Goal: Task Accomplishment & Management: Complete application form

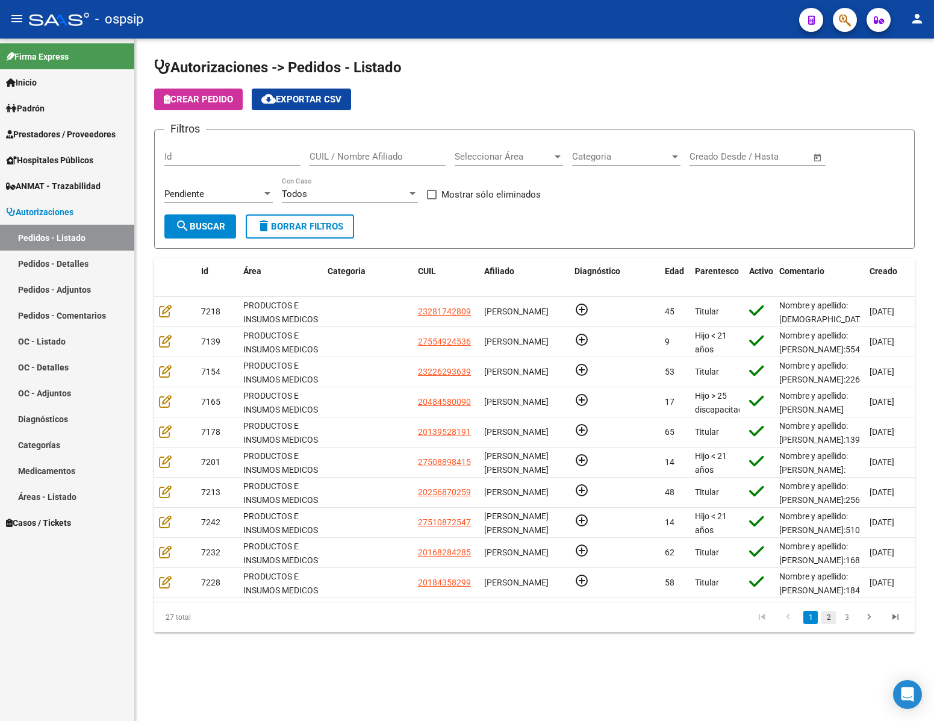
click at [828, 624] on link "2" at bounding box center [828, 617] width 14 height 13
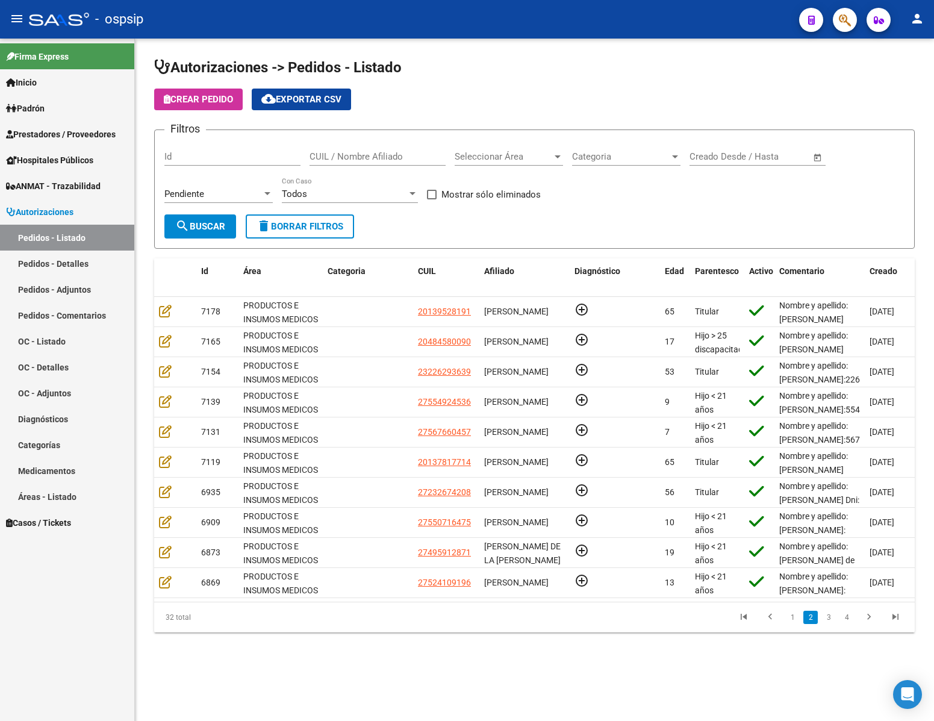
click at [208, 159] on input "Id" at bounding box center [232, 156] width 136 height 11
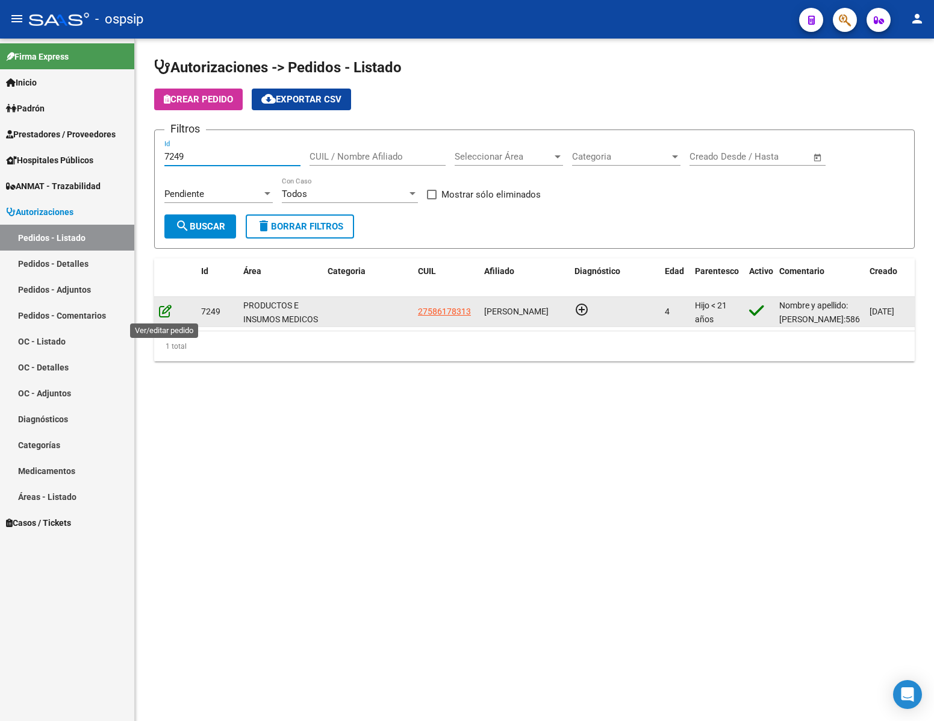
type input "7249"
click at [161, 315] on icon at bounding box center [165, 310] width 13 height 13
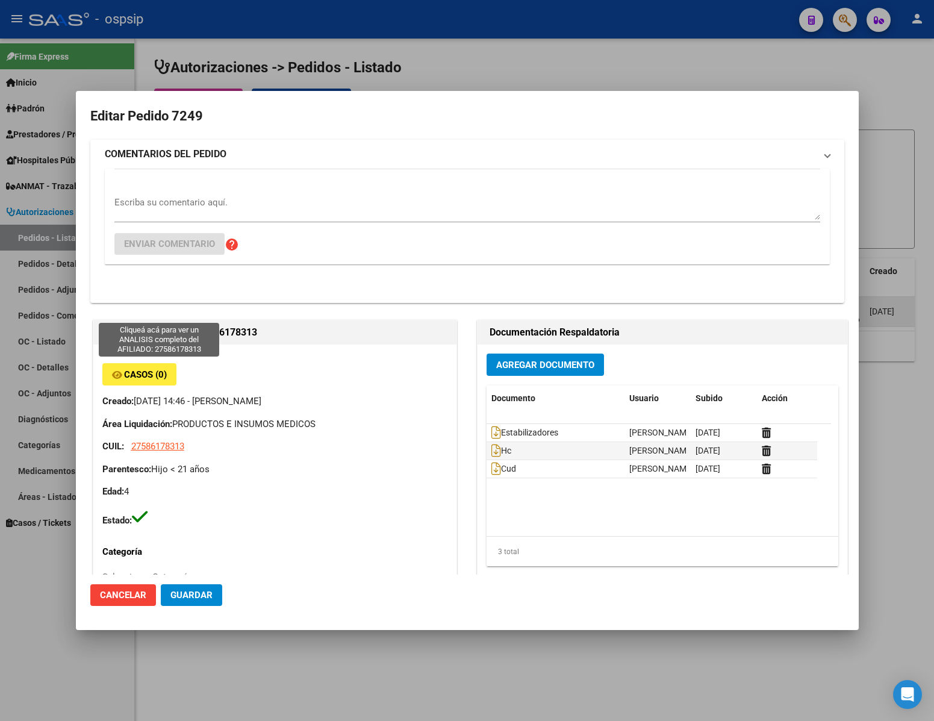
type input "[GEOGRAPHIC_DATA], [PERSON_NAME], [DATE][PERSON_NAME]"
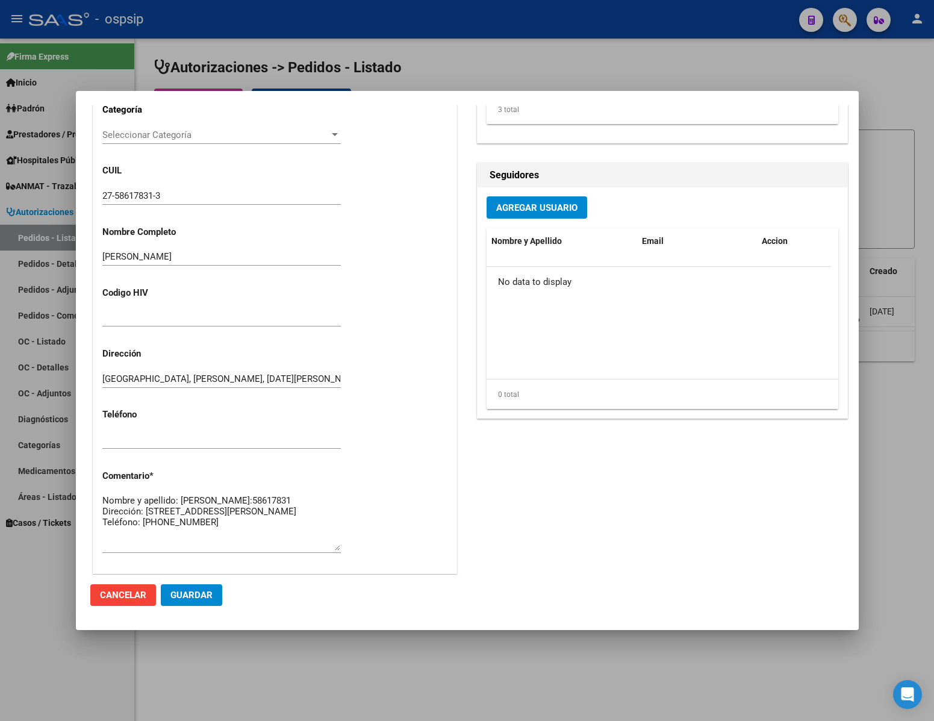
scroll to position [542, 0]
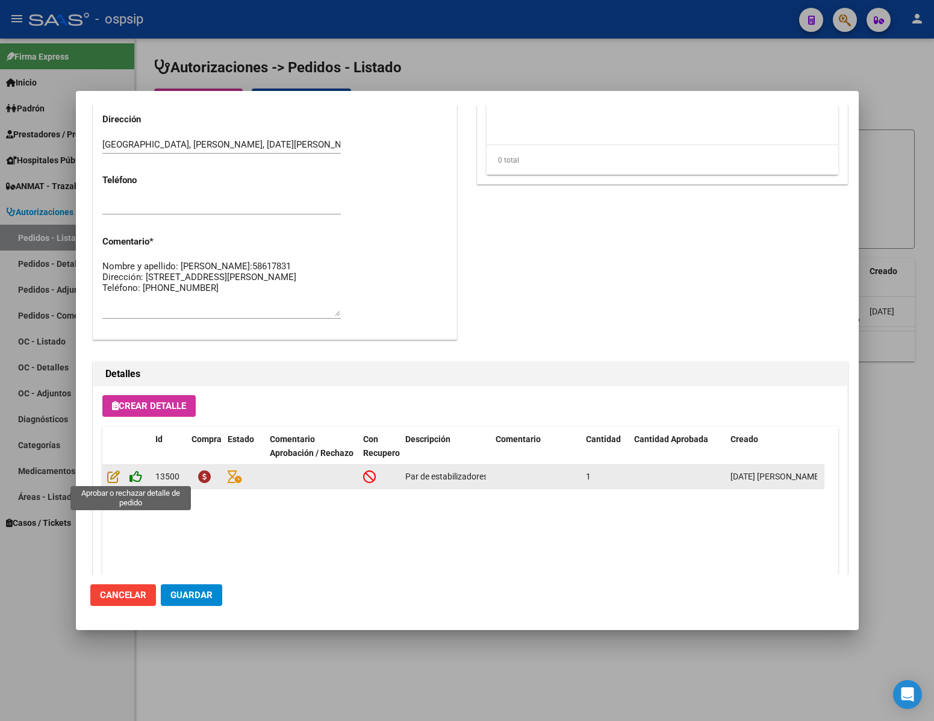
click at [136, 479] on icon at bounding box center [135, 476] width 13 height 13
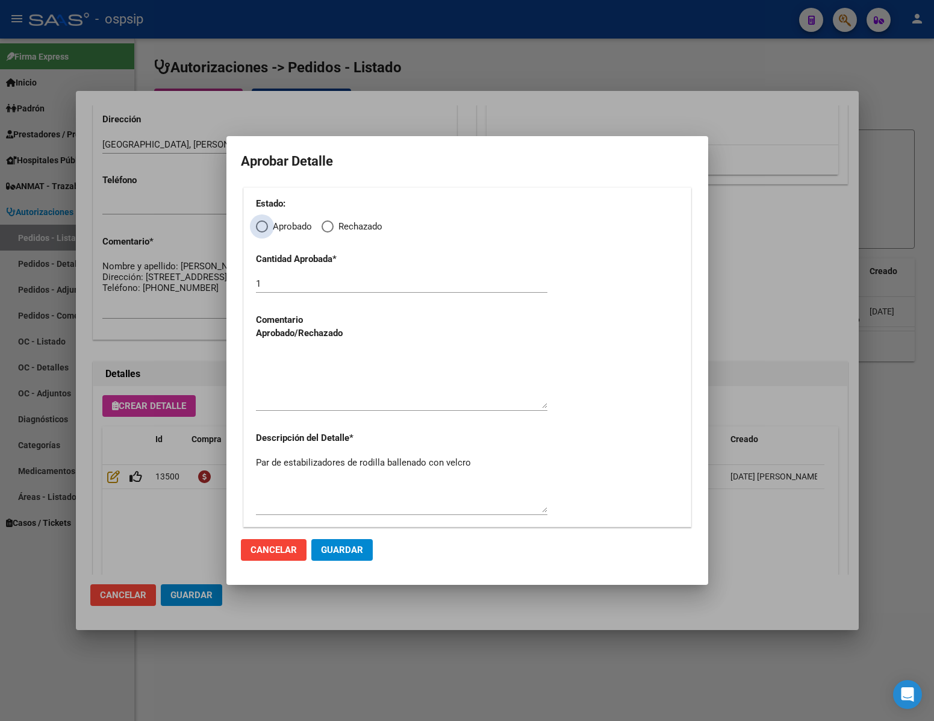
click at [266, 228] on span "Elija una opción" at bounding box center [262, 226] width 12 height 12
click at [266, 228] on input "Aprobado" at bounding box center [262, 226] width 12 height 12
radio input "true"
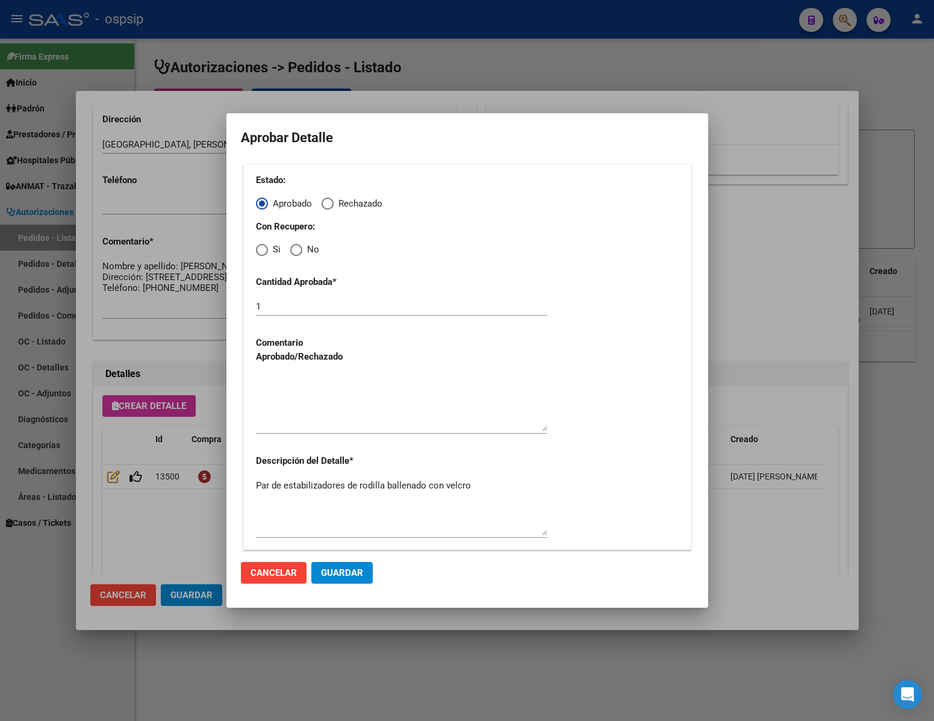
click at [300, 249] on span "Elija una opción" at bounding box center [296, 250] width 12 height 12
click at [300, 249] on input "No" at bounding box center [296, 250] width 12 height 12
radio input "true"
click at [289, 405] on textarea at bounding box center [401, 403] width 291 height 57
type textarea "."
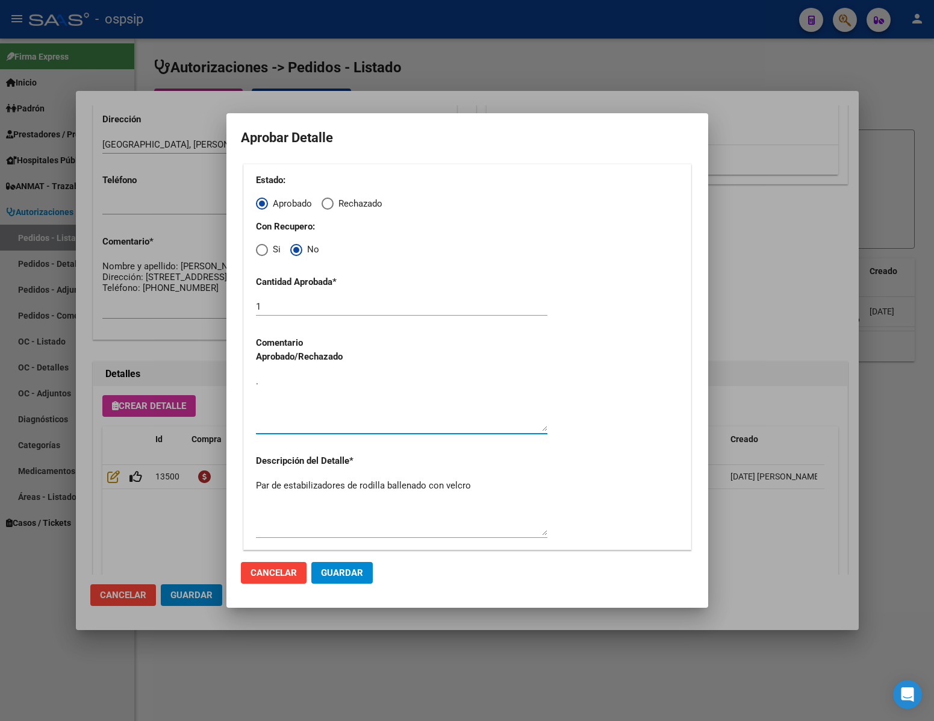
click at [349, 573] on span "Guardar" at bounding box center [342, 572] width 42 height 11
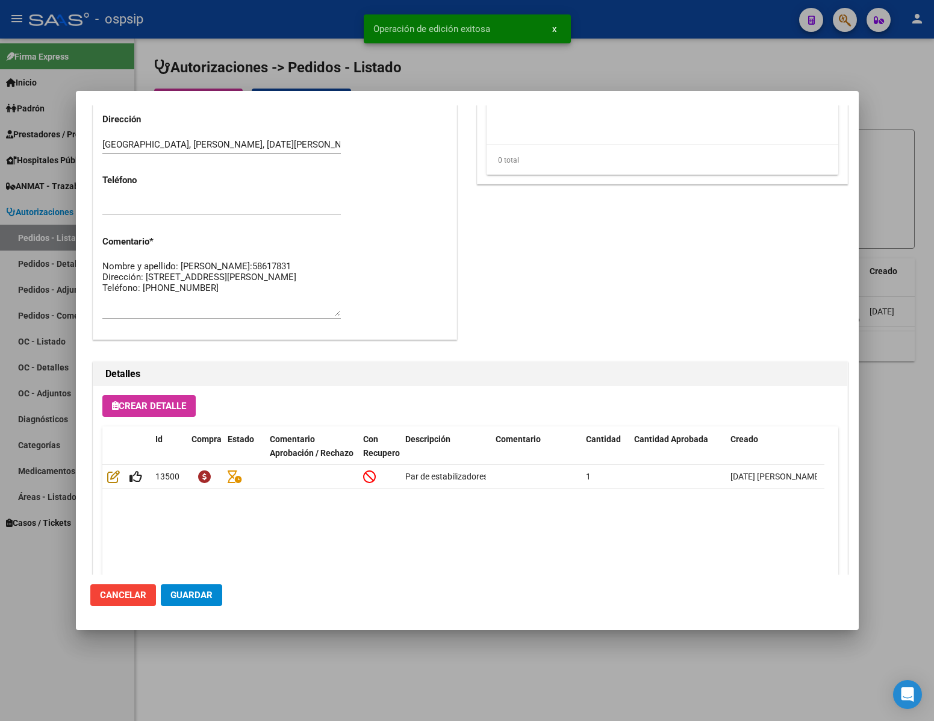
type input "[GEOGRAPHIC_DATA], [GEOGRAPHIC_DATA], SANTA [PERSON_NAME] 153"
click at [181, 600] on span "Guardar" at bounding box center [191, 595] width 42 height 11
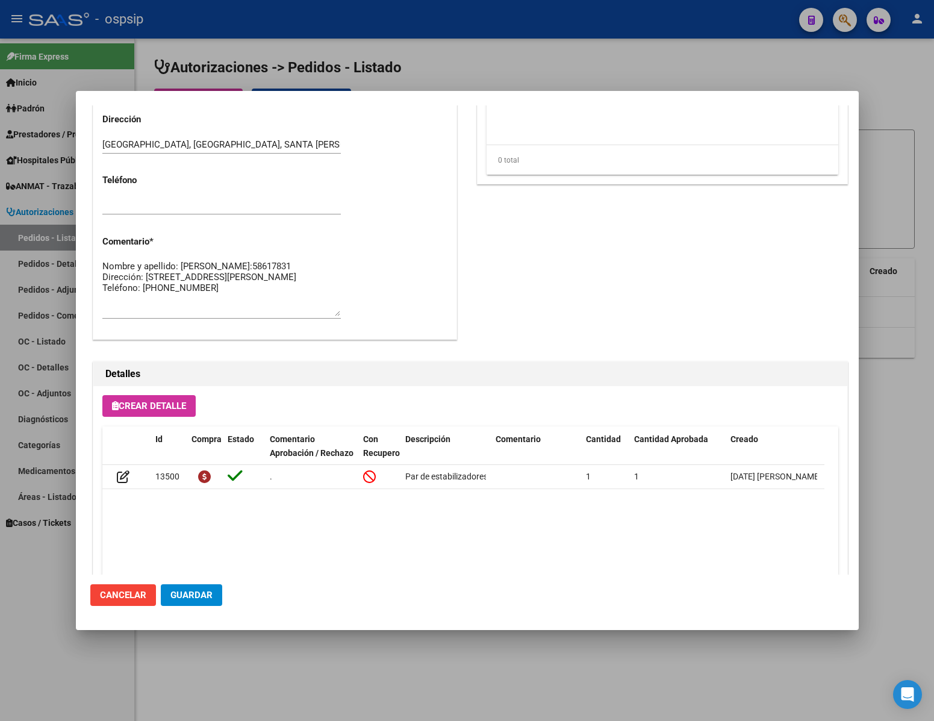
click at [186, 591] on span "Guardar" at bounding box center [191, 595] width 42 height 11
click at [213, 664] on div at bounding box center [467, 360] width 934 height 721
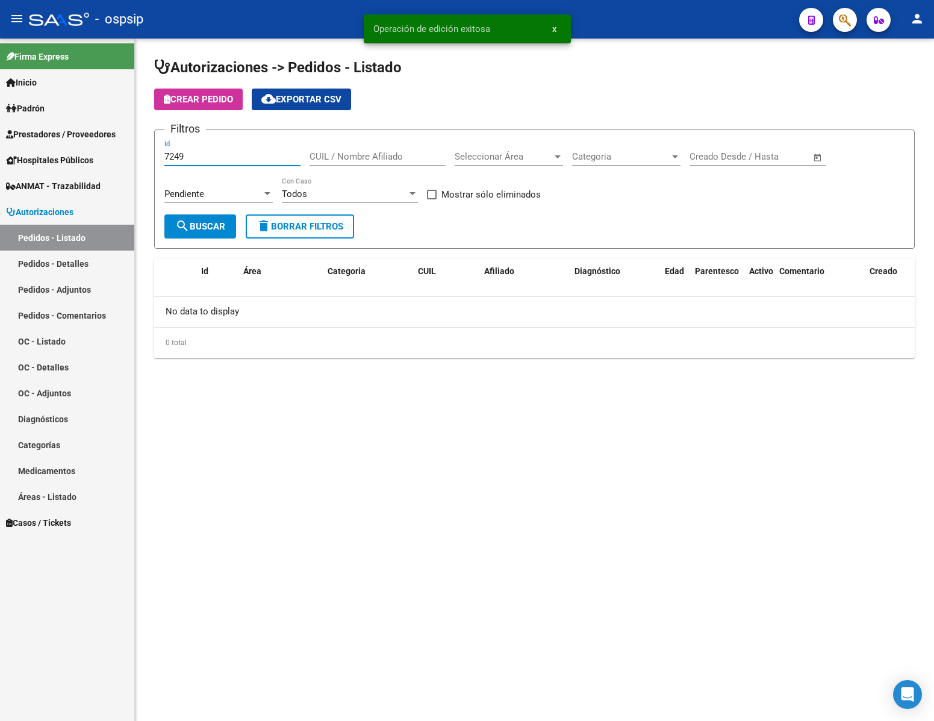
click at [219, 154] on input "7249" at bounding box center [232, 156] width 136 height 11
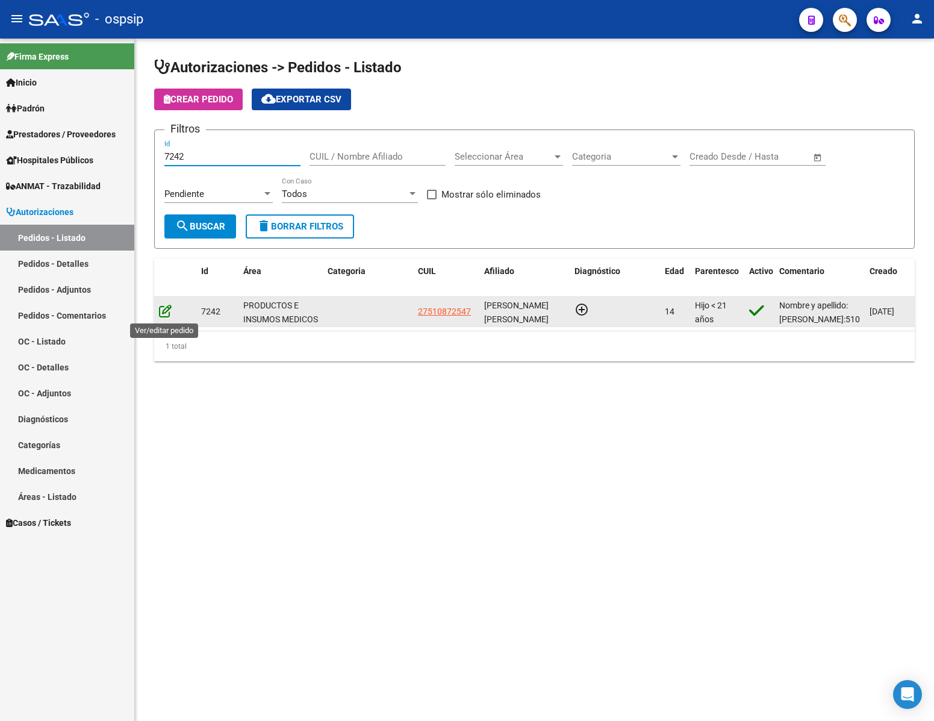
type input "7242"
click at [161, 307] on icon at bounding box center [165, 310] width 13 height 13
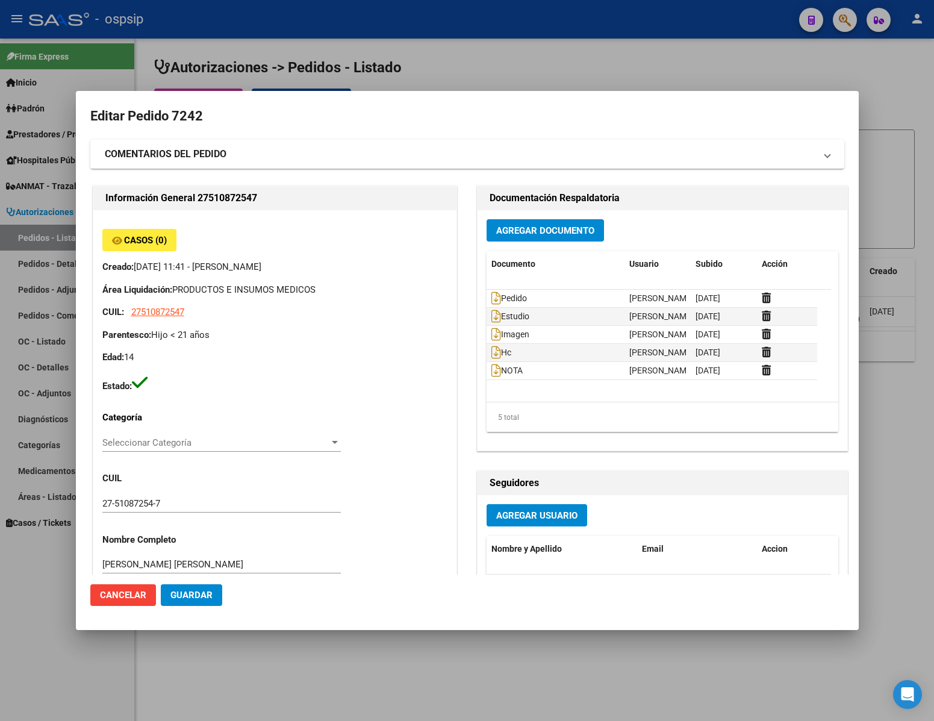
type input "[PERSON_NAME]"
type input "[GEOGRAPHIC_DATA], [GEOGRAPHIC_DATA], MZA 29 LOTE 3 BÊ SIG 0"
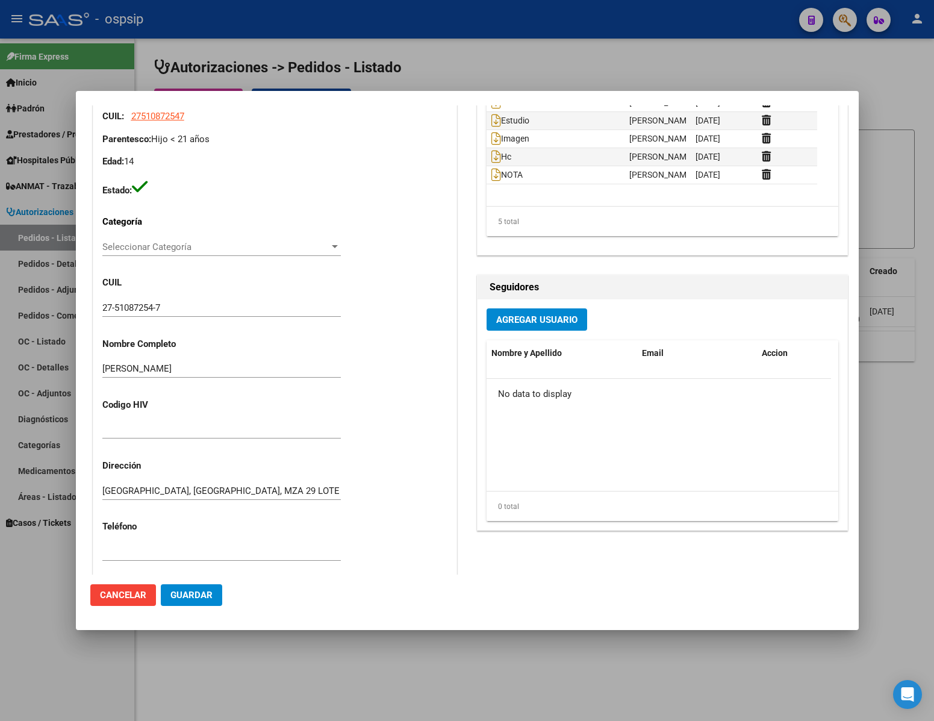
scroll to position [0, 0]
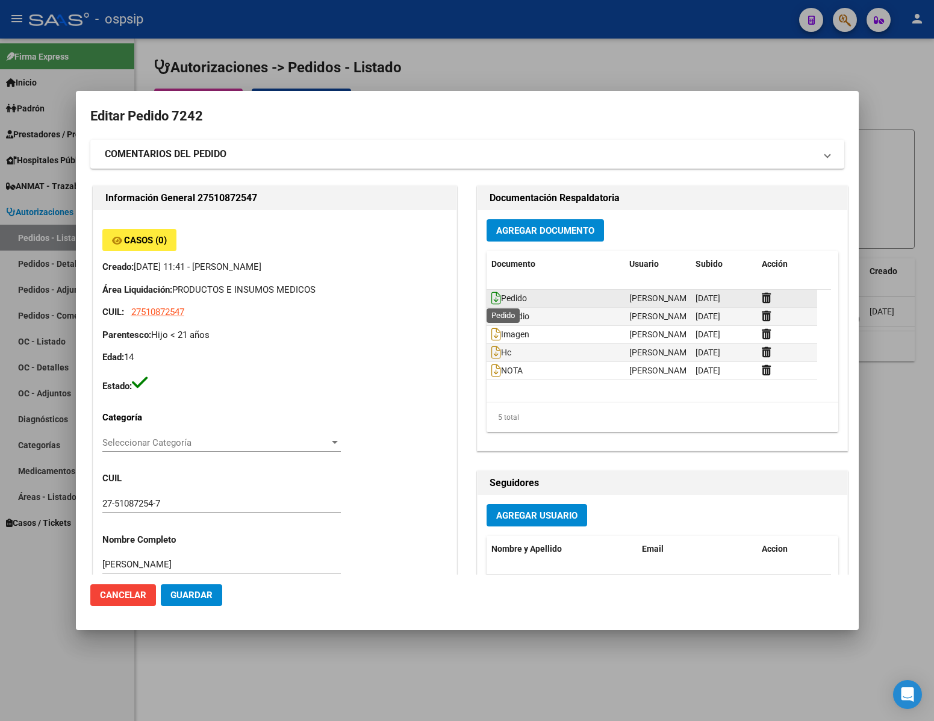
click at [491, 298] on icon at bounding box center [496, 297] width 10 height 13
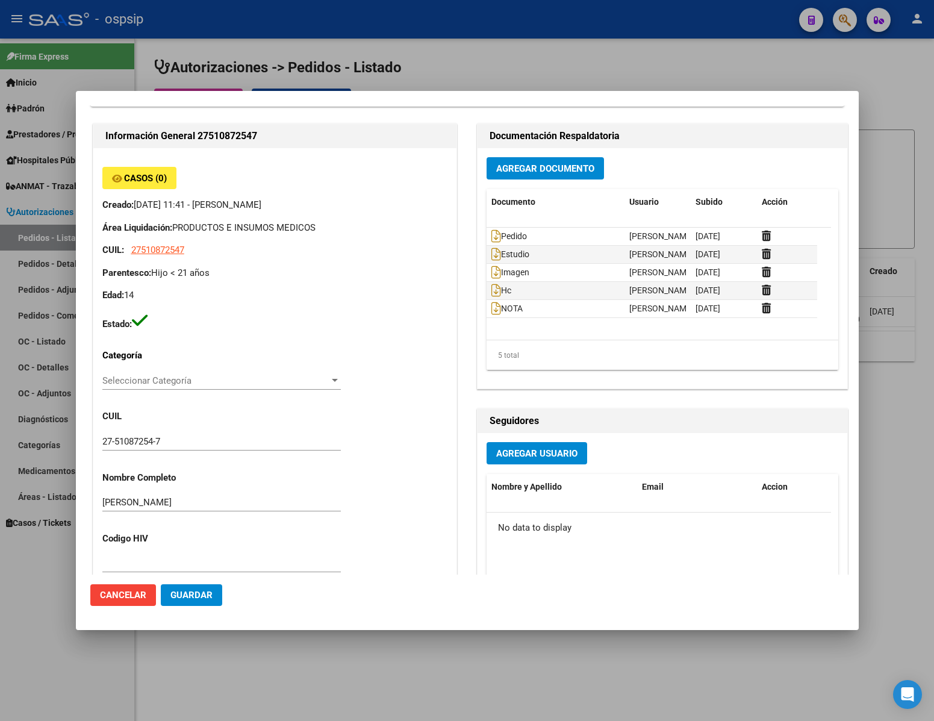
scroll to position [90, 0]
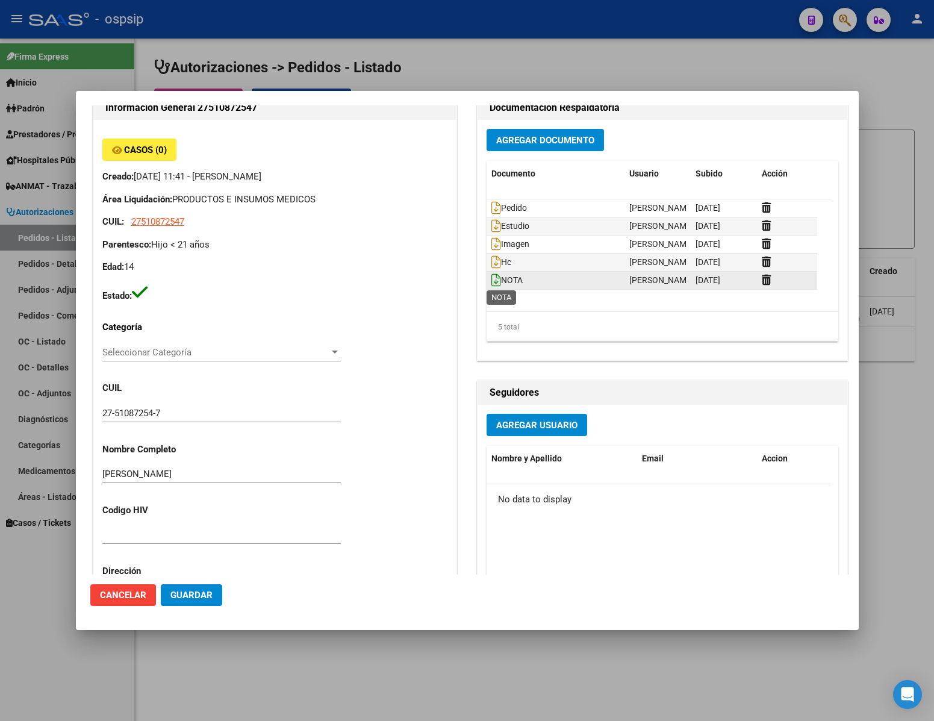
click at [491, 280] on icon at bounding box center [496, 279] width 10 height 13
click at [491, 262] on icon at bounding box center [496, 261] width 10 height 13
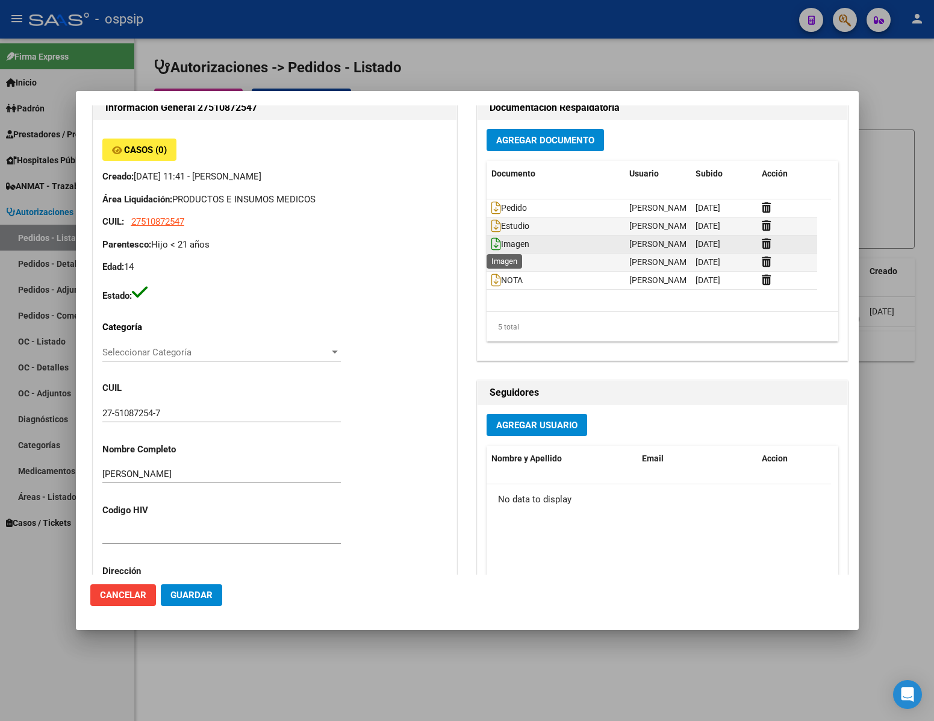
click at [491, 246] on icon at bounding box center [496, 243] width 10 height 13
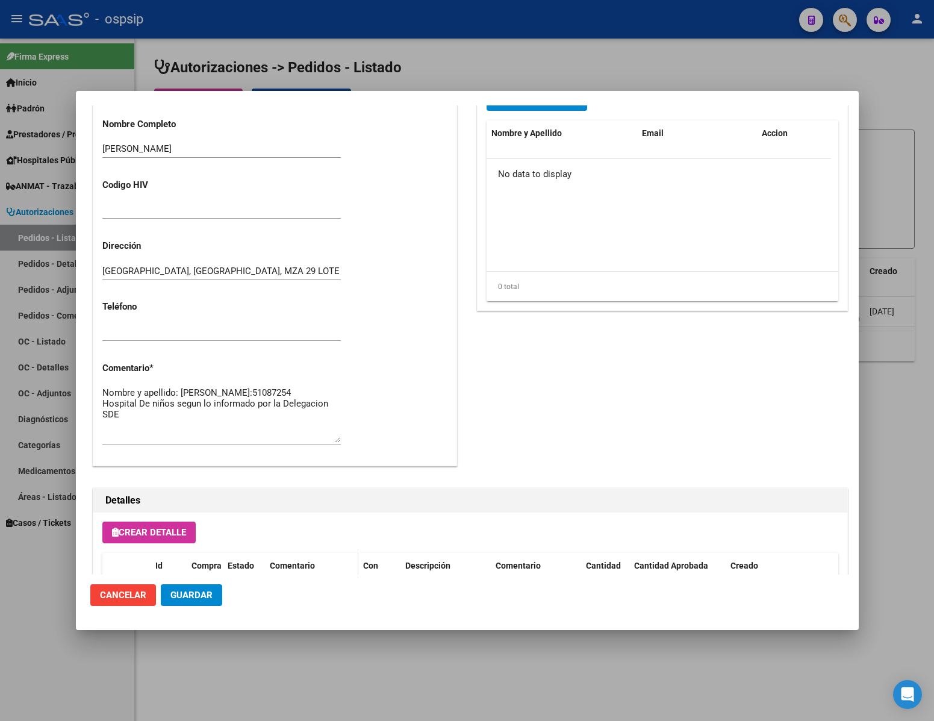
scroll to position [613, 0]
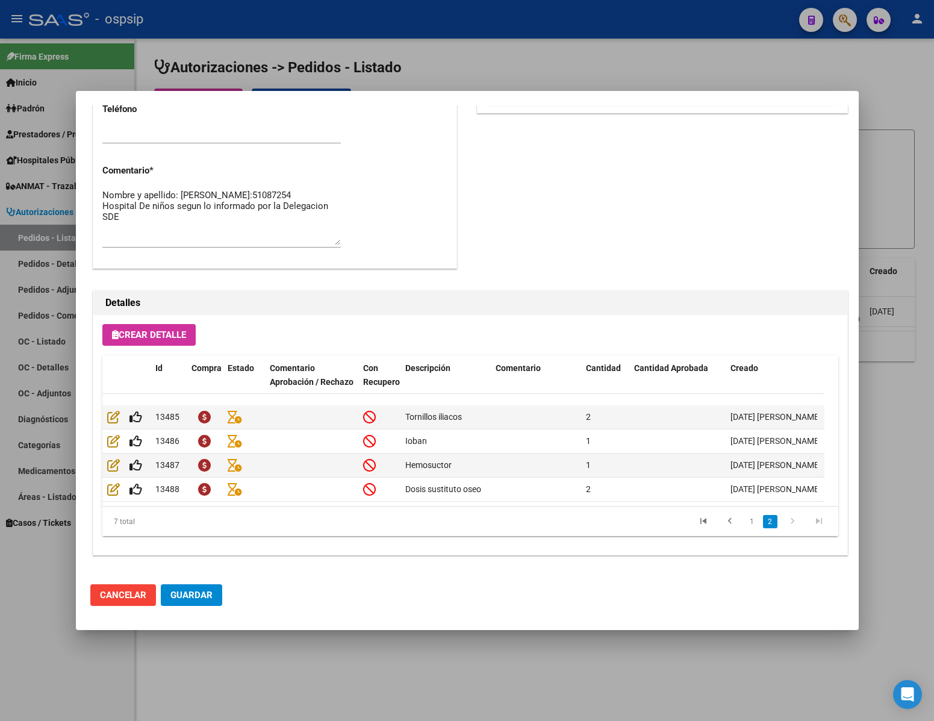
click at [488, 681] on div at bounding box center [467, 360] width 934 height 721
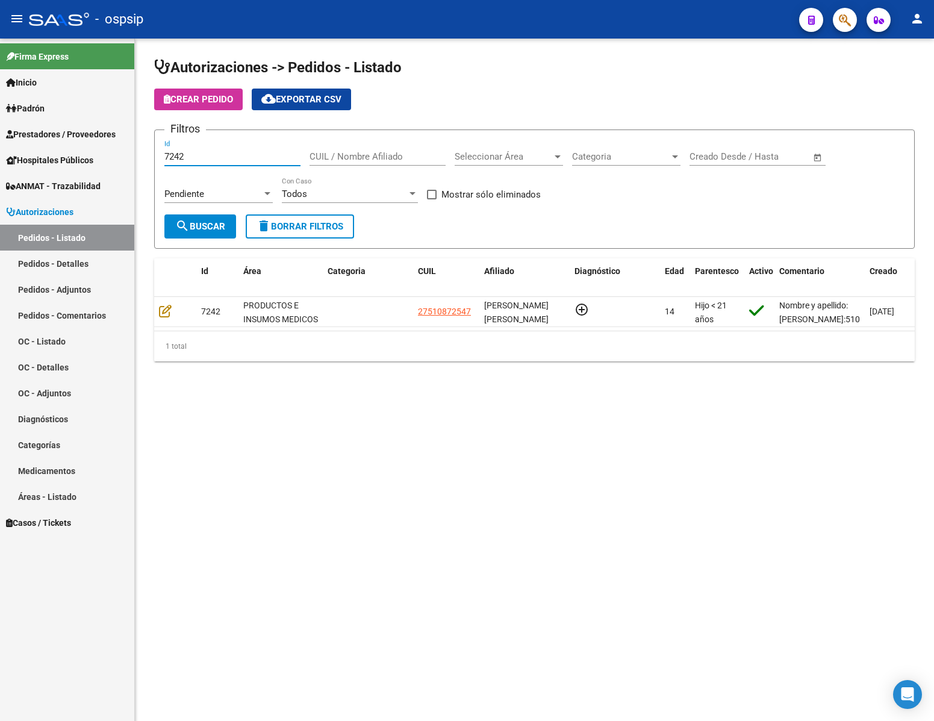
drag, startPoint x: 244, startPoint y: 158, endPoint x: 217, endPoint y: 158, distance: 27.1
click at [221, 158] on input "7242" at bounding box center [232, 156] width 136 height 11
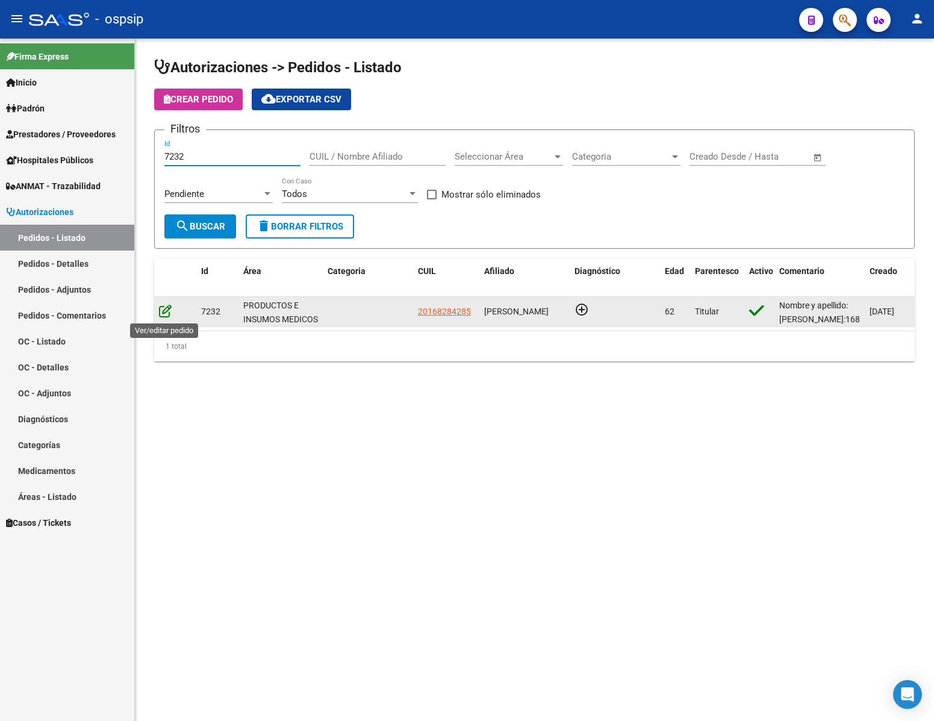
type input "7232"
click at [161, 313] on icon at bounding box center [165, 310] width 13 height 13
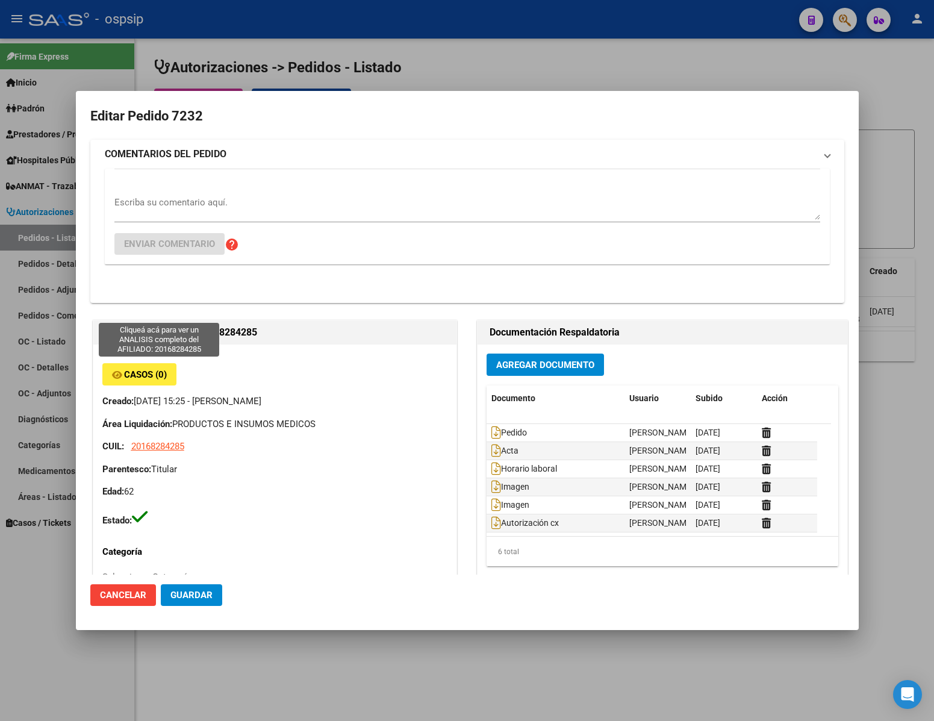
type input "[GEOGRAPHIC_DATA], [PERSON_NAME], [PERSON_NAME][STREET_ADDRESS]"
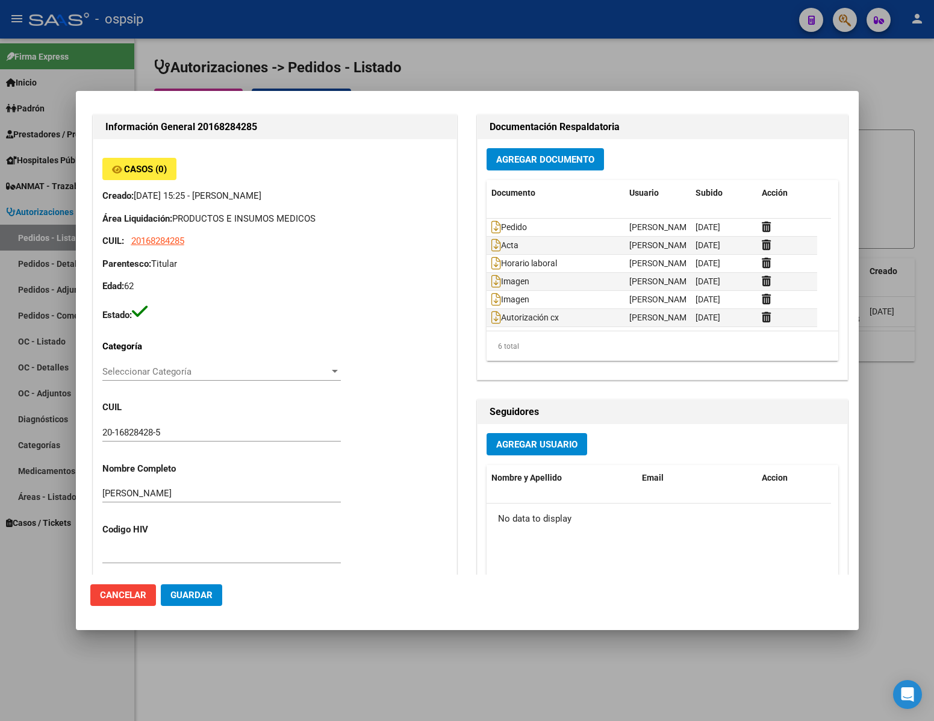
scroll to position [161, 0]
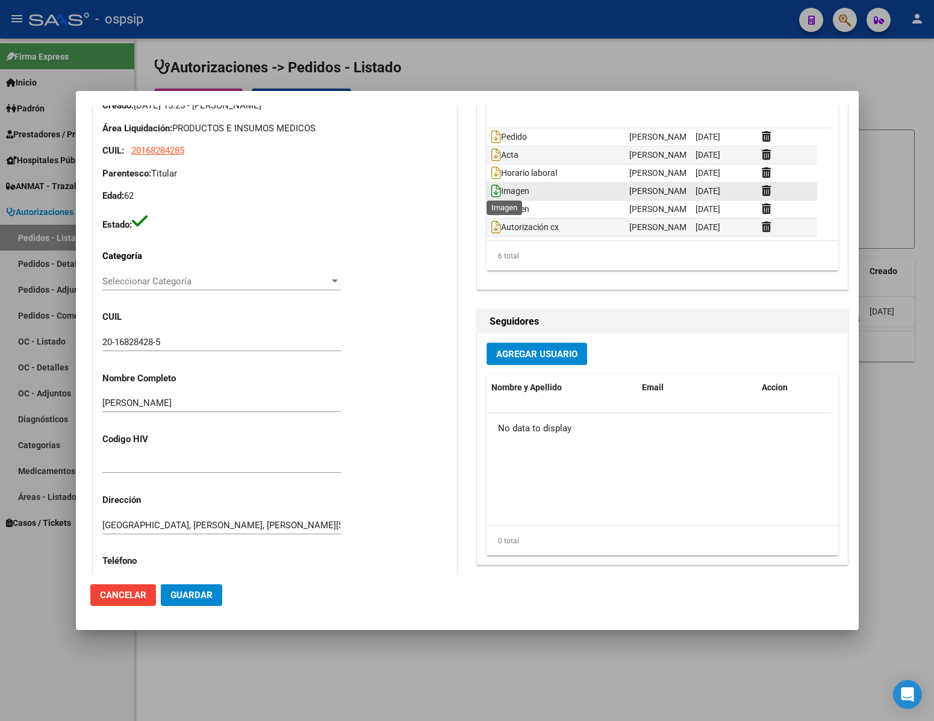
click at [491, 193] on icon at bounding box center [496, 190] width 10 height 13
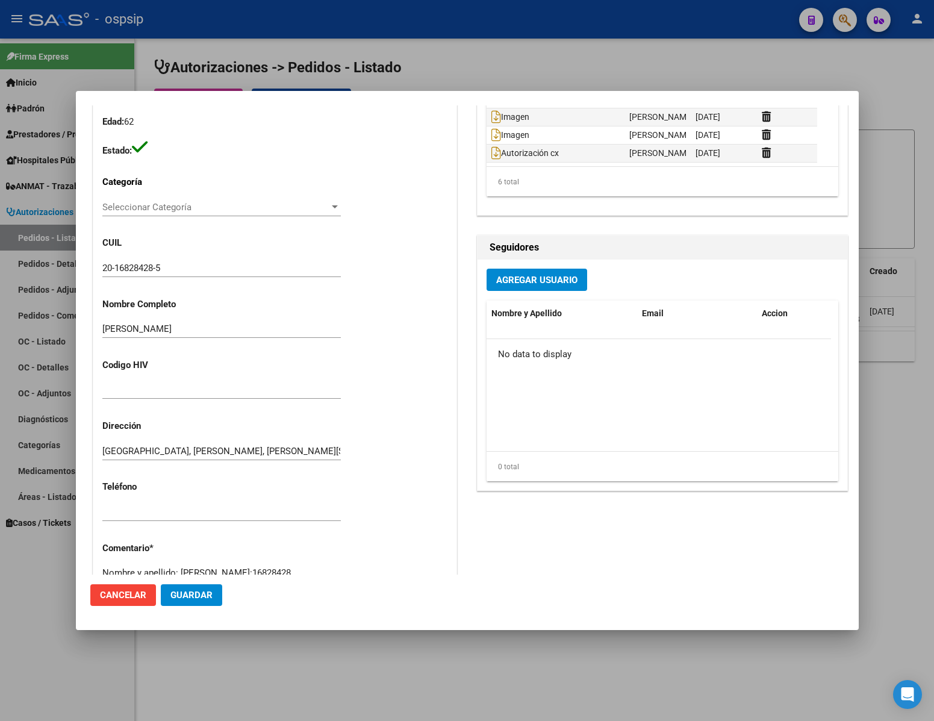
scroll to position [613, 0]
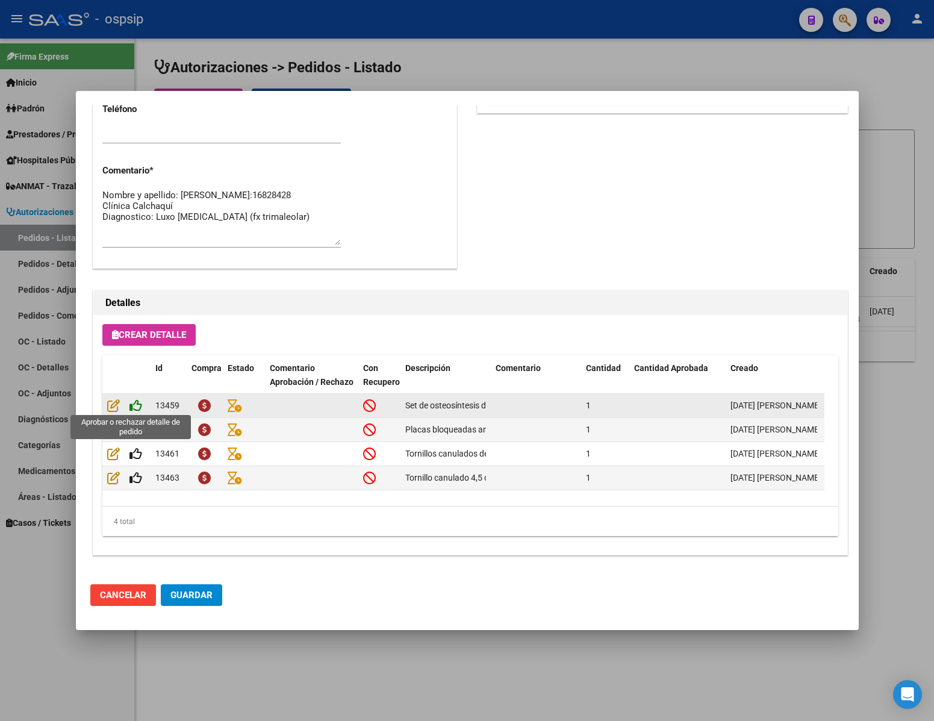
click at [136, 405] on icon at bounding box center [135, 405] width 13 height 13
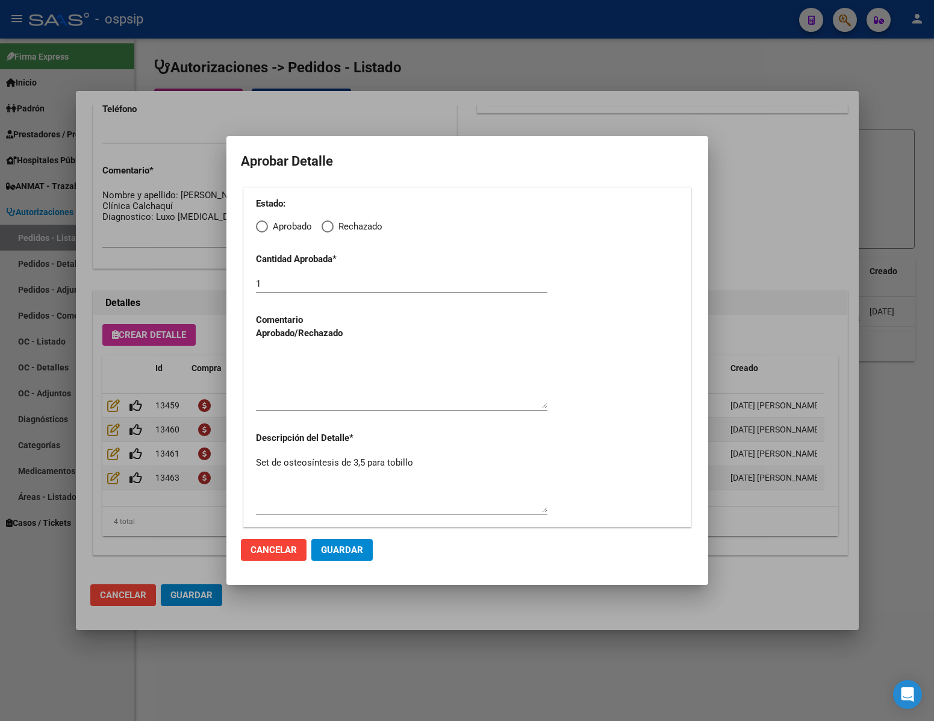
click at [266, 222] on span "Elija una opción" at bounding box center [262, 226] width 12 height 12
click at [266, 222] on input "Aprobado" at bounding box center [262, 226] width 12 height 12
radio input "true"
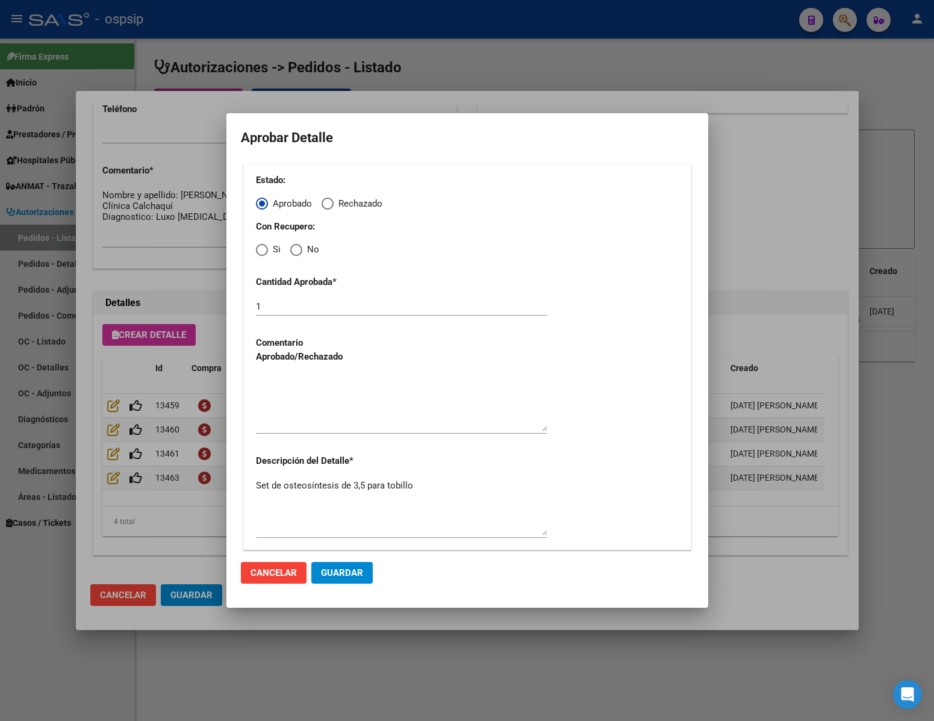
drag, startPoint x: 298, startPoint y: 247, endPoint x: 302, endPoint y: 266, distance: 19.1
click at [298, 248] on span "Elija una opción" at bounding box center [296, 250] width 12 height 12
click at [298, 248] on input "No" at bounding box center [296, 250] width 12 height 12
radio input "true"
click at [347, 570] on span "Guardar" at bounding box center [342, 572] width 42 height 11
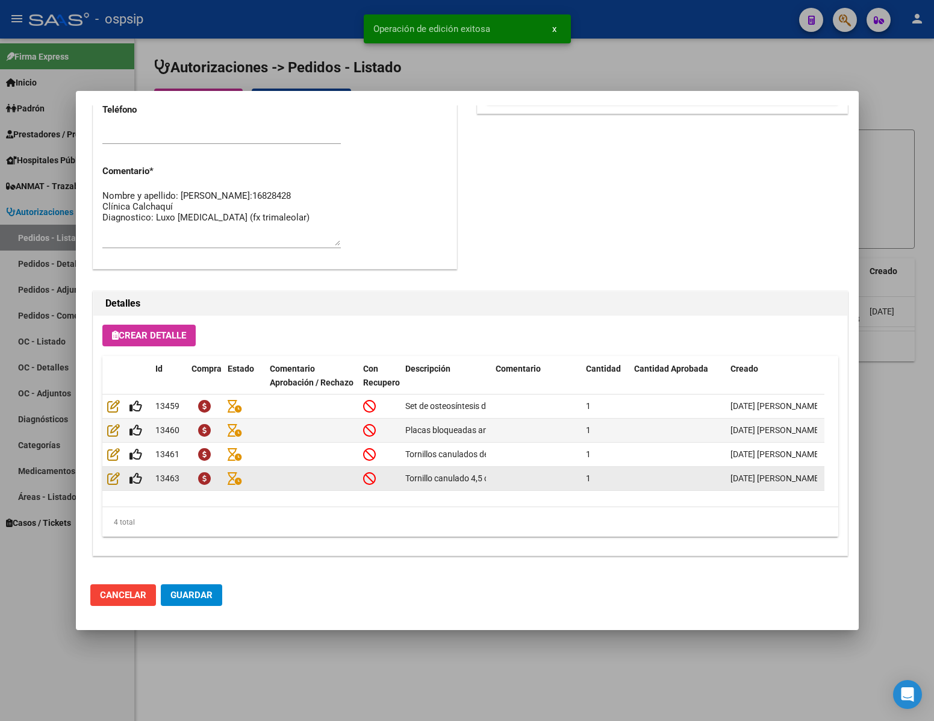
type input "[GEOGRAPHIC_DATA], [PERSON_NAME], [PERSON_NAME][STREET_ADDRESS]"
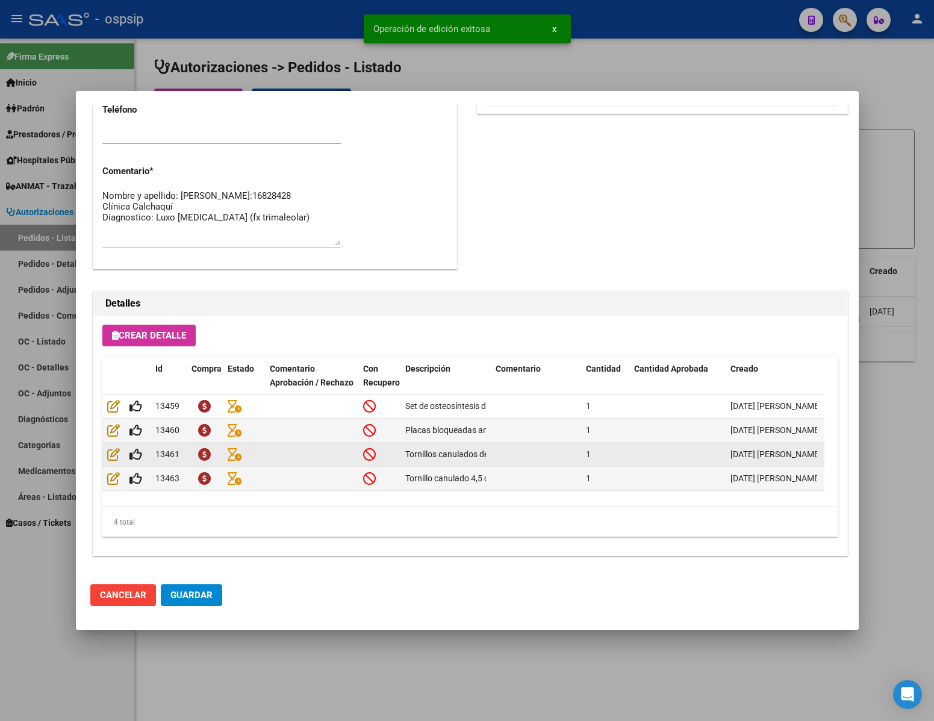
scroll to position [612, 0]
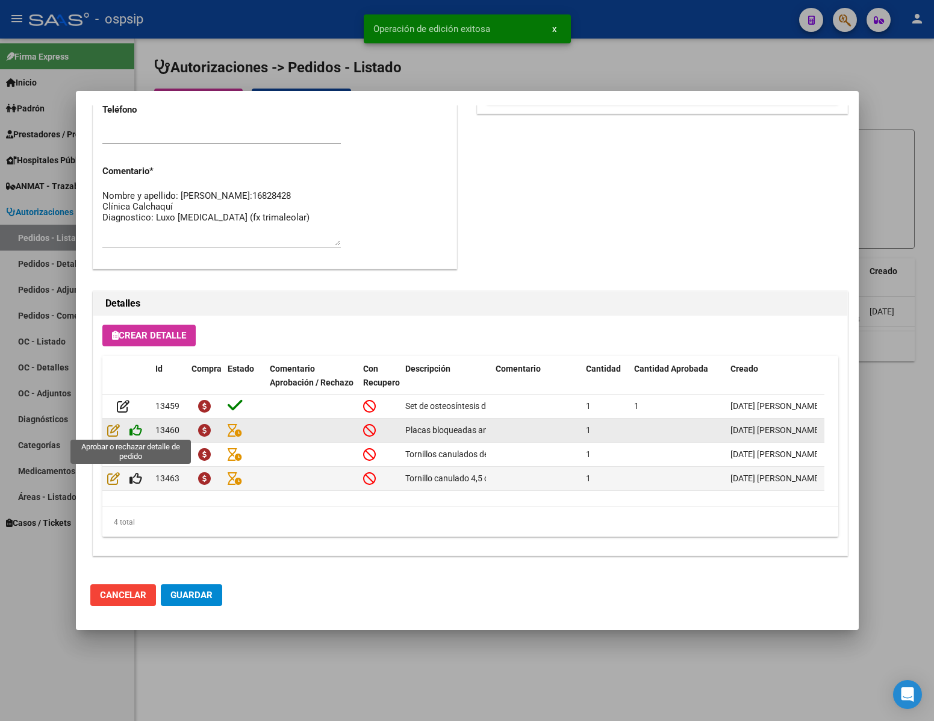
click at [135, 429] on icon at bounding box center [135, 429] width 13 height 13
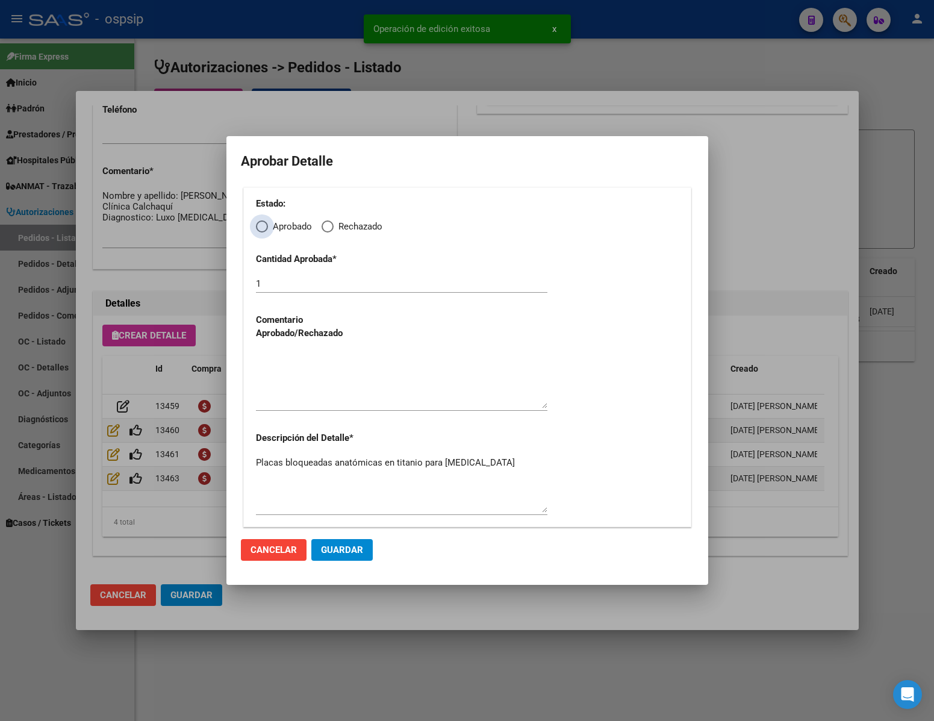
click at [268, 226] on label "Aprobado" at bounding box center [284, 227] width 56 height 14
click at [268, 226] on input "Aprobado" at bounding box center [262, 226] width 12 height 12
radio input "true"
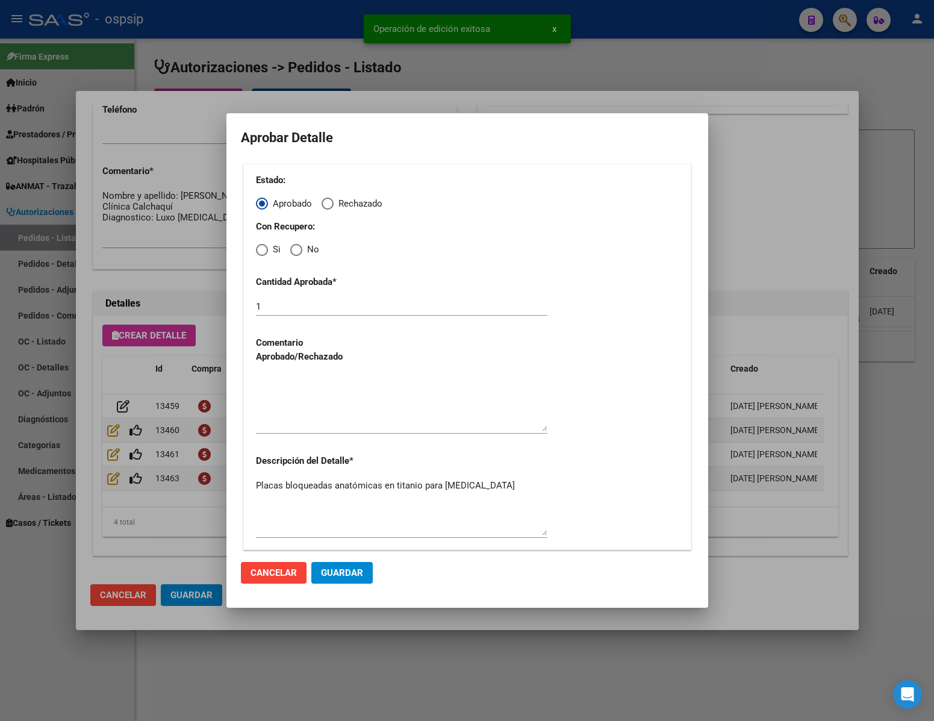
drag, startPoint x: 304, startPoint y: 240, endPoint x: 306, endPoint y: 261, distance: 20.6
click at [304, 246] on div "Con Recupero: Si No" at bounding box center [467, 238] width 423 height 37
drag, startPoint x: 300, startPoint y: 244, endPoint x: 302, endPoint y: 253, distance: 8.6
click at [300, 246] on span "Elija una opción" at bounding box center [296, 250] width 12 height 12
click at [300, 246] on input "No" at bounding box center [296, 250] width 12 height 12
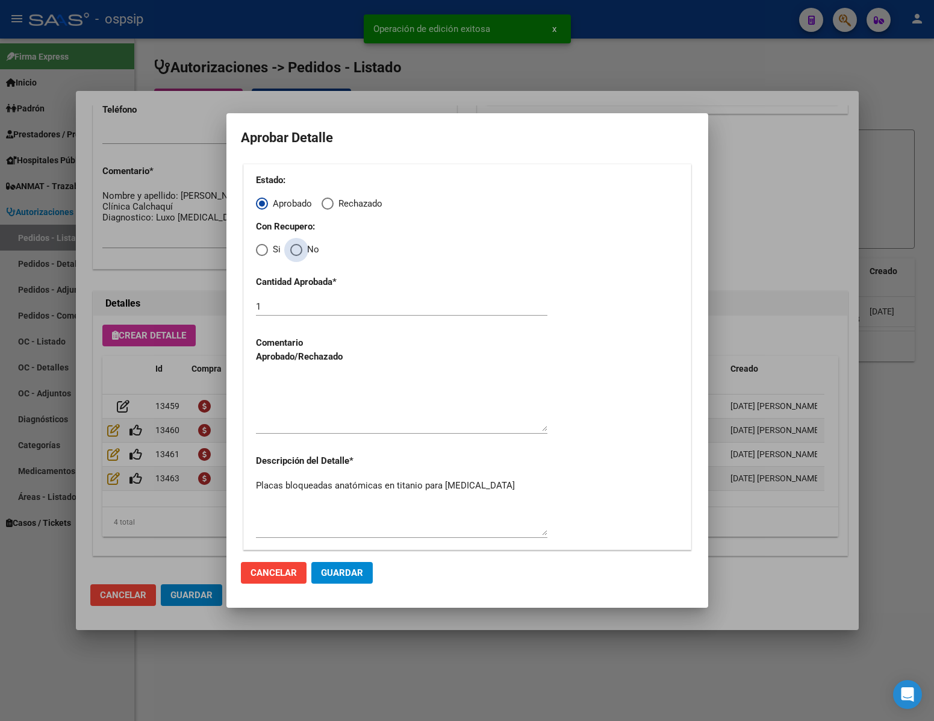
radio input "true"
click at [319, 394] on textarea at bounding box center [401, 403] width 291 height 57
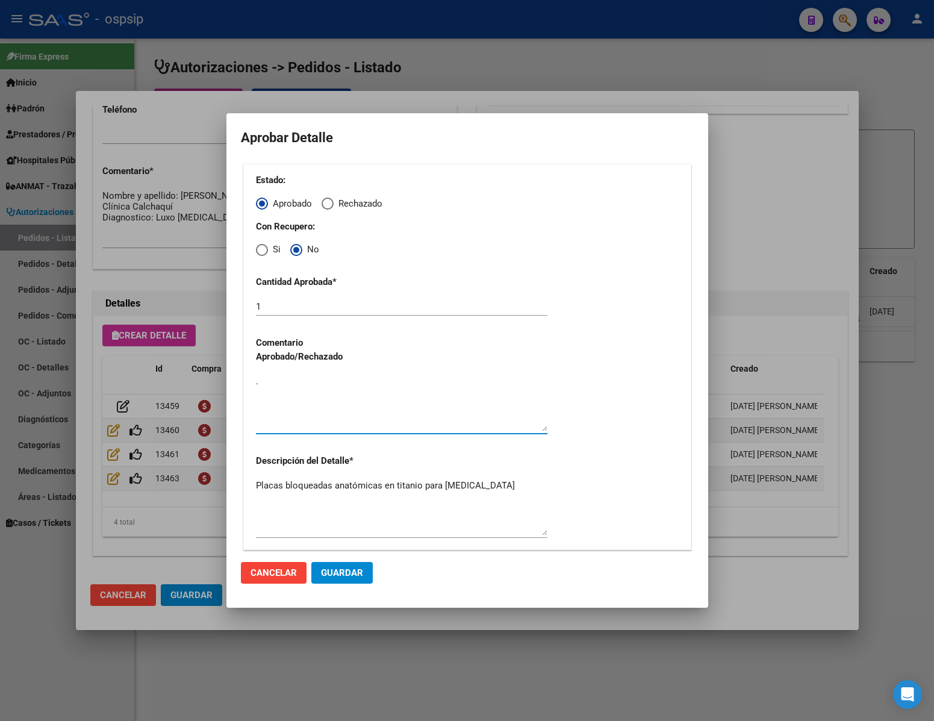
type textarea "."
click at [353, 573] on span "Guardar" at bounding box center [342, 572] width 42 height 11
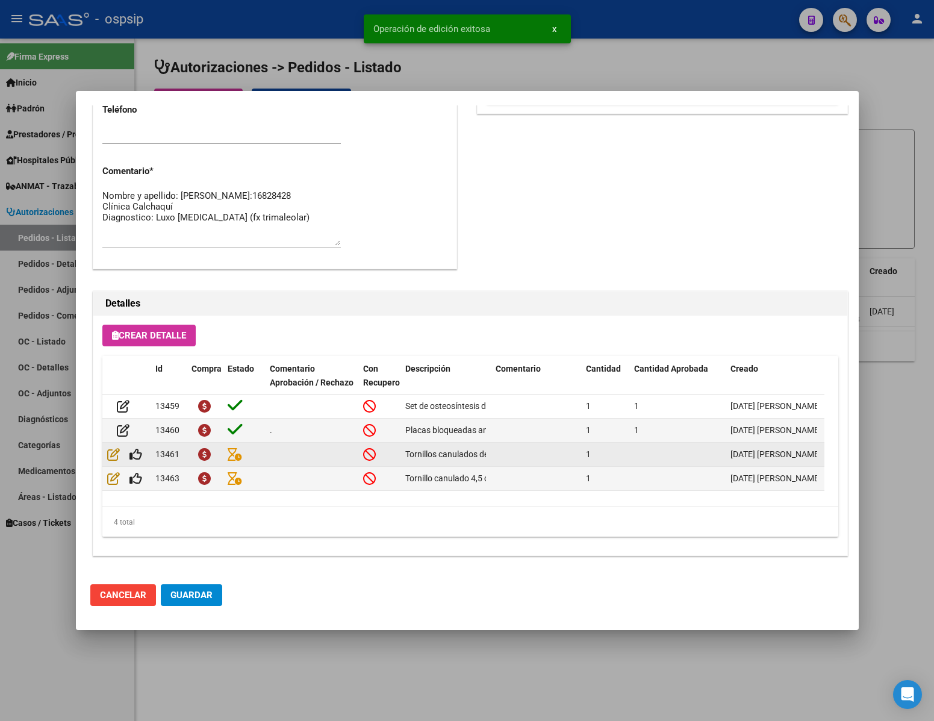
click at [145, 455] on div at bounding box center [126, 454] width 39 height 14
click at [138, 454] on icon at bounding box center [135, 453] width 13 height 13
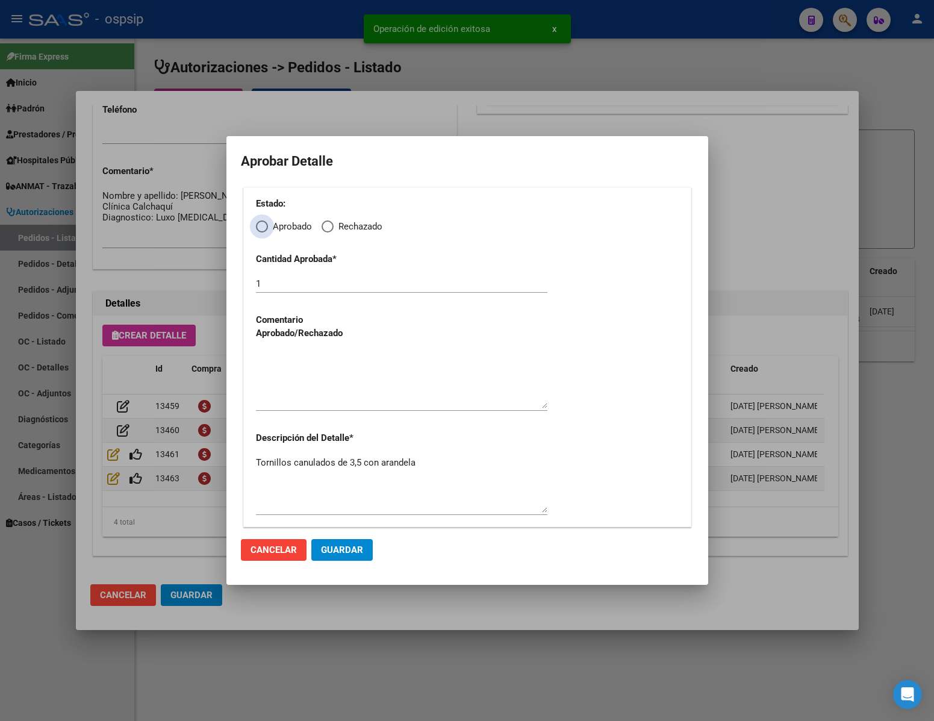
click at [262, 225] on span "Elija una opción" at bounding box center [262, 226] width 12 height 12
click at [262, 225] on input "Aprobado" at bounding box center [262, 226] width 12 height 12
radio input "true"
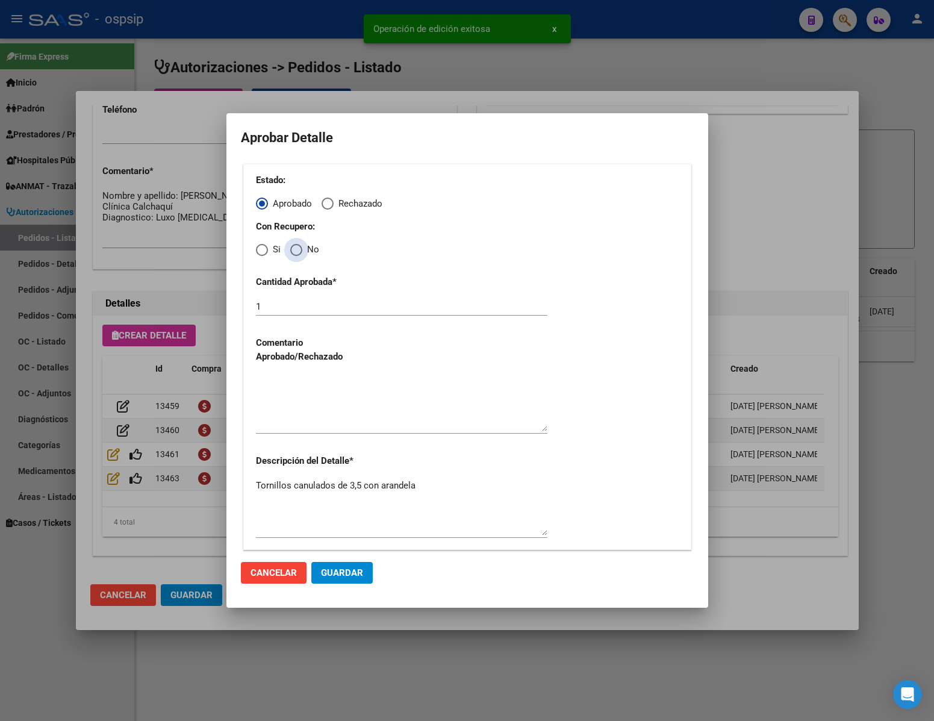
click at [294, 250] on span "Elija una opción" at bounding box center [296, 250] width 12 height 12
click at [294, 250] on input "No" at bounding box center [296, 250] width 12 height 12
radio input "true"
drag, startPoint x: 300, startPoint y: 410, endPoint x: 302, endPoint y: 436, distance: 26.0
click at [303, 412] on textarea at bounding box center [401, 403] width 291 height 57
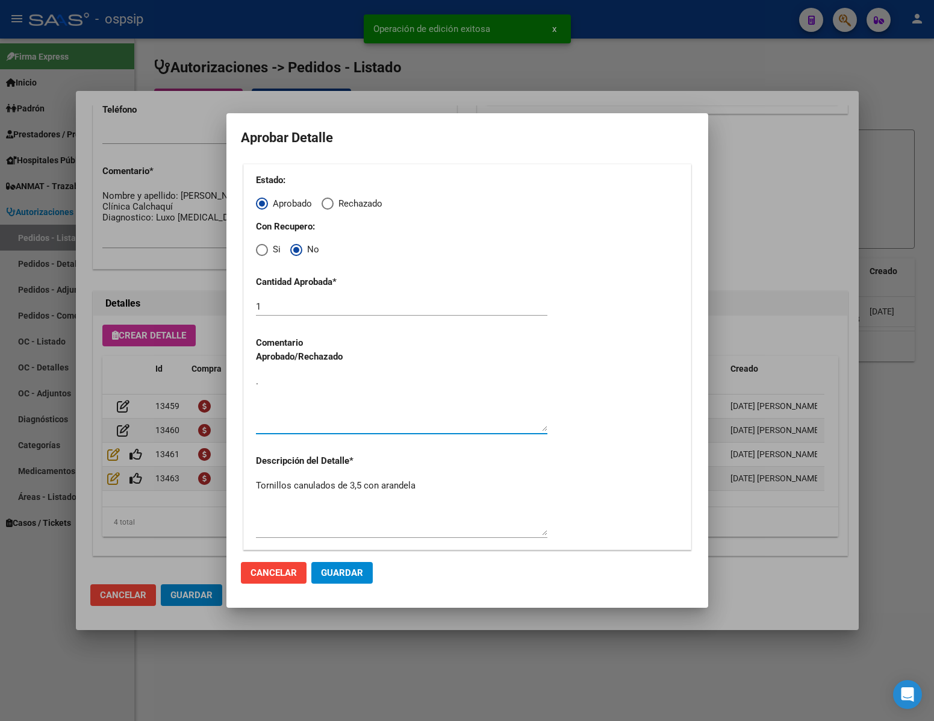
type textarea "."
click at [340, 568] on span "Guardar" at bounding box center [342, 572] width 42 height 11
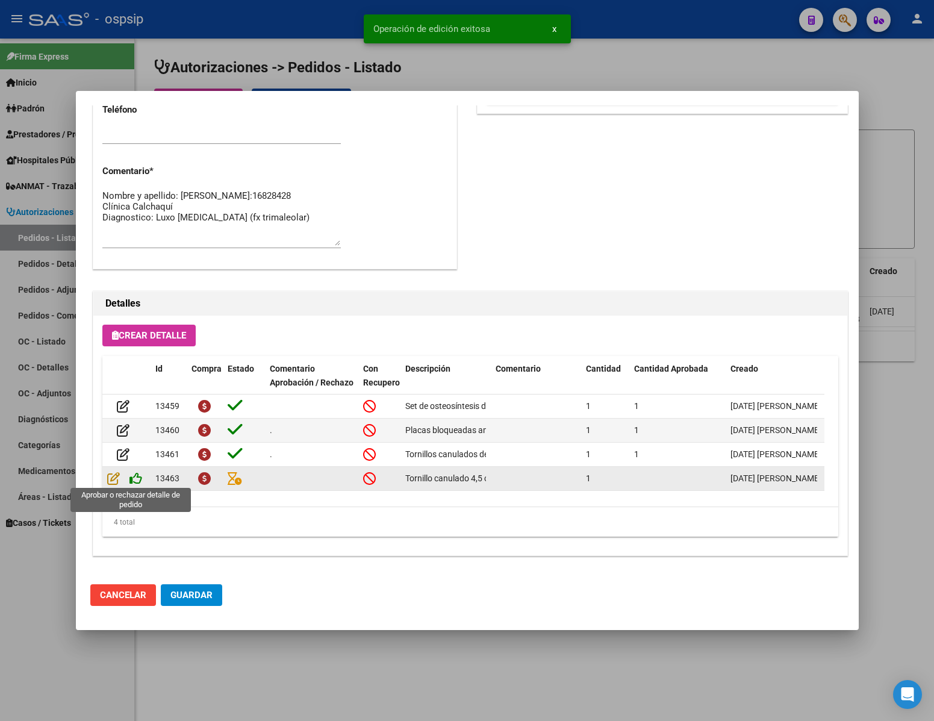
click at [136, 476] on icon at bounding box center [135, 478] width 13 height 13
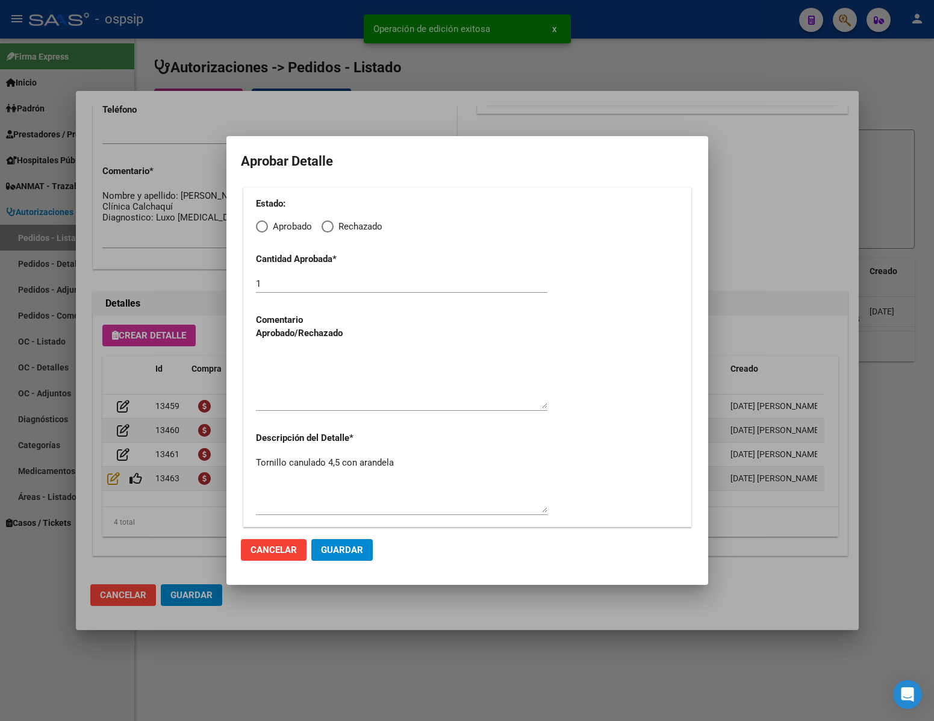
click at [263, 223] on span "Elija una opción" at bounding box center [262, 226] width 12 height 12
click at [263, 223] on input "Aprobado" at bounding box center [262, 226] width 12 height 12
radio input "true"
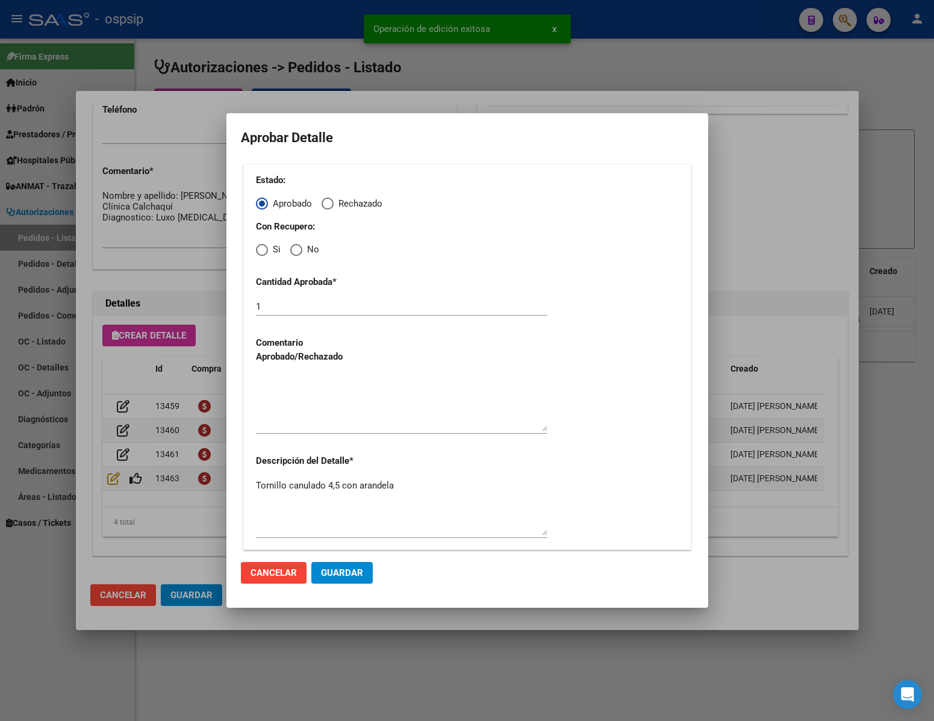
click at [299, 247] on span "Elija una opción" at bounding box center [296, 250] width 12 height 12
click at [299, 247] on input "No" at bounding box center [296, 250] width 12 height 12
radio input "true"
click at [333, 399] on textarea at bounding box center [401, 403] width 291 height 57
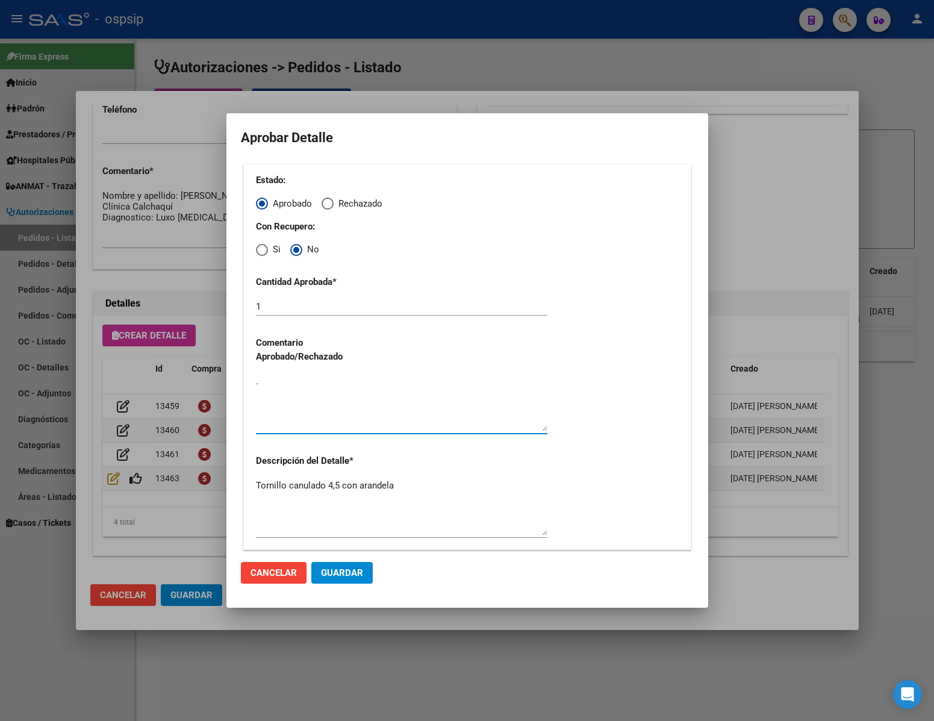
type textarea "."
click at [346, 571] on span "Guardar" at bounding box center [342, 572] width 42 height 11
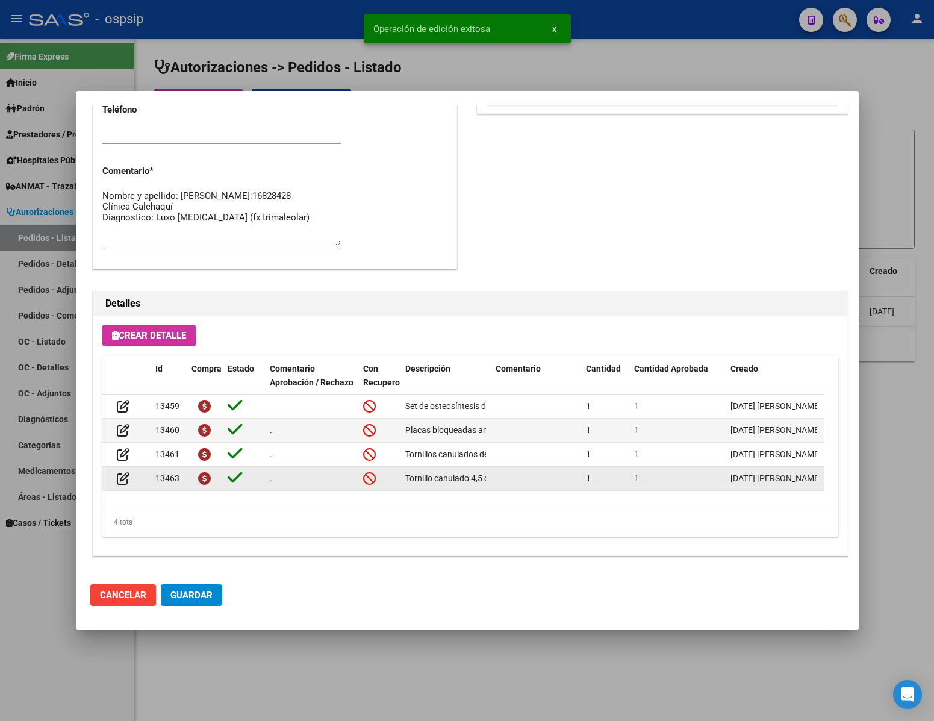
scroll to position [2, 0]
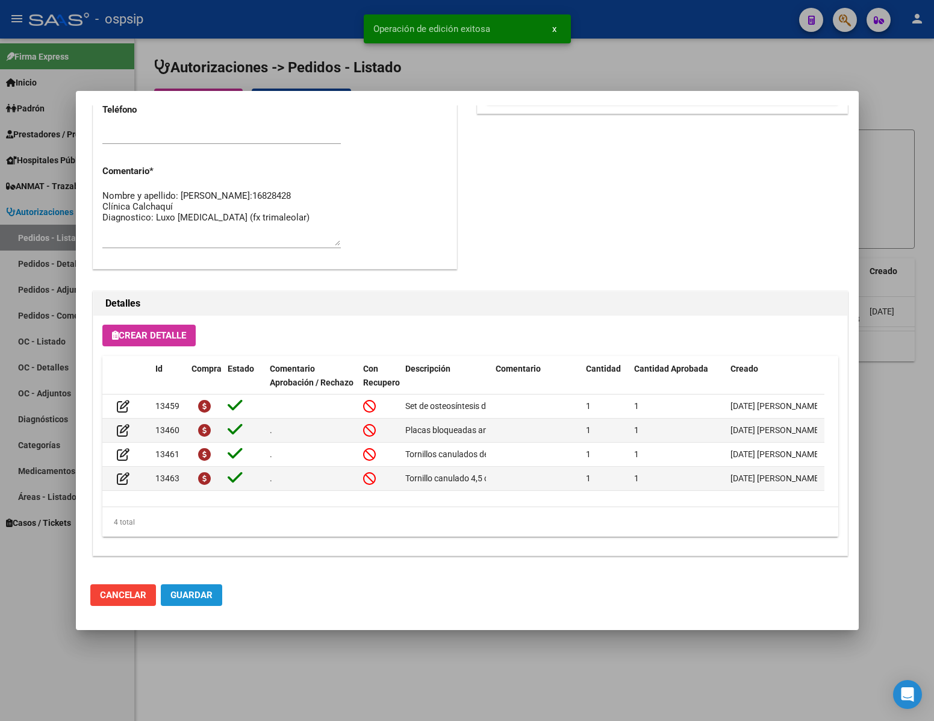
click at [196, 593] on span "Guardar" at bounding box center [191, 595] width 42 height 11
click at [190, 676] on div at bounding box center [467, 360] width 934 height 721
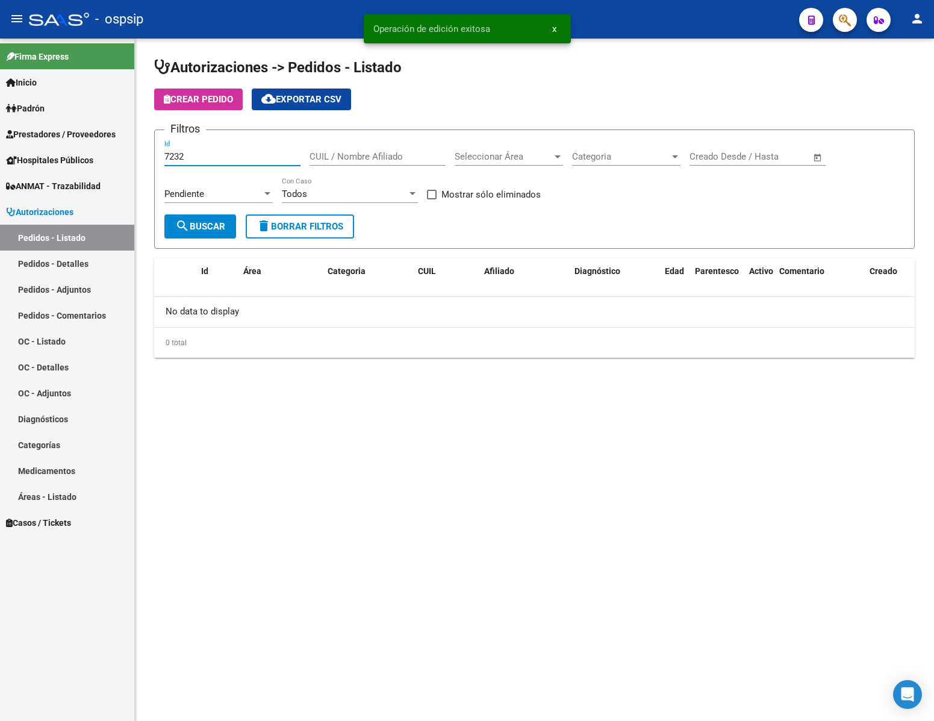
drag, startPoint x: 254, startPoint y: 154, endPoint x: 89, endPoint y: 165, distance: 165.4
click at [89, 165] on mat-sidenav-container "Firma Express Inicio Calendario SSS Instructivos Contacto OS Padrón Análisis Af…" at bounding box center [467, 380] width 934 height 682
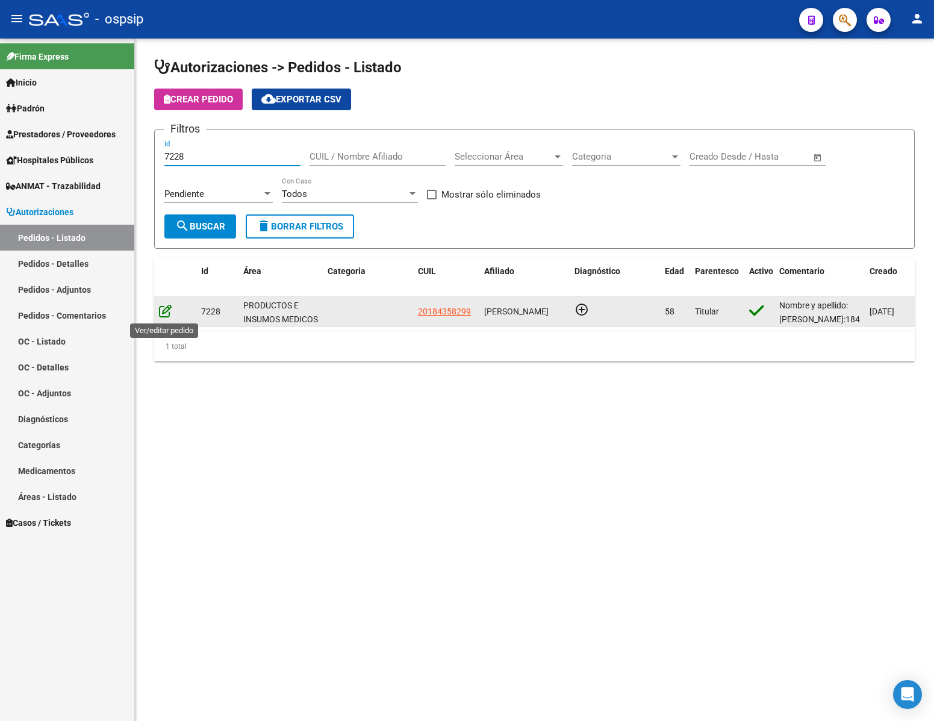
type input "7228"
click at [163, 316] on icon at bounding box center [165, 310] width 13 height 13
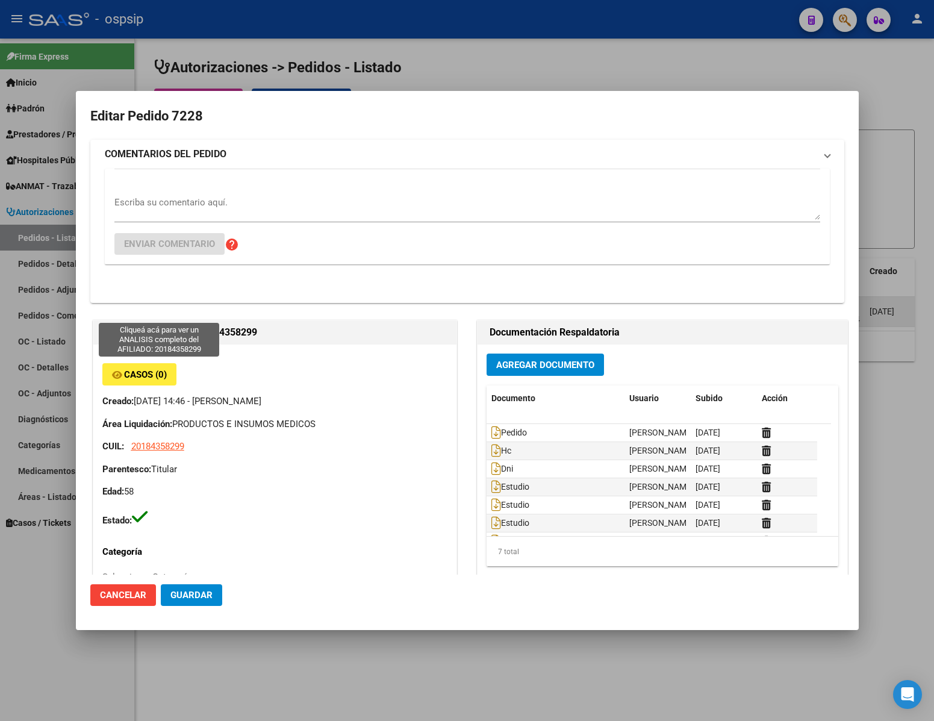
type input "[GEOGRAPHIC_DATA], [PERSON_NAME] 2477, Piso: PB, Departamento: 04"
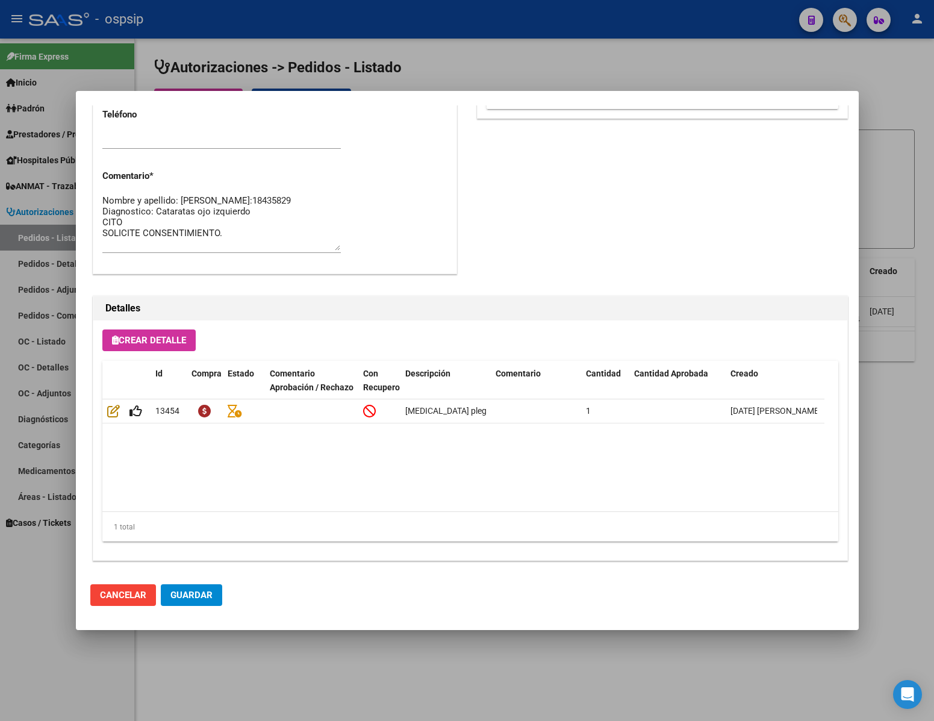
scroll to position [613, 0]
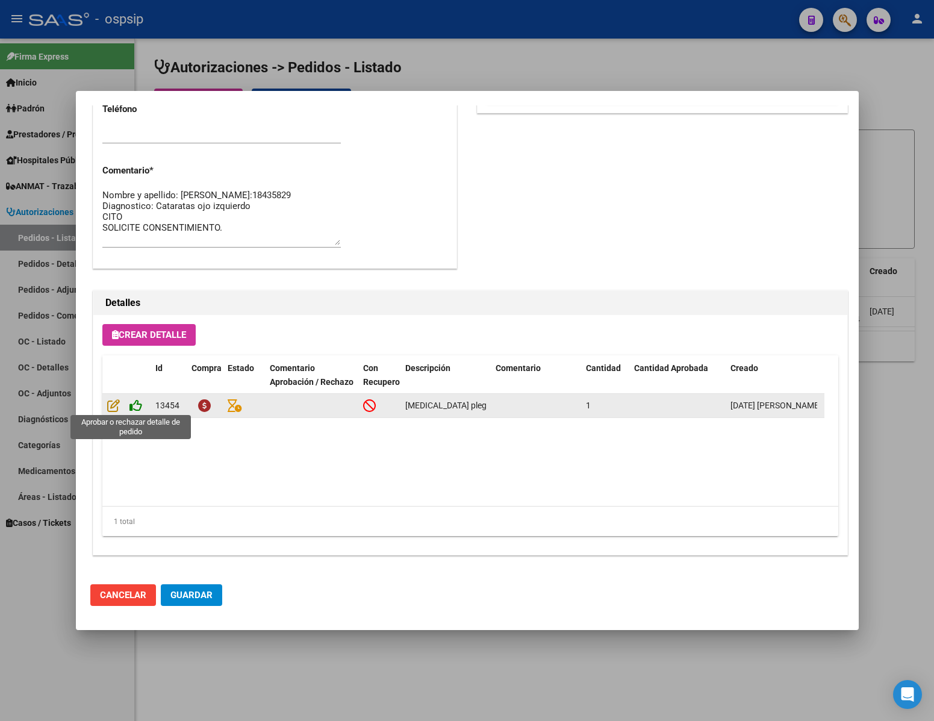
click at [134, 407] on icon at bounding box center [135, 405] width 13 height 13
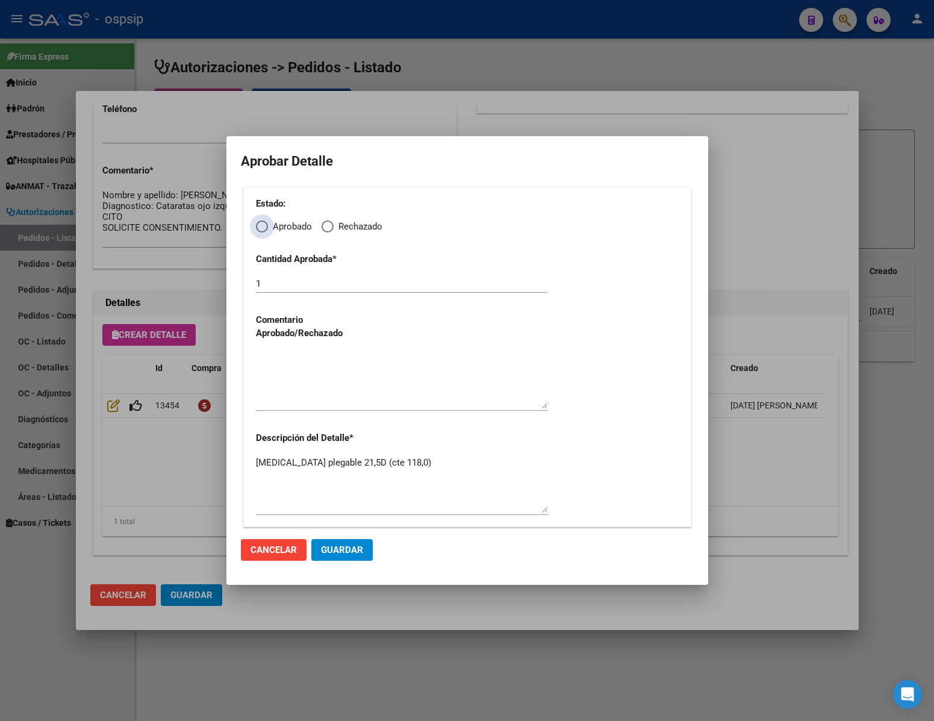
click at [264, 224] on span "Elija una opción" at bounding box center [262, 226] width 12 height 12
click at [264, 224] on input "Aprobado" at bounding box center [262, 226] width 12 height 12
radio input "true"
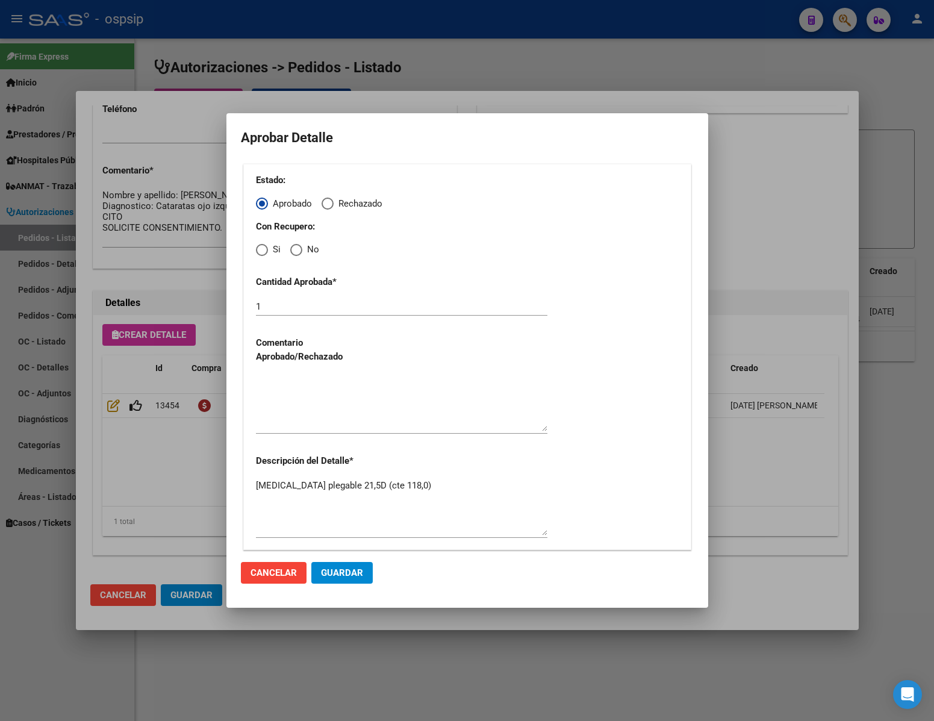
drag, startPoint x: 293, startPoint y: 249, endPoint x: 293, endPoint y: 262, distance: 12.6
click at [293, 253] on span "Elija una opción" at bounding box center [296, 250] width 12 height 12
click at [293, 253] on input "No" at bounding box center [296, 250] width 12 height 12
radio input "true"
click at [279, 432] on div at bounding box center [401, 402] width 291 height 61
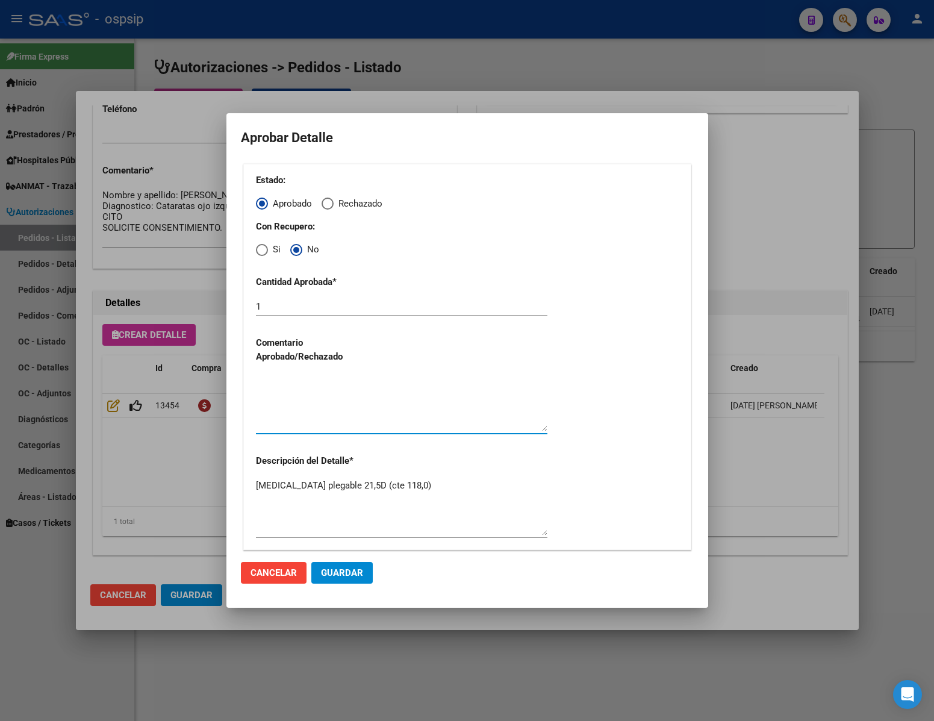
click at [275, 416] on textarea at bounding box center [401, 403] width 291 height 57
type textarea "."
click at [353, 568] on span "Guardar" at bounding box center [342, 572] width 42 height 11
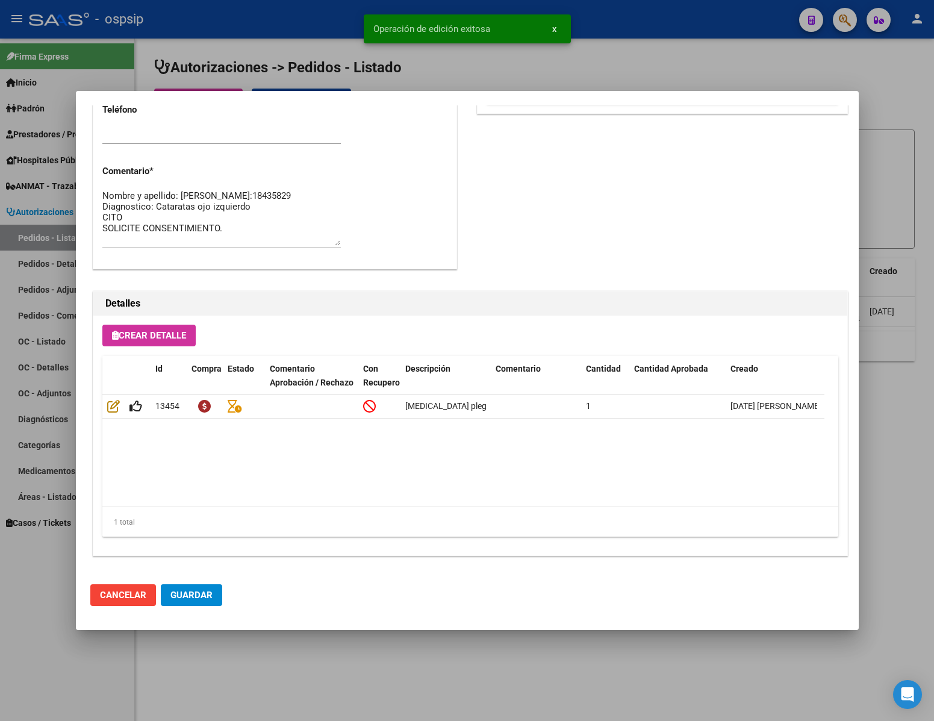
type input "[GEOGRAPHIC_DATA], [PERSON_NAME] 2477, Piso: PB"
click at [195, 582] on mat-dialog-actions "Cancelar Guardar" at bounding box center [467, 594] width 754 height 41
click at [195, 590] on span "Guardar" at bounding box center [191, 595] width 42 height 11
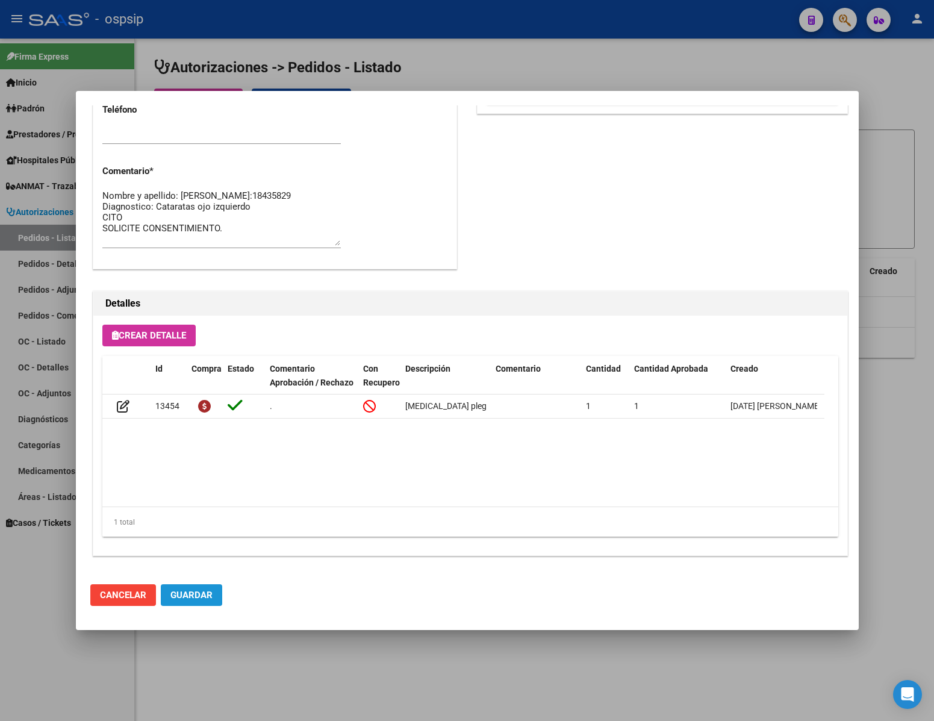
drag, startPoint x: 191, startPoint y: 591, endPoint x: 201, endPoint y: 607, distance: 18.9
click at [190, 591] on span "Guardar" at bounding box center [191, 595] width 42 height 11
click at [262, 670] on div at bounding box center [467, 360] width 934 height 721
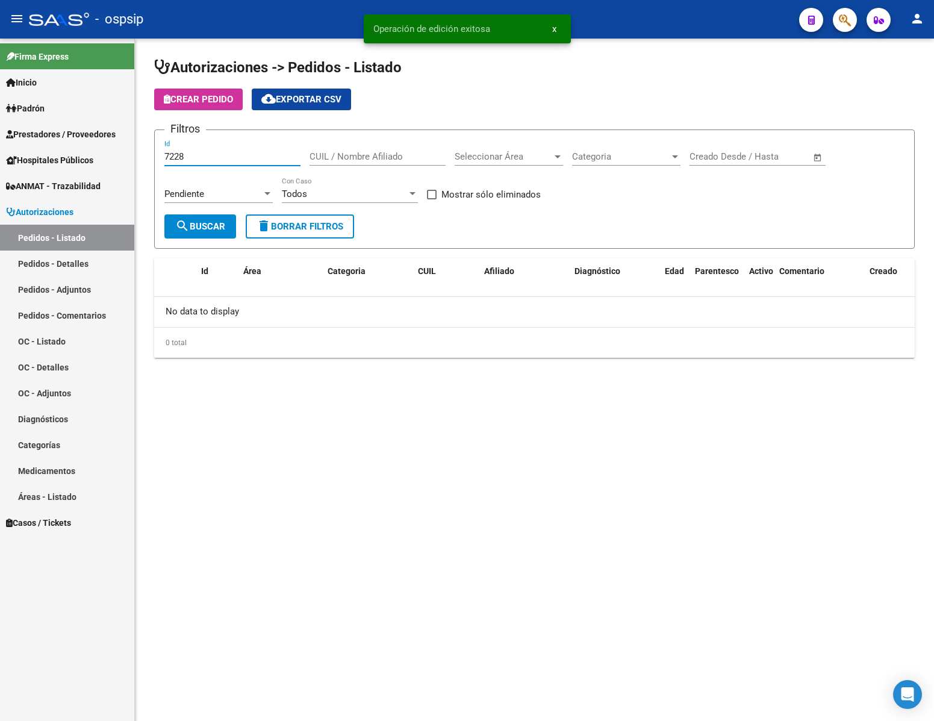
click at [196, 154] on input "7228" at bounding box center [232, 156] width 136 height 11
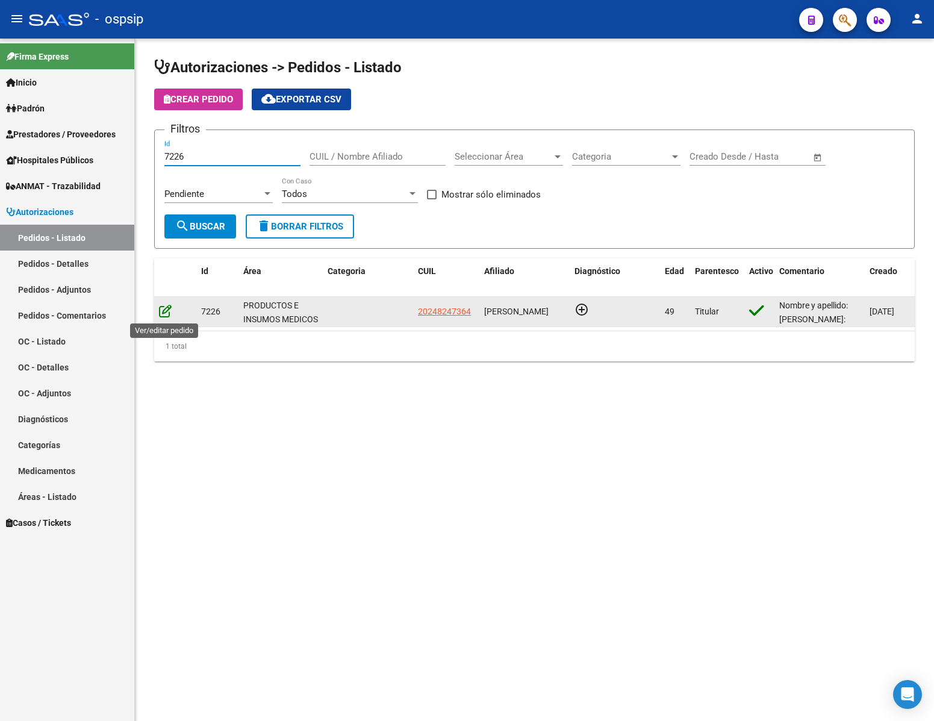
type input "7226"
click at [163, 314] on icon at bounding box center [165, 310] width 13 height 13
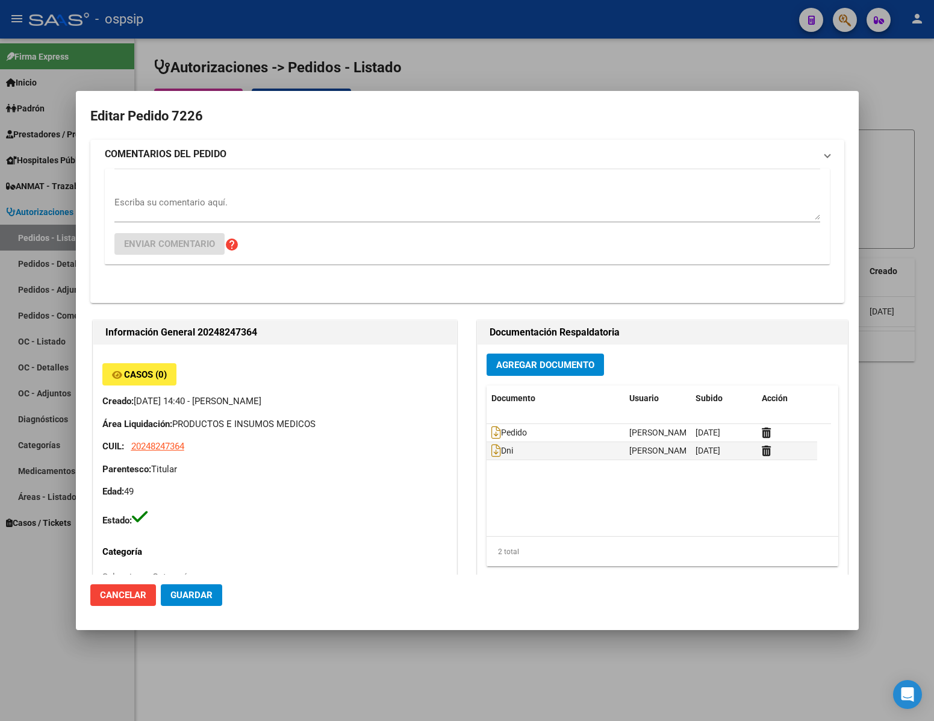
type input "[GEOGRAPHIC_DATA], [GEOGRAPHIC_DATA], [DOMAIN_NAME] Y P. UNIDAS ENTR 1 ED 4, Pi…"
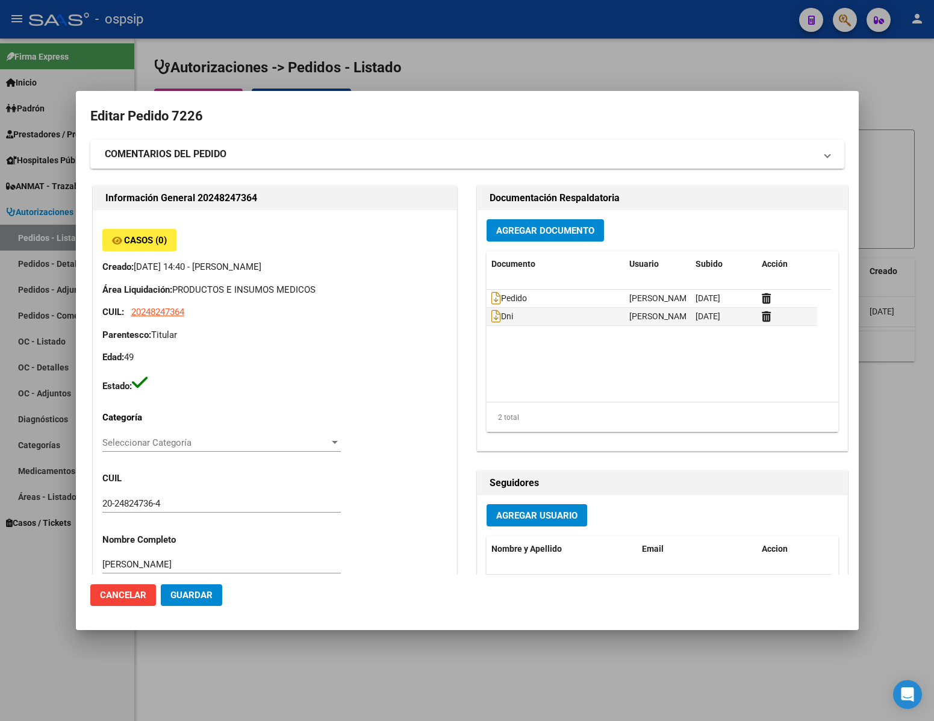
scroll to position [613, 0]
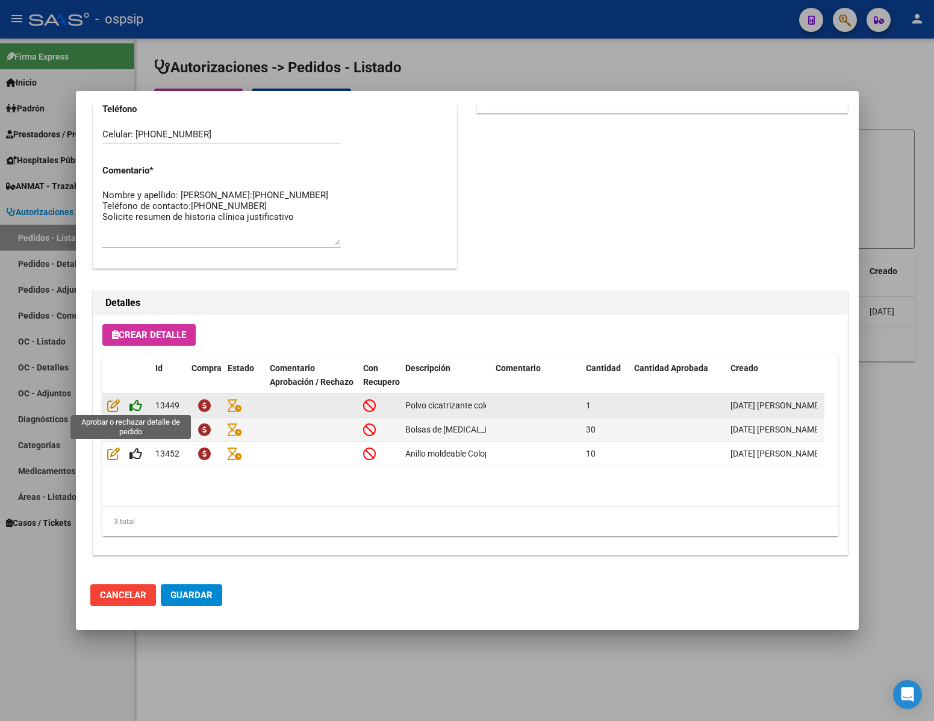
click at [138, 403] on icon at bounding box center [135, 405] width 13 height 13
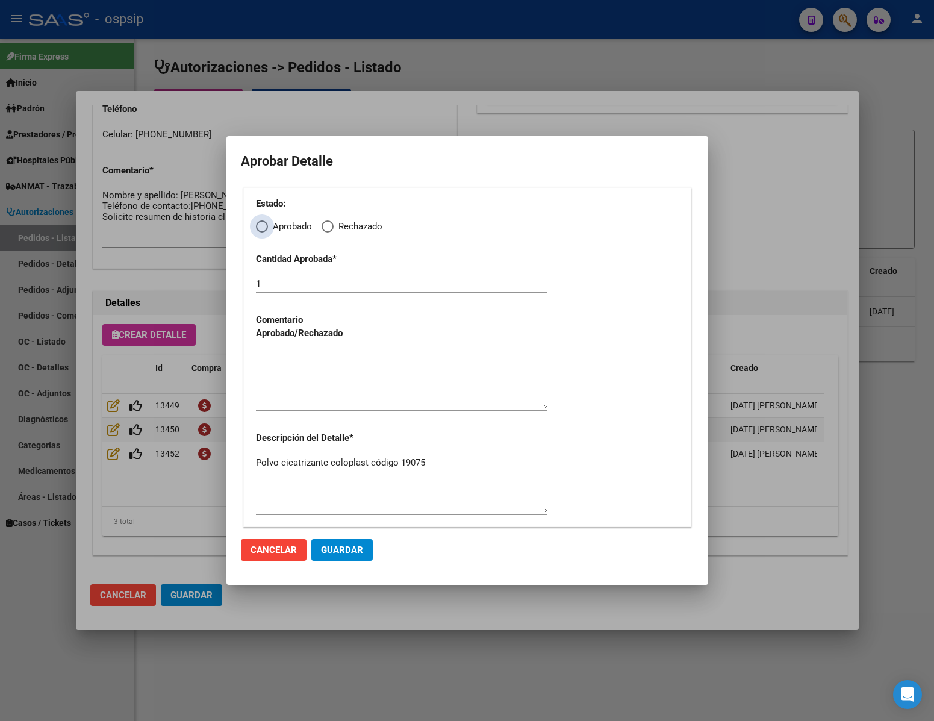
click at [264, 226] on span "Elija una opción" at bounding box center [262, 226] width 12 height 12
click at [264, 226] on input "Aprobado" at bounding box center [262, 226] width 12 height 12
radio input "true"
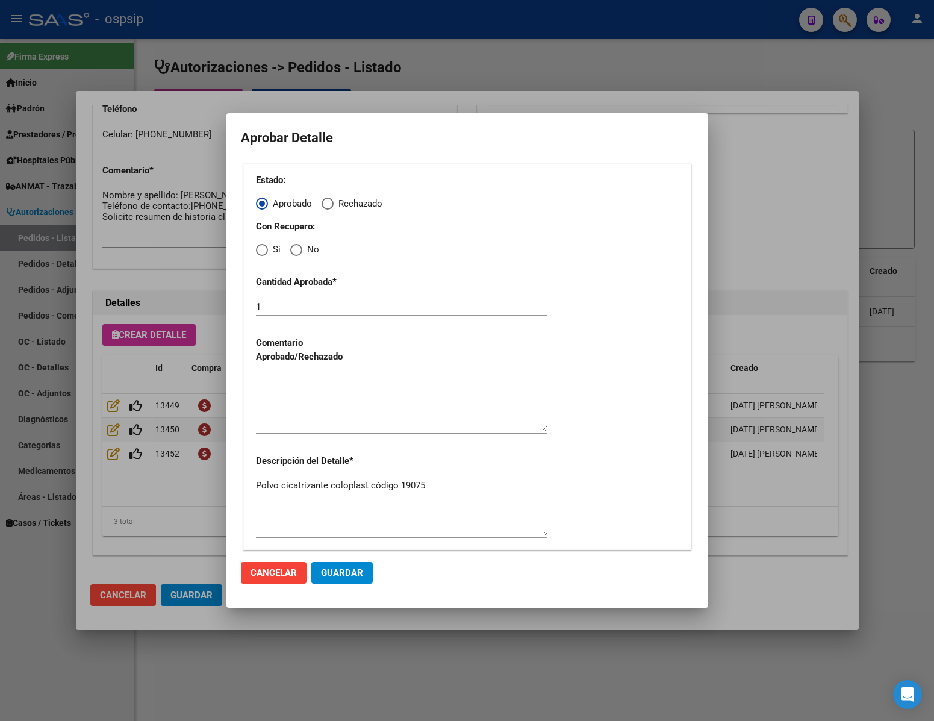
click at [296, 238] on div "Con Recupero: Si No" at bounding box center [467, 238] width 423 height 37
click at [296, 246] on span "Elija una opción" at bounding box center [296, 250] width 12 height 12
click at [296, 246] on input "No" at bounding box center [296, 250] width 12 height 12
radio input "true"
click at [334, 420] on textarea at bounding box center [401, 403] width 291 height 57
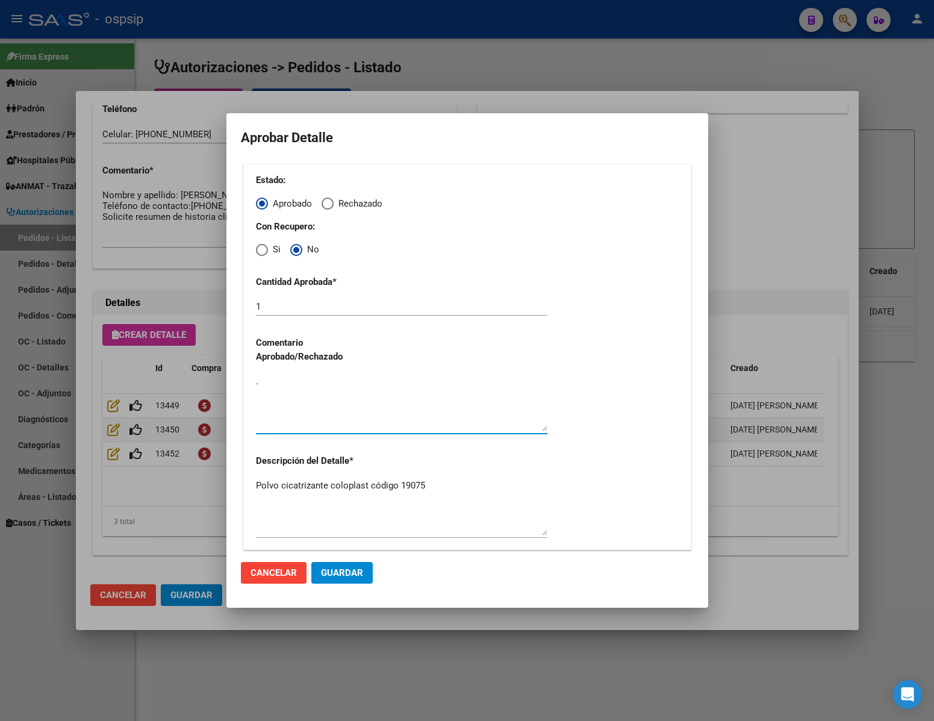
type textarea "."
click at [345, 571] on span "Guardar" at bounding box center [342, 572] width 42 height 11
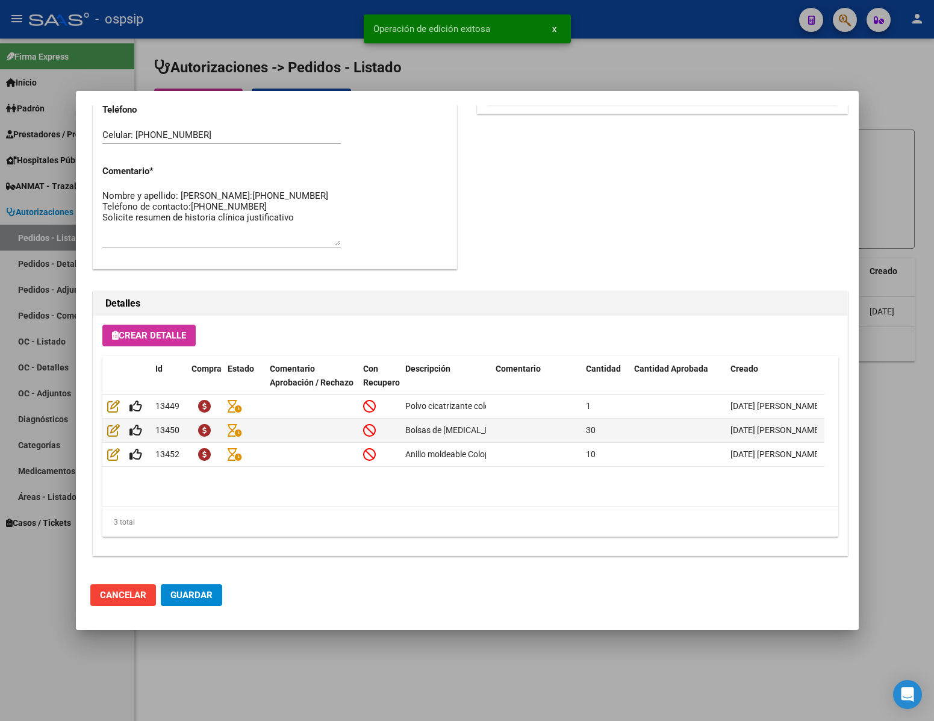
type input "[GEOGRAPHIC_DATA], [GEOGRAPHIC_DATA], [DOMAIN_NAME] Y P. UNIDAS ENTR 1 ED 4, Pi…"
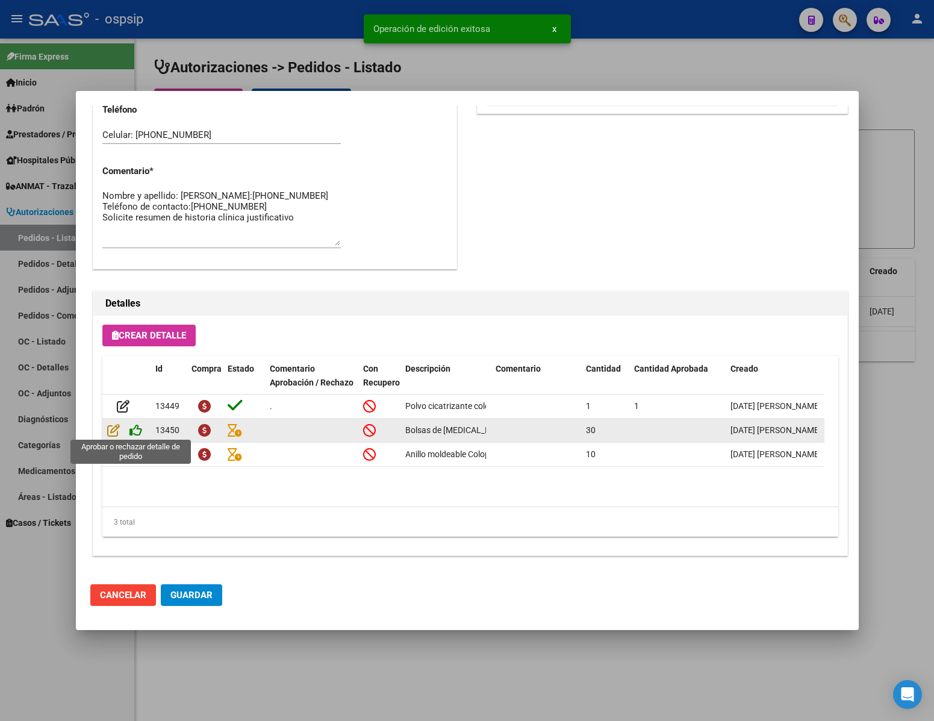
click at [136, 434] on icon at bounding box center [135, 429] width 13 height 13
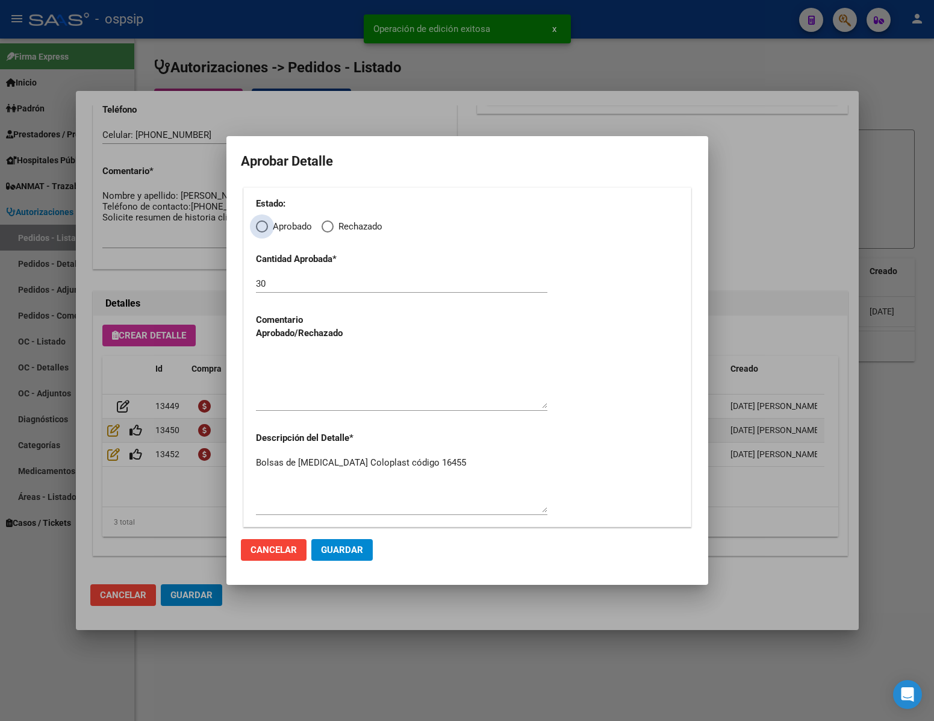
click at [261, 226] on span "Elija una opción" at bounding box center [262, 226] width 12 height 12
click at [261, 226] on input "Aprobado" at bounding box center [262, 226] width 12 height 12
radio input "true"
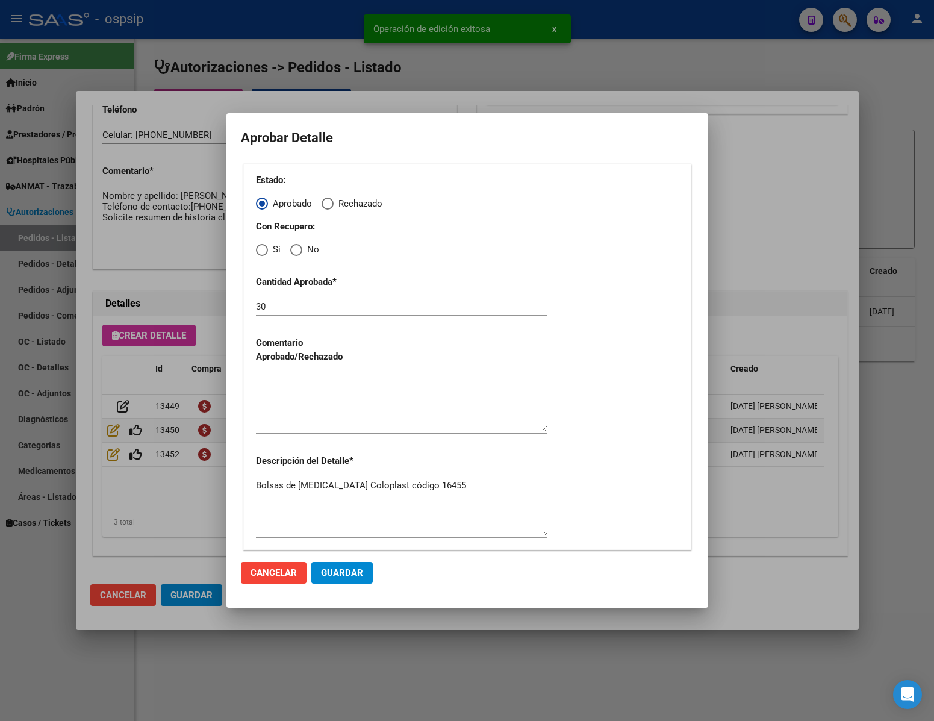
click at [298, 249] on span "Elija una opción" at bounding box center [296, 250] width 12 height 12
click at [298, 249] on input "No" at bounding box center [296, 250] width 12 height 12
radio input "true"
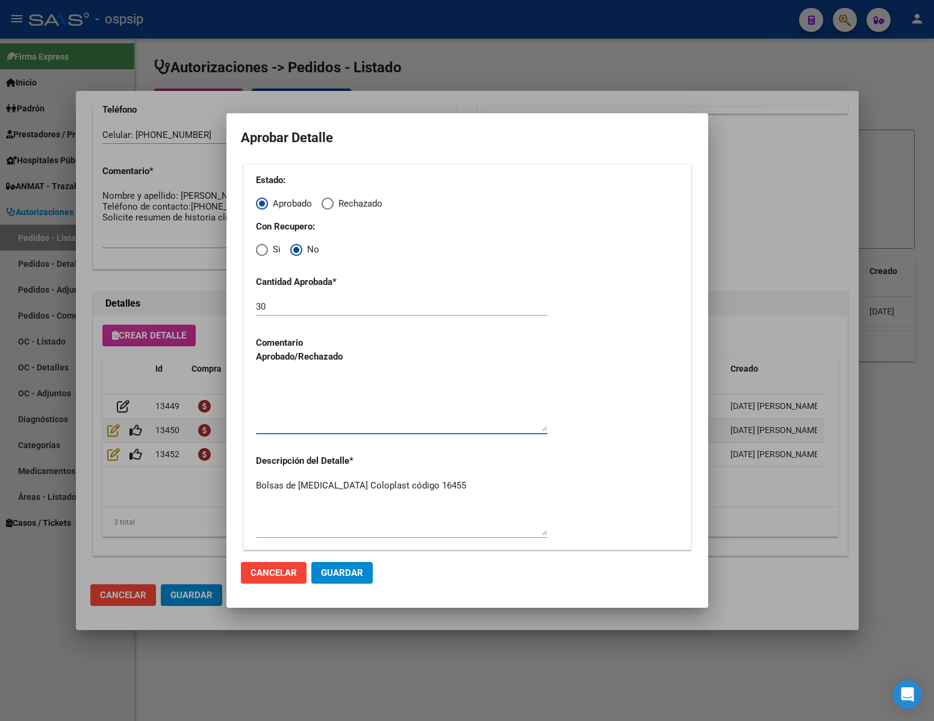
click at [310, 416] on textarea at bounding box center [401, 403] width 291 height 57
type textarea "."
click at [347, 567] on span "Guardar" at bounding box center [342, 572] width 42 height 11
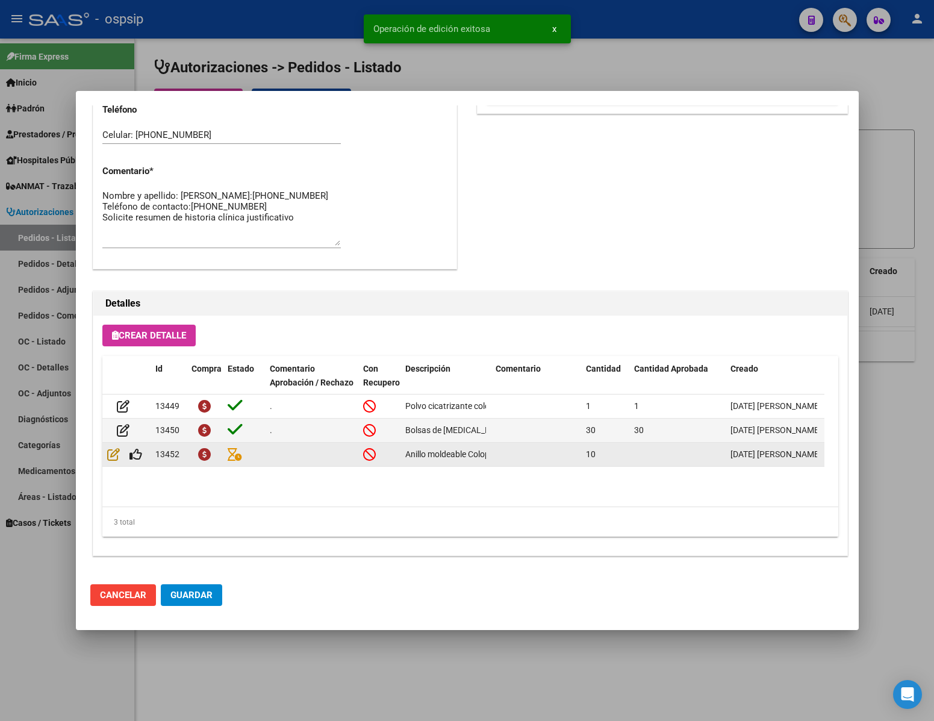
click at [138, 461] on datatable-body-cell at bounding box center [126, 454] width 48 height 23
click at [134, 456] on icon at bounding box center [135, 453] width 13 height 13
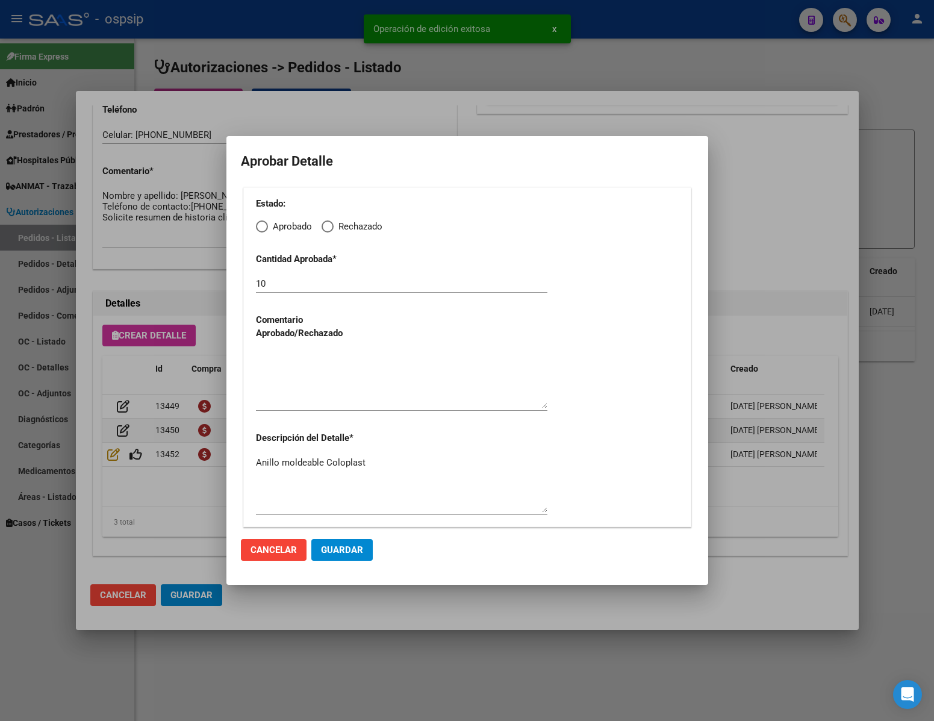
click at [262, 226] on span "Elija una opción" at bounding box center [262, 226] width 12 height 12
click at [262, 226] on input "Aprobado" at bounding box center [262, 226] width 12 height 12
radio input "true"
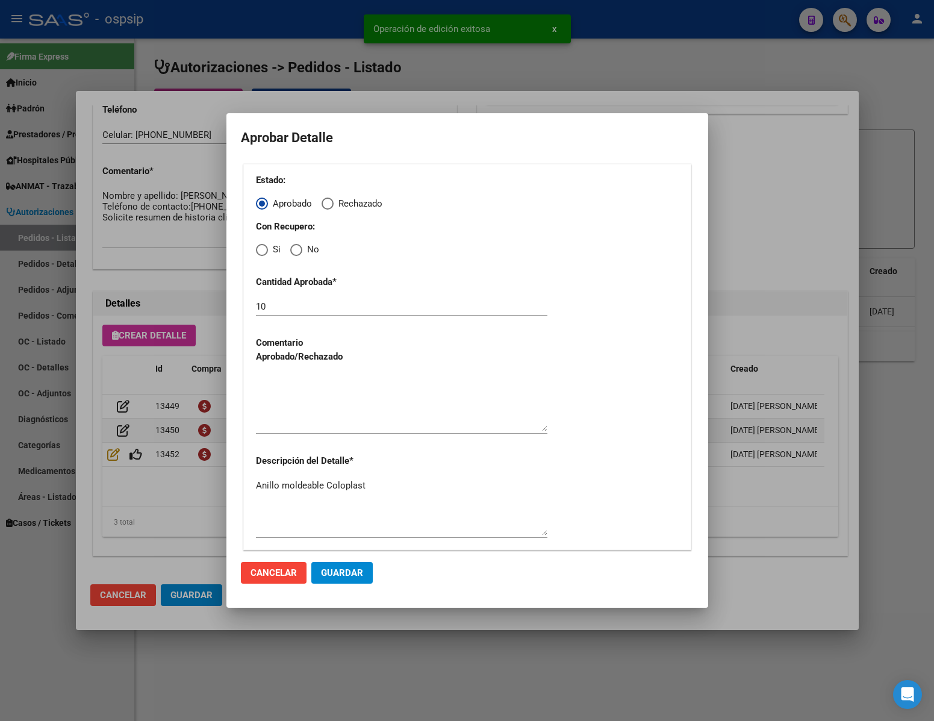
drag, startPoint x: 293, startPoint y: 250, endPoint x: 300, endPoint y: 291, distance: 42.1
click at [293, 251] on span "Elija una opción" at bounding box center [296, 250] width 12 height 12
click at [293, 251] on input "No" at bounding box center [296, 250] width 12 height 12
radio input "true"
click at [309, 405] on textarea at bounding box center [401, 403] width 291 height 57
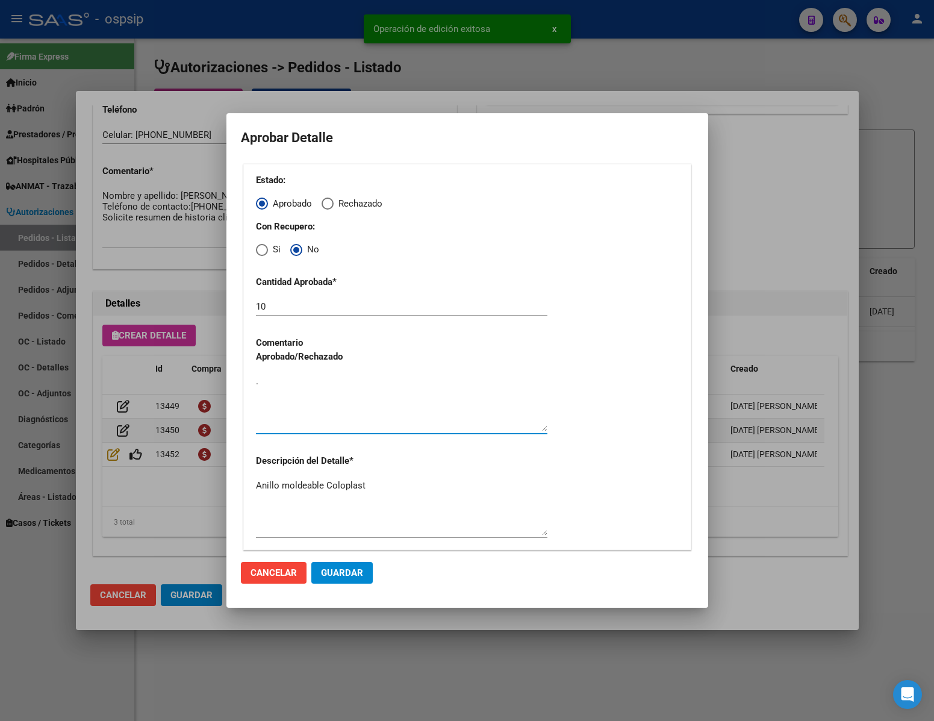
type textarea "."
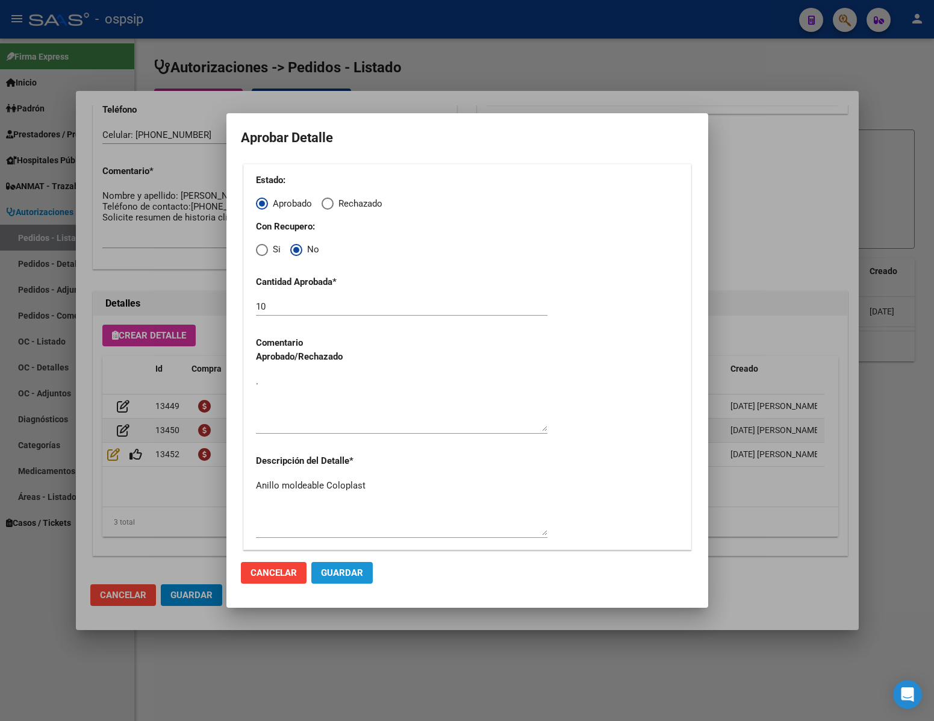
click at [343, 571] on span "Guardar" at bounding box center [342, 572] width 42 height 11
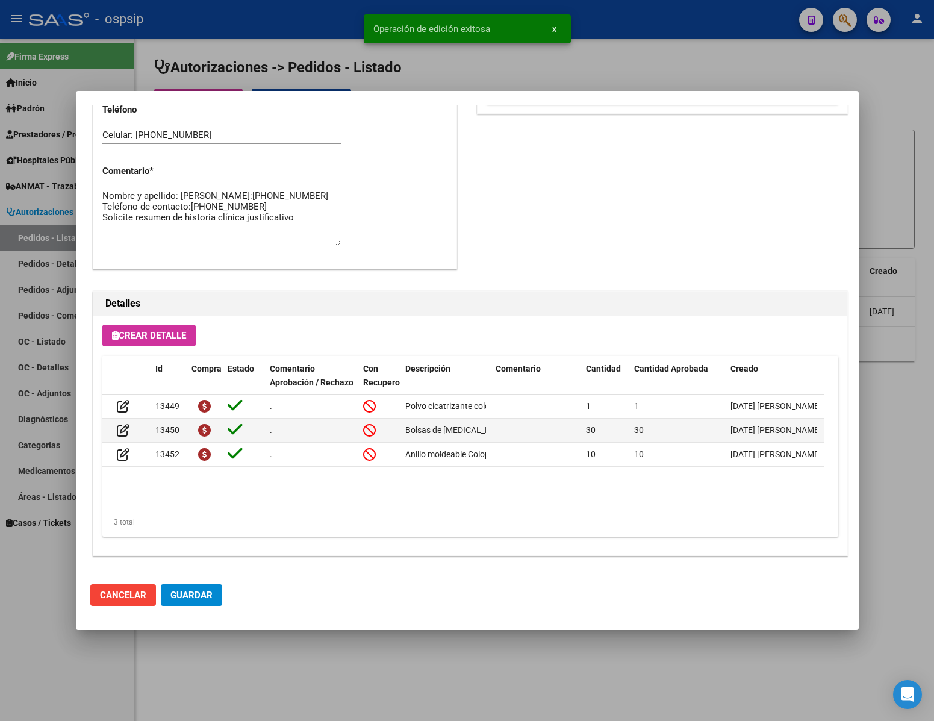
drag, startPoint x: 201, startPoint y: 595, endPoint x: 257, endPoint y: 658, distance: 84.0
click at [202, 595] on span "Guardar" at bounding box center [191, 595] width 42 height 11
click at [263, 663] on div at bounding box center [467, 360] width 934 height 721
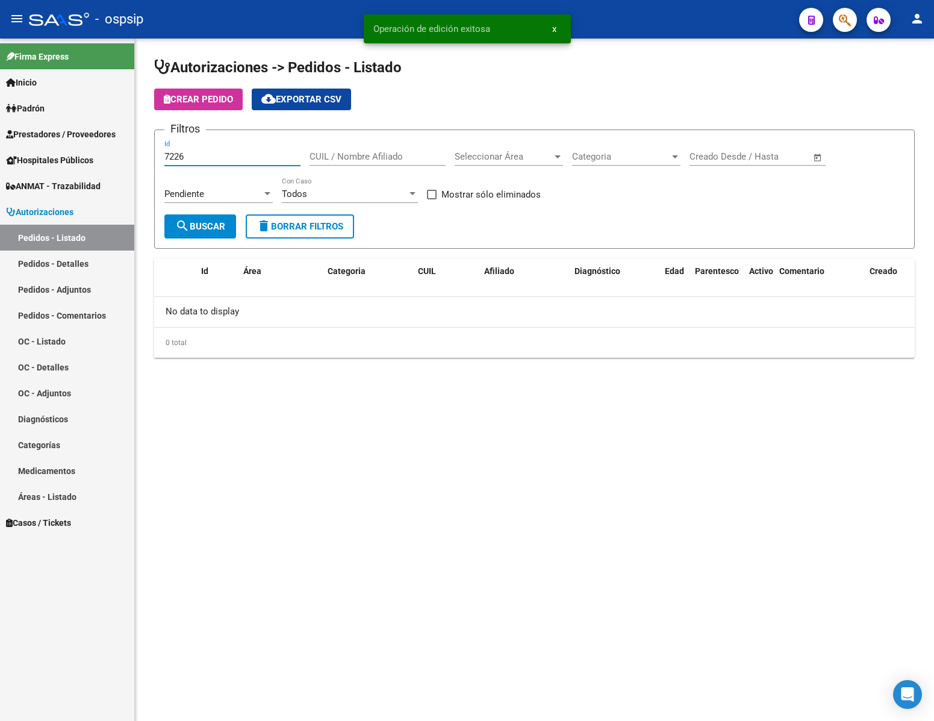
click at [231, 160] on input "7226" at bounding box center [232, 156] width 136 height 11
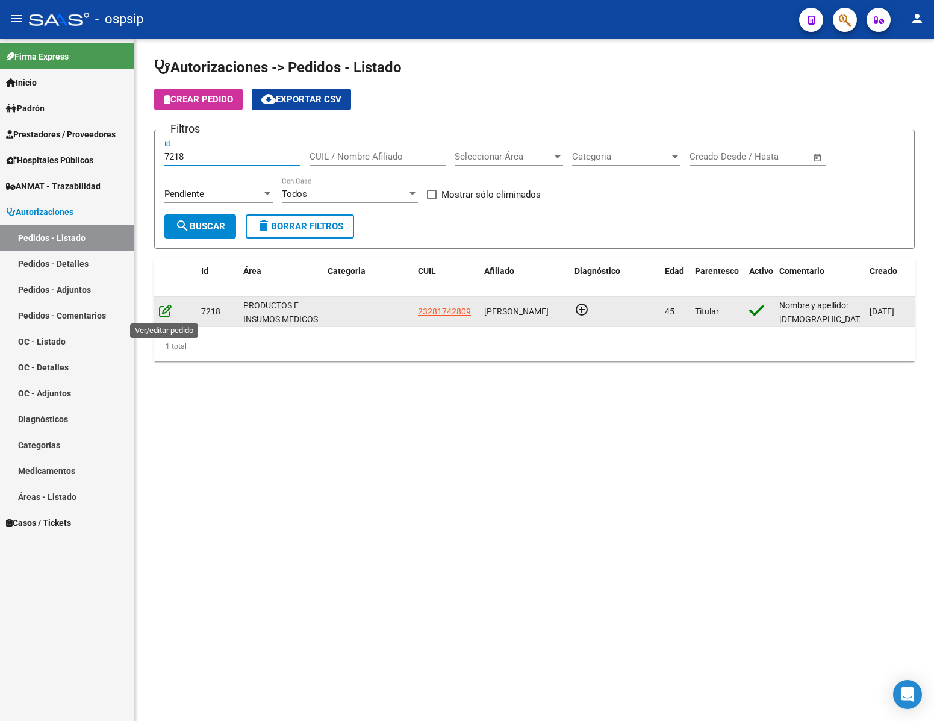
type input "7218"
click at [161, 313] on icon at bounding box center [165, 310] width 13 height 13
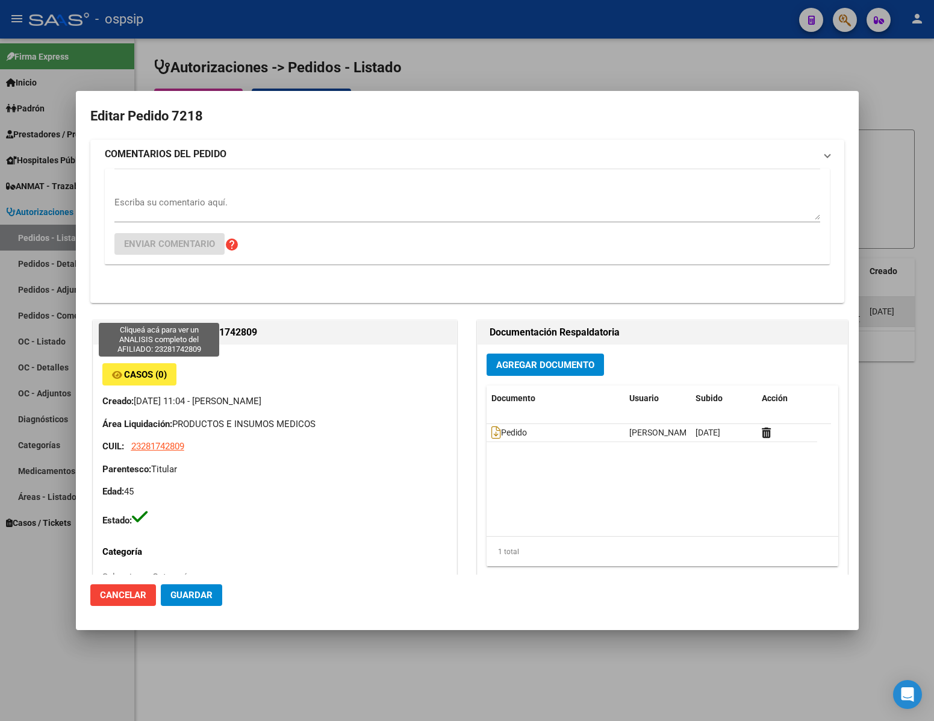
type input "[GEOGRAPHIC_DATA], [PERSON_NAME], [PERSON_NAME] 1450"
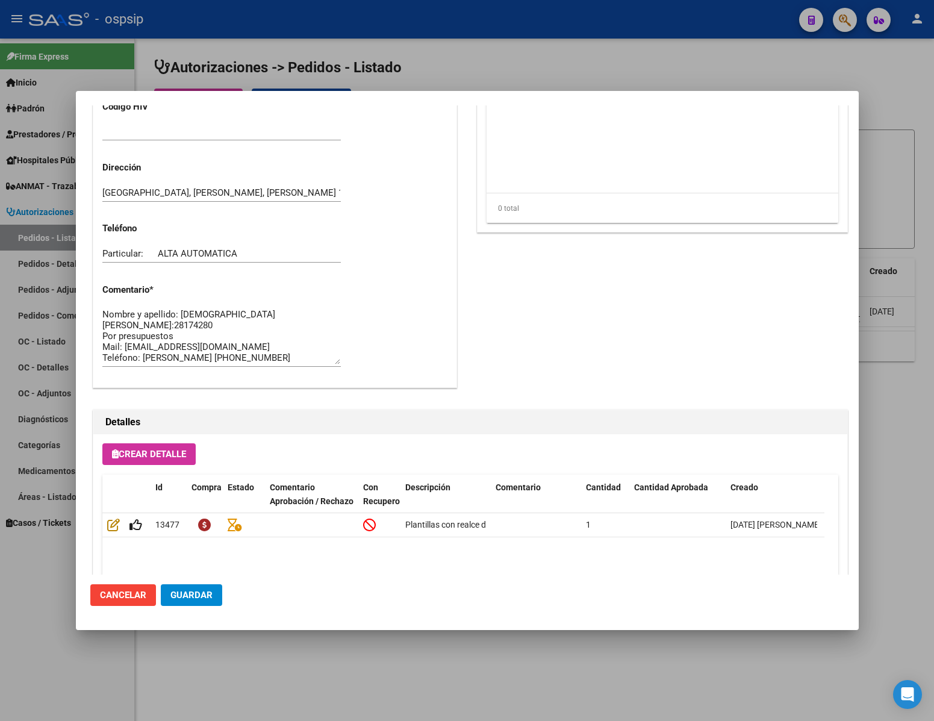
scroll to position [613, 0]
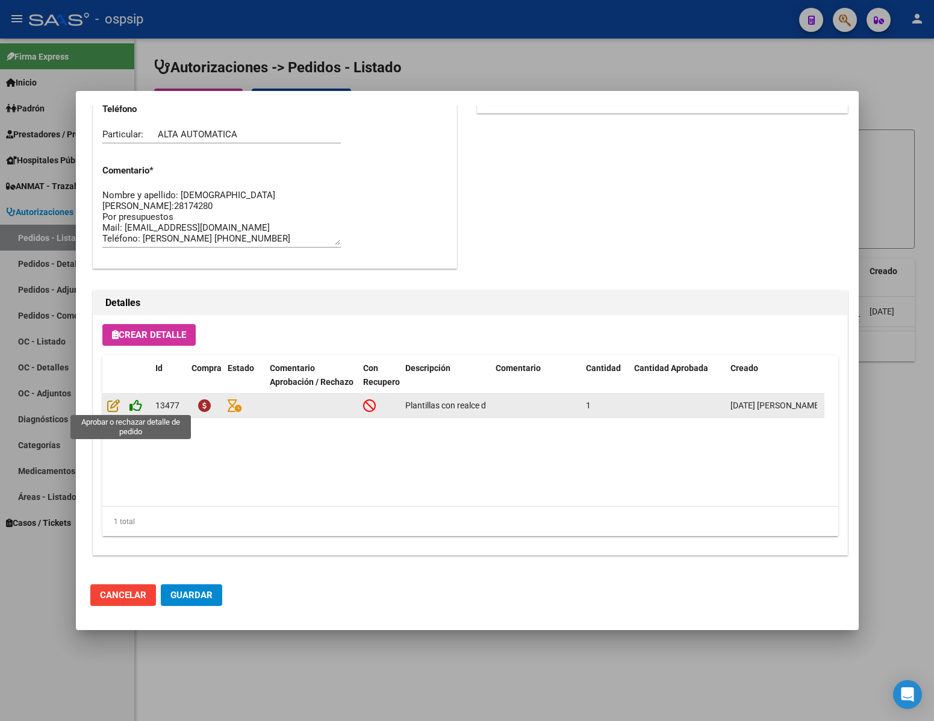
click at [134, 405] on icon at bounding box center [135, 405] width 13 height 13
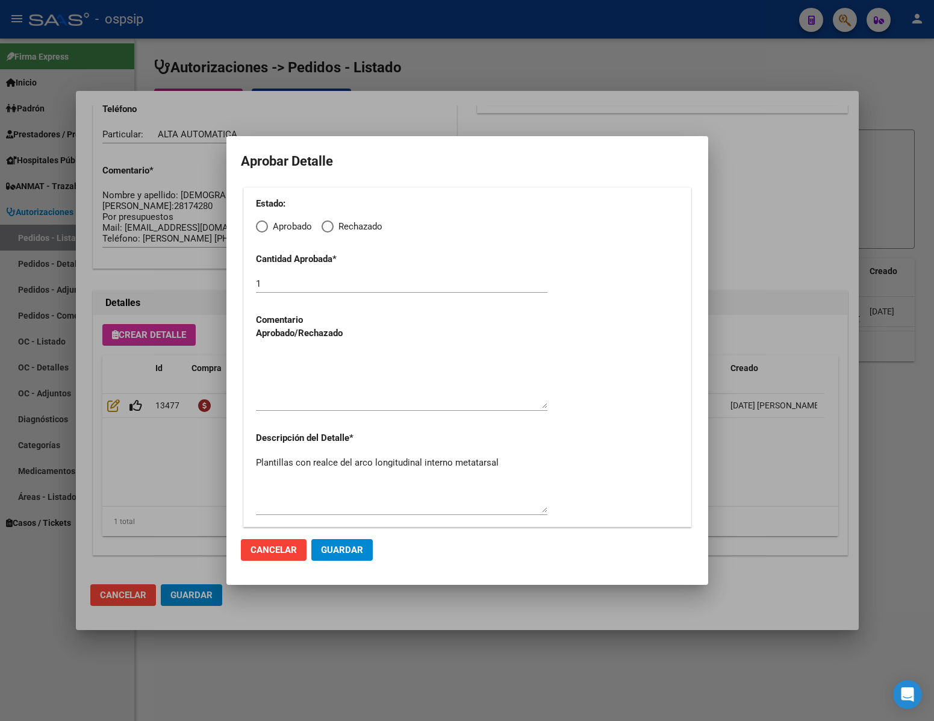
click at [264, 226] on span "Elija una opción" at bounding box center [262, 226] width 12 height 12
click at [264, 226] on input "Aprobado" at bounding box center [262, 226] width 12 height 12
radio input "true"
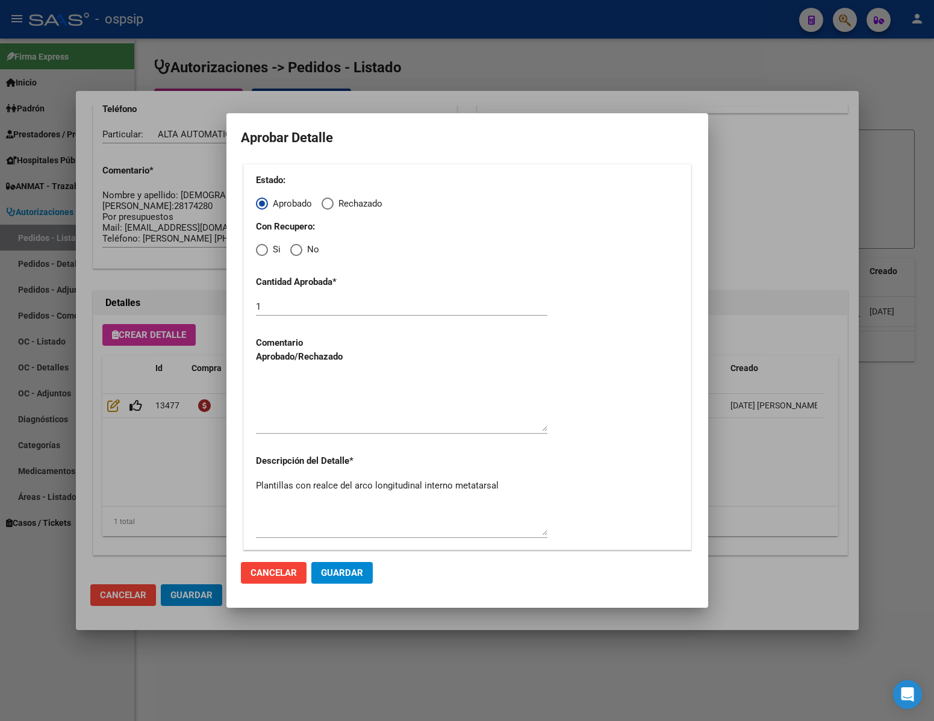
drag, startPoint x: 298, startPoint y: 244, endPoint x: 314, endPoint y: 293, distance: 51.4
click at [300, 244] on span "Elija una opción" at bounding box center [296, 250] width 12 height 12
click at [300, 244] on input "No" at bounding box center [296, 250] width 12 height 12
radio input "true"
drag, startPoint x: 316, startPoint y: 423, endPoint x: 334, endPoint y: 441, distance: 25.1
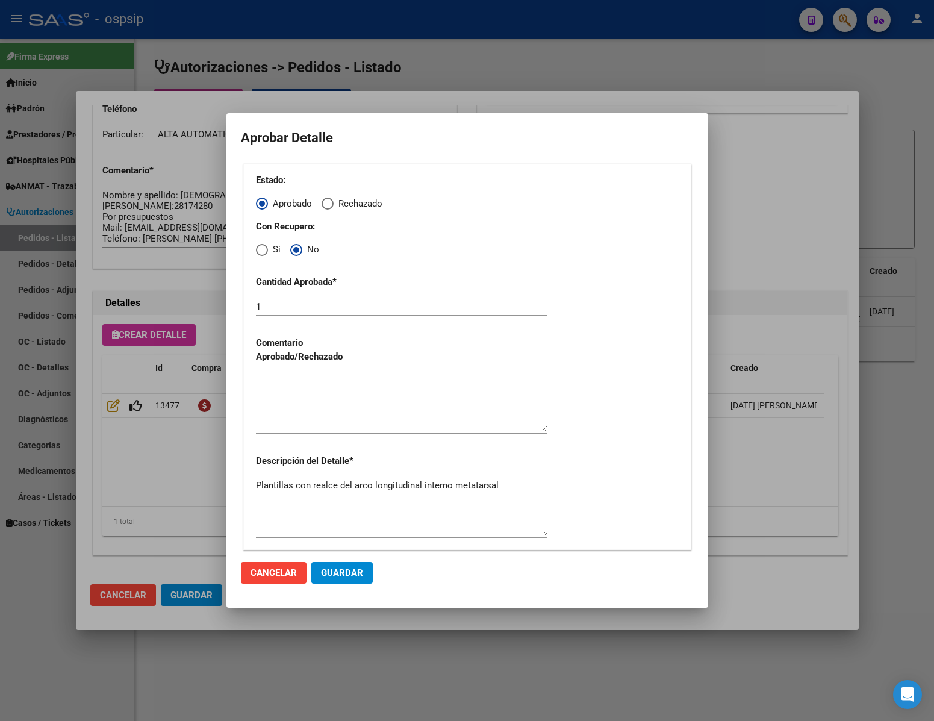
click at [317, 423] on textarea at bounding box center [401, 403] width 291 height 57
type textarea "."
click at [354, 575] on span "Guardar" at bounding box center [342, 572] width 42 height 11
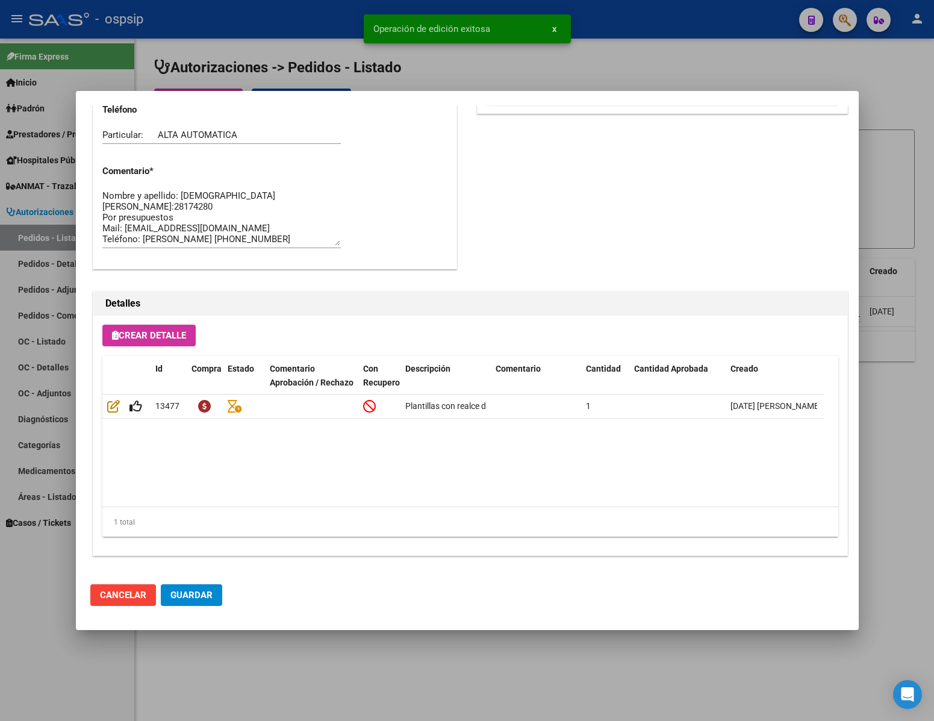
type input "[GEOGRAPHIC_DATA], [PERSON_NAME], [PERSON_NAME] 1450"
click at [194, 595] on span "Guardar" at bounding box center [191, 595] width 42 height 11
click at [328, 664] on div at bounding box center [467, 360] width 934 height 721
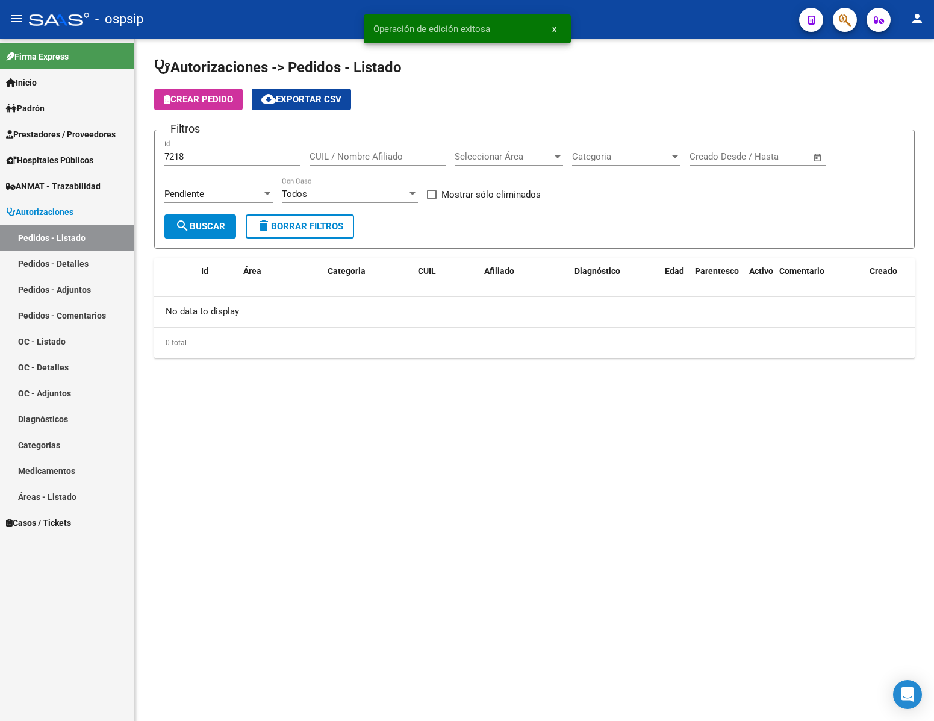
click at [203, 162] on input "7218" at bounding box center [232, 156] width 136 height 11
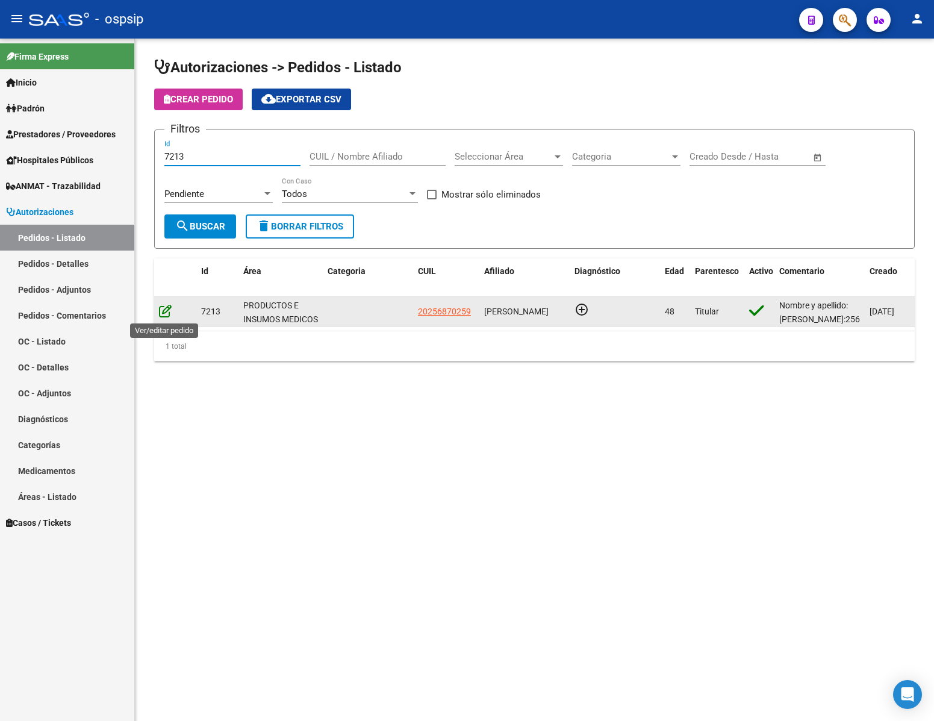
type input "7213"
click at [161, 317] on icon at bounding box center [165, 310] width 13 height 13
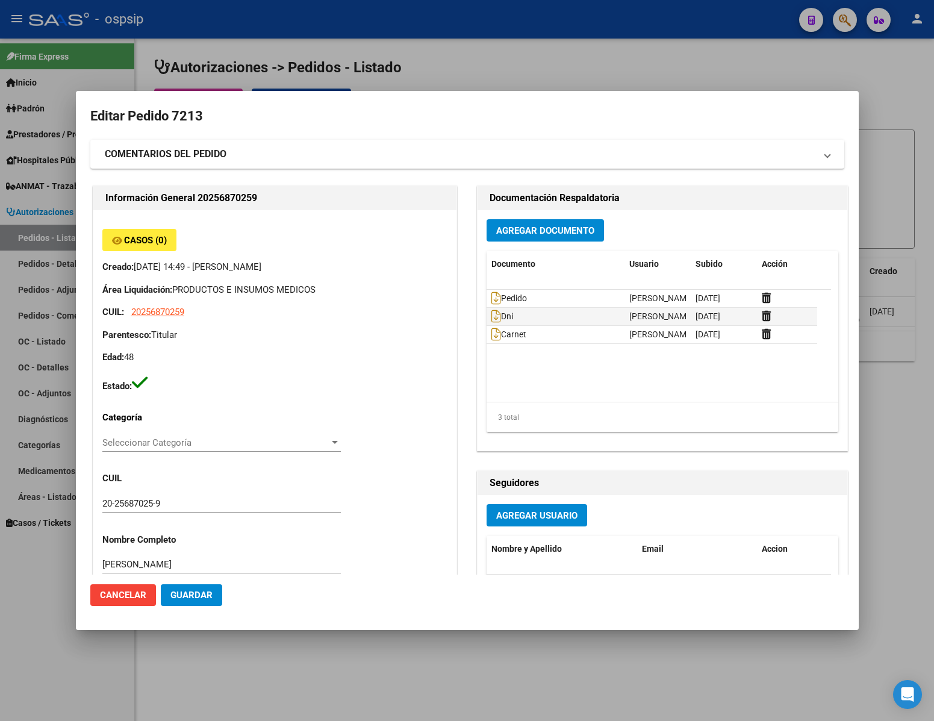
type input "[GEOGRAPHIC_DATA], [PERSON_NAME], CNO. GRAL. BELGRANO 2947, [GEOGRAPHIC_DATA]: …"
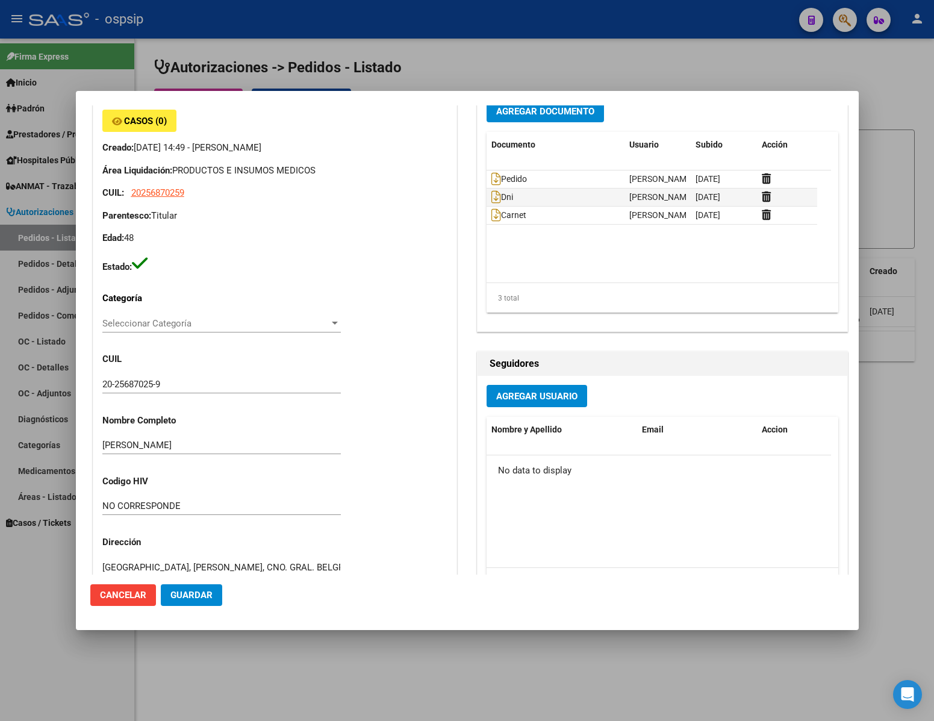
scroll to position [613, 0]
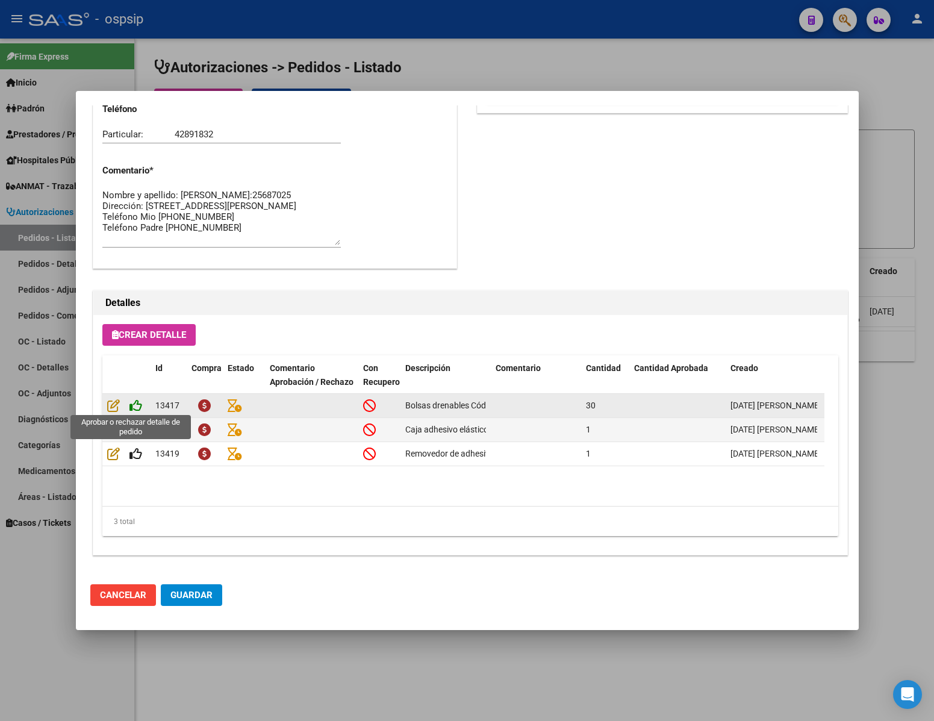
click at [136, 405] on icon at bounding box center [135, 405] width 13 height 13
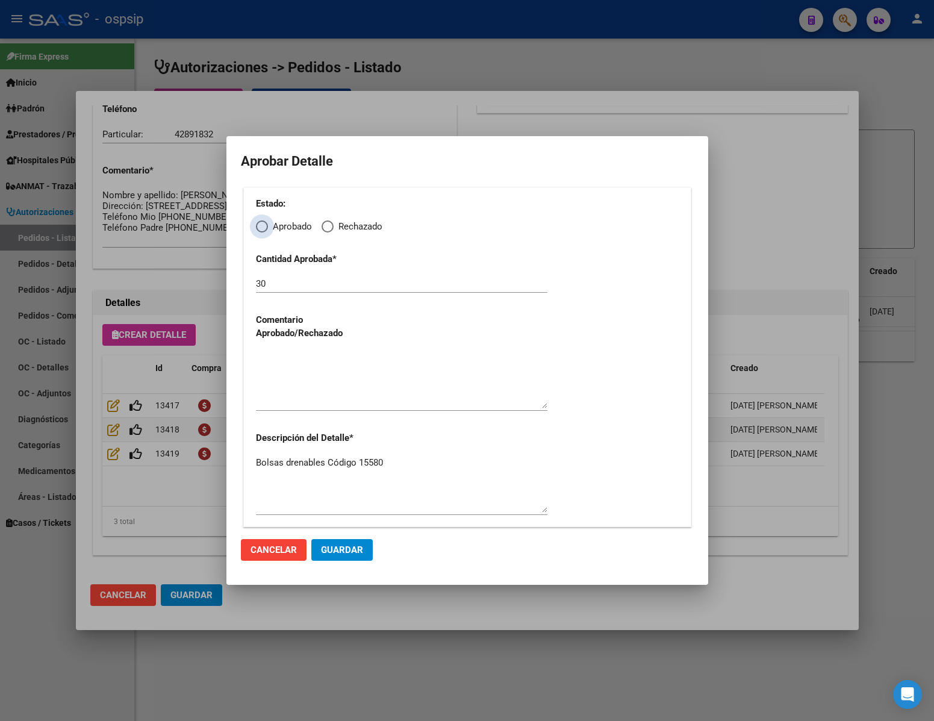
click at [257, 228] on span "Elija una opción" at bounding box center [262, 226] width 12 height 12
click at [257, 228] on input "Aprobado" at bounding box center [262, 226] width 12 height 12
radio input "true"
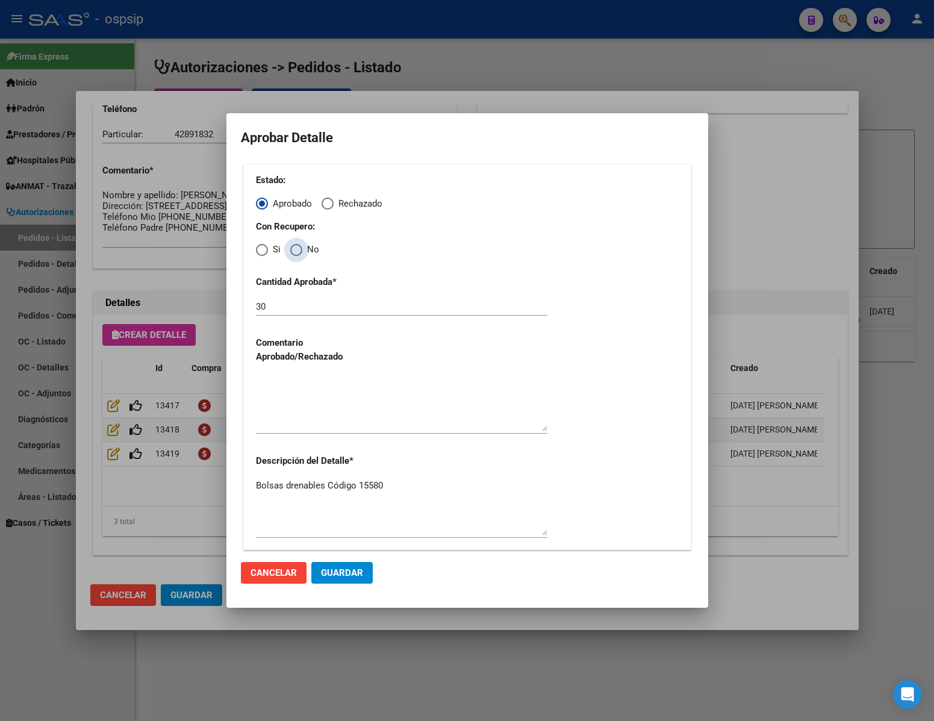
drag, startPoint x: 295, startPoint y: 246, endPoint x: 296, endPoint y: 255, distance: 8.5
click at [295, 247] on span "Elija una opción" at bounding box center [296, 250] width 12 height 12
click at [295, 247] on input "No" at bounding box center [296, 250] width 12 height 12
radio input "true"
drag, startPoint x: 308, startPoint y: 402, endPoint x: 311, endPoint y: 445, distance: 43.5
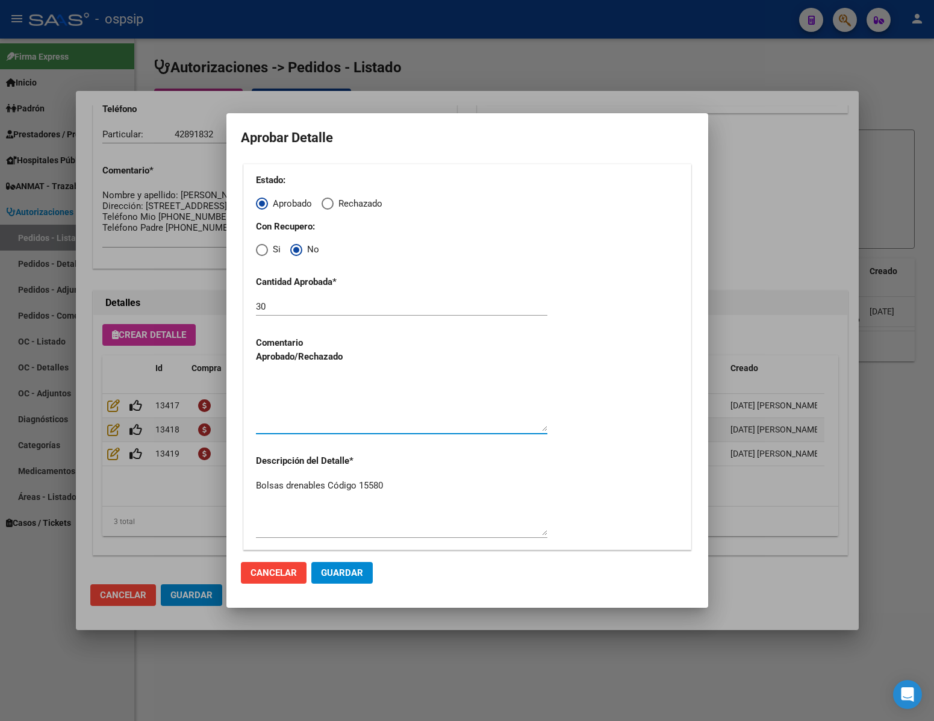
click at [306, 402] on textarea at bounding box center [401, 403] width 291 height 57
type textarea "."
click at [352, 564] on button "Guardar" at bounding box center [341, 573] width 61 height 22
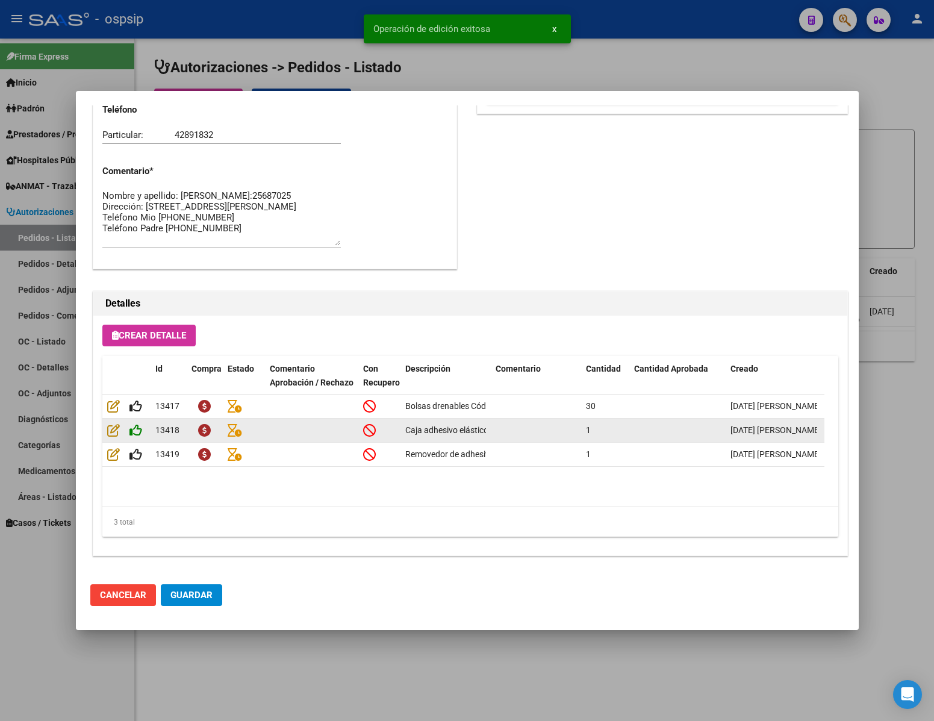
type input "[GEOGRAPHIC_DATA], [PERSON_NAME], CNO. GRAL. BELGRANO 2947, Piso: 6"
click at [140, 432] on icon at bounding box center [135, 429] width 13 height 13
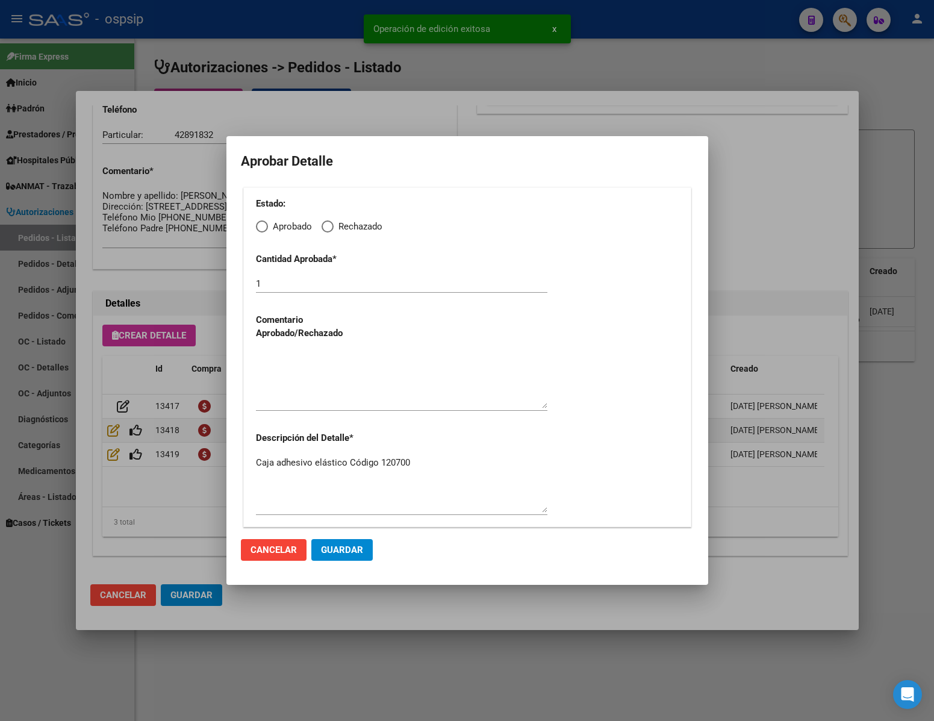
drag, startPoint x: 249, startPoint y: 223, endPoint x: 257, endPoint y: 226, distance: 8.6
click at [254, 223] on div "Estado: Aprobado Rechazado Cantidad Aprobada * 1 Comentario Aprobado/Rechazado …" at bounding box center [467, 357] width 448 height 340
click at [258, 226] on span "Elija una opción" at bounding box center [262, 226] width 12 height 12
click at [258, 226] on input "Aprobado" at bounding box center [262, 226] width 12 height 12
radio input "true"
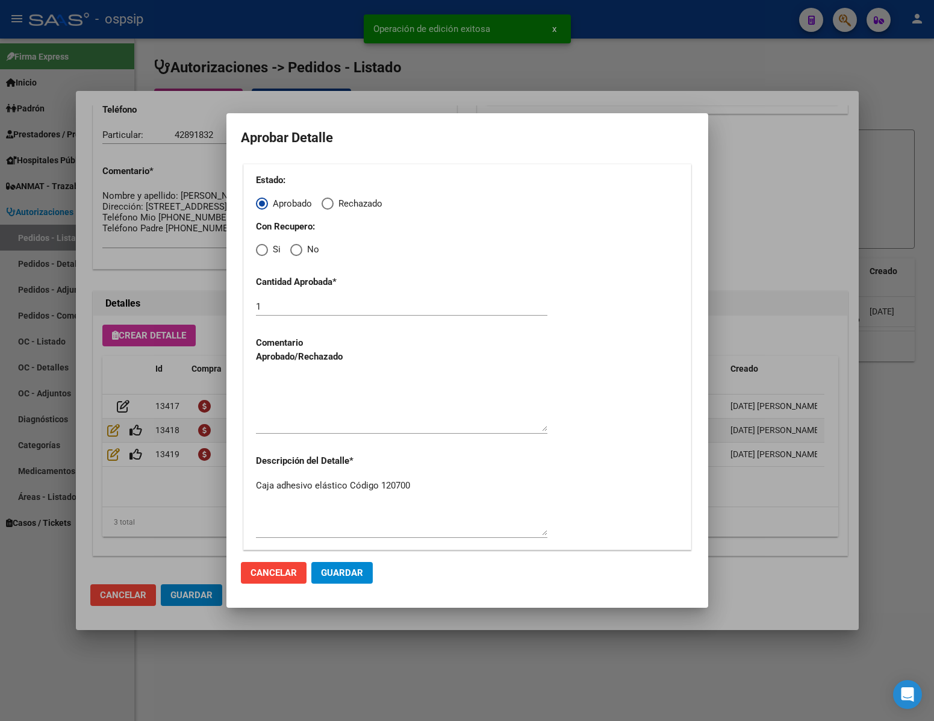
drag, startPoint x: 288, startPoint y: 244, endPoint x: 293, endPoint y: 250, distance: 8.1
click at [291, 246] on mat-radio-group "Con Recupero: Si No" at bounding box center [467, 237] width 423 height 35
drag, startPoint x: 293, startPoint y: 252, endPoint x: 293, endPoint y: 258, distance: 6.6
click at [293, 258] on div "Estado: Aprobado Rechazado Con Recupero: Si No Cantidad Aprobada * 1 Comentario…" at bounding box center [467, 357] width 448 height 386
drag, startPoint x: 298, startPoint y: 250, endPoint x: 313, endPoint y: 297, distance: 49.1
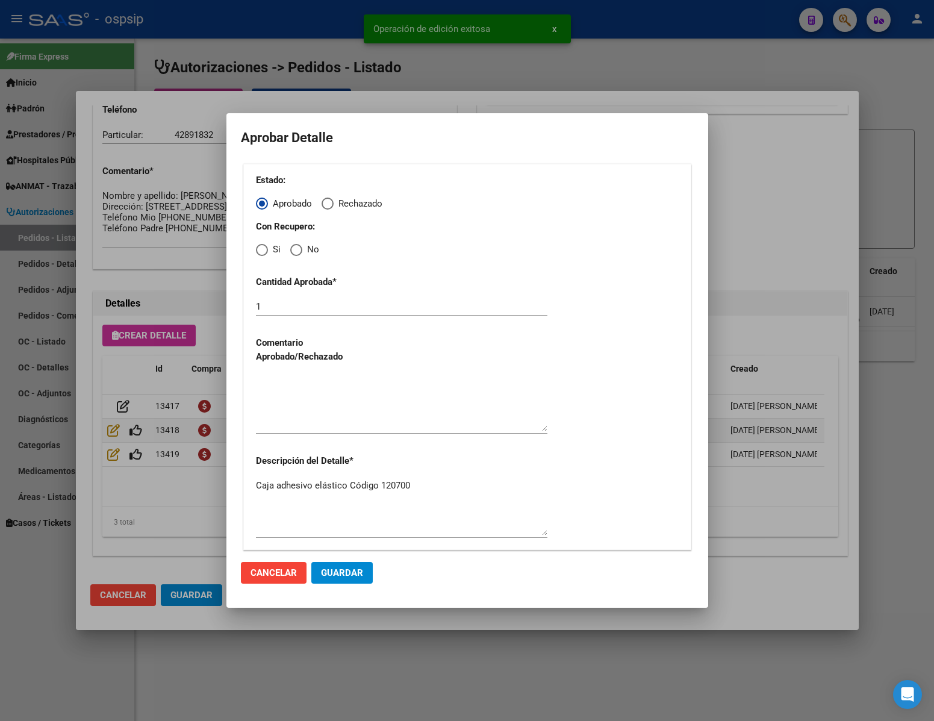
click at [300, 255] on span "Elija una opción" at bounding box center [296, 250] width 12 height 12
click at [300, 255] on input "No" at bounding box center [296, 250] width 12 height 12
radio input "true"
click at [323, 421] on textarea at bounding box center [401, 403] width 291 height 57
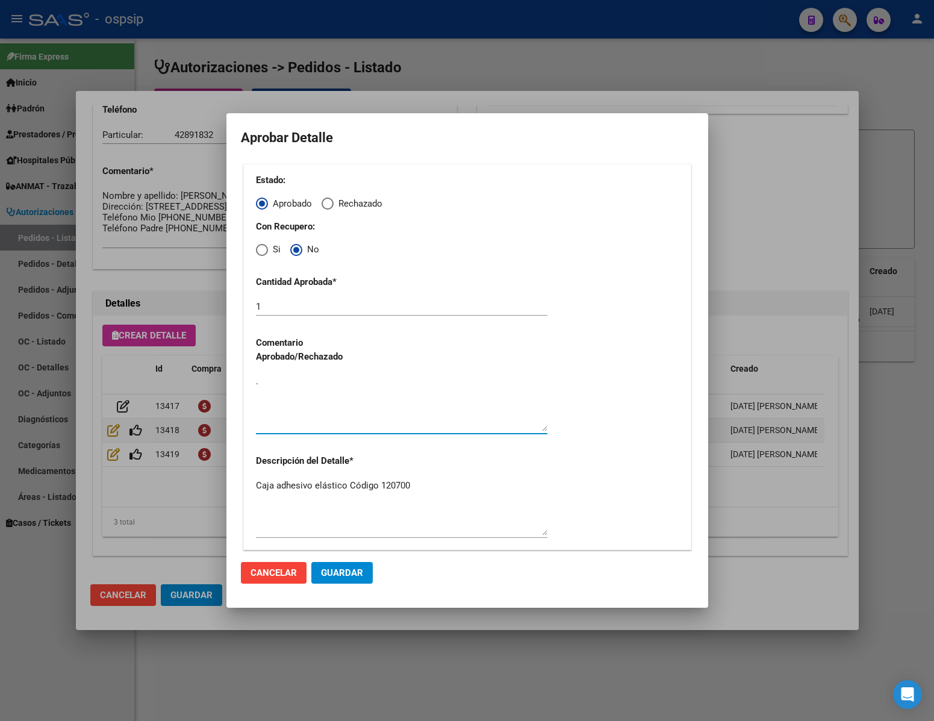
type textarea "."
click at [343, 564] on button "Guardar" at bounding box center [341, 573] width 61 height 22
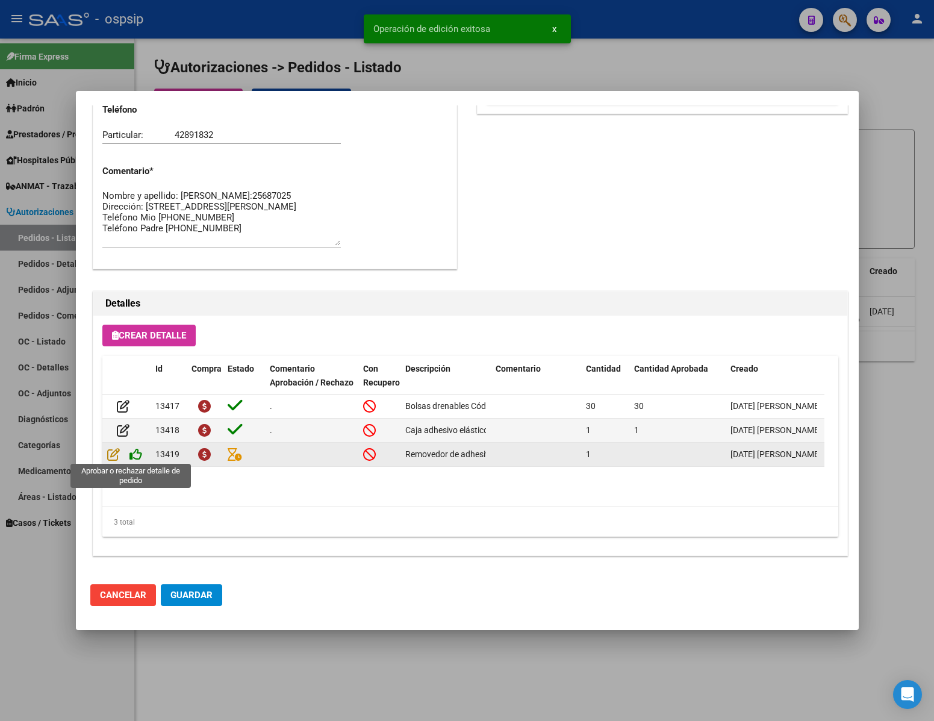
click at [134, 454] on icon at bounding box center [135, 453] width 13 height 13
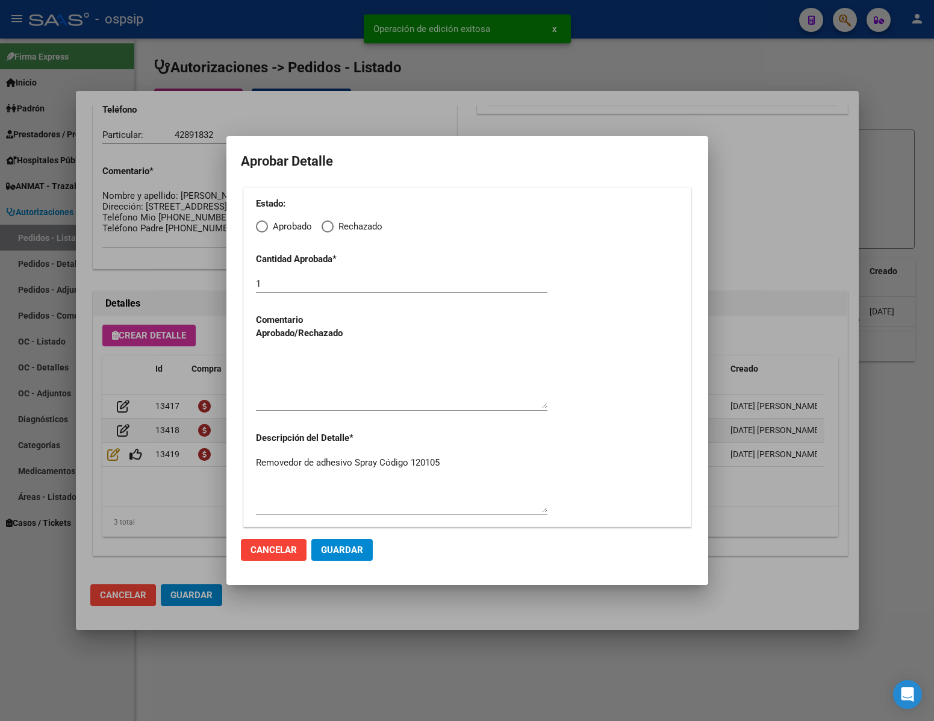
click at [263, 229] on span "Elija una opción" at bounding box center [262, 226] width 12 height 12
click at [263, 229] on input "Aprobado" at bounding box center [262, 226] width 12 height 12
radio input "true"
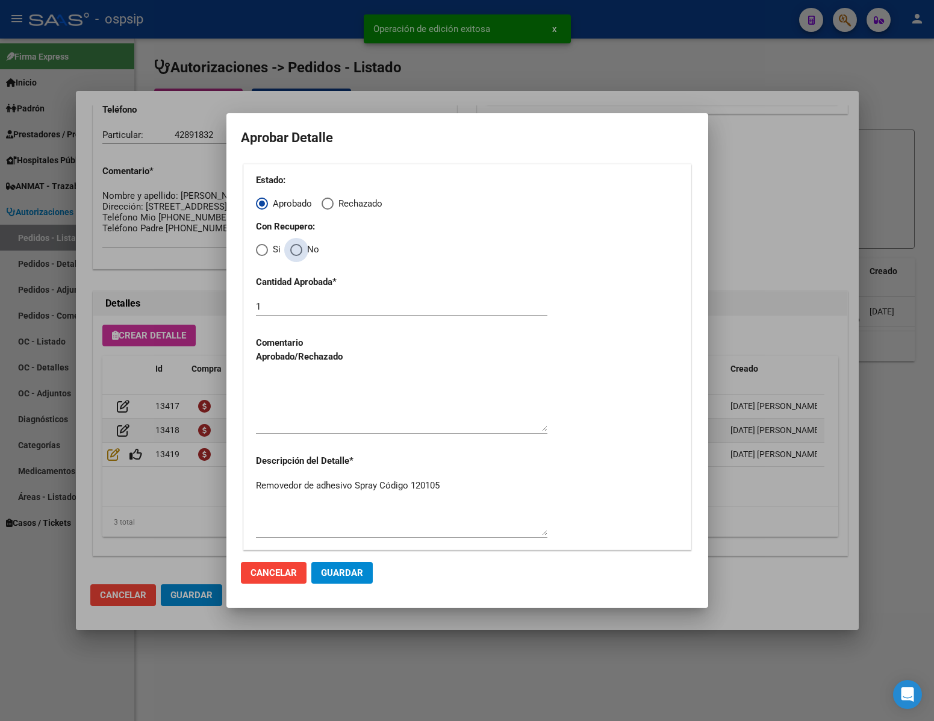
click at [295, 254] on span "Elija una opción" at bounding box center [296, 250] width 12 height 12
click at [295, 254] on input "No" at bounding box center [296, 250] width 12 height 12
radio input "true"
drag, startPoint x: 318, startPoint y: 416, endPoint x: 329, endPoint y: 450, distance: 36.8
click at [318, 417] on textarea at bounding box center [401, 403] width 291 height 57
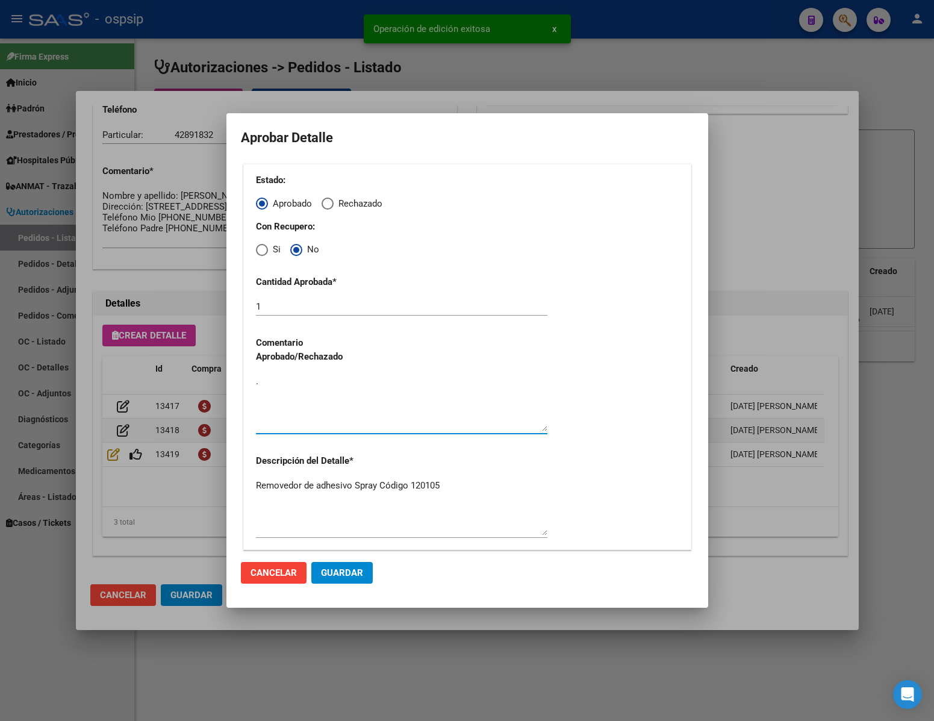
type textarea "."
click at [350, 579] on button "Guardar" at bounding box center [341, 573] width 61 height 22
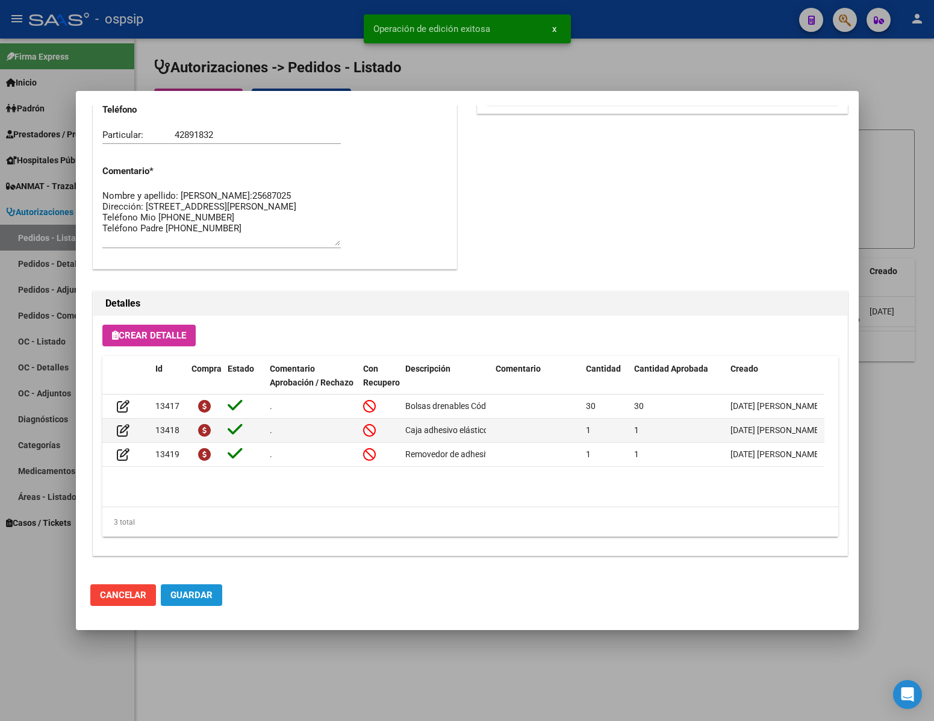
click at [201, 595] on span "Guardar" at bounding box center [191, 595] width 42 height 11
click at [275, 716] on div at bounding box center [467, 360] width 934 height 721
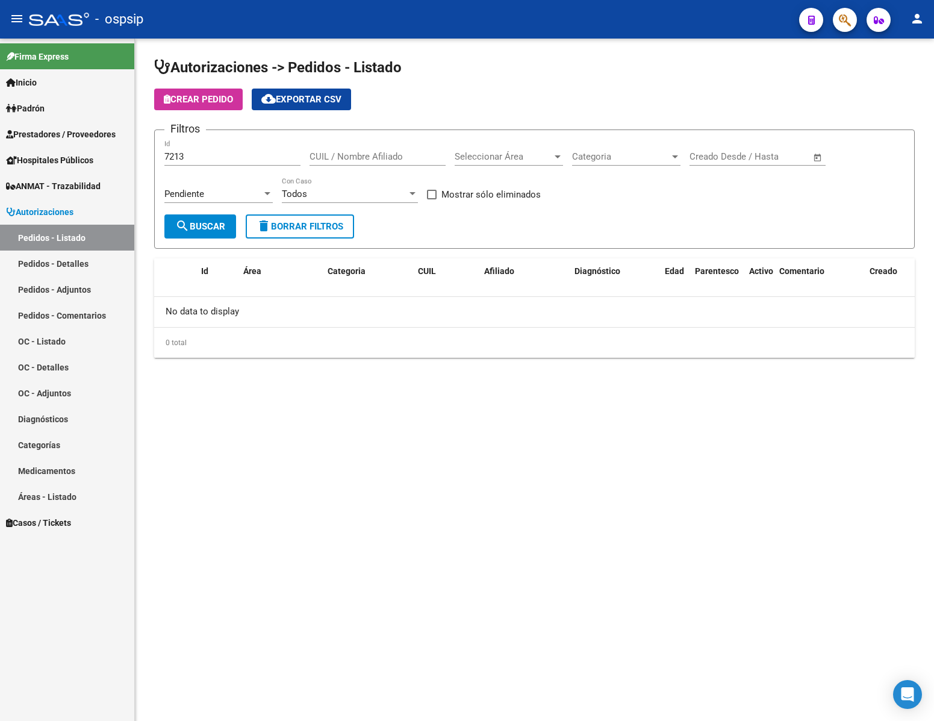
click at [235, 151] on div "7213 Id" at bounding box center [232, 153] width 136 height 26
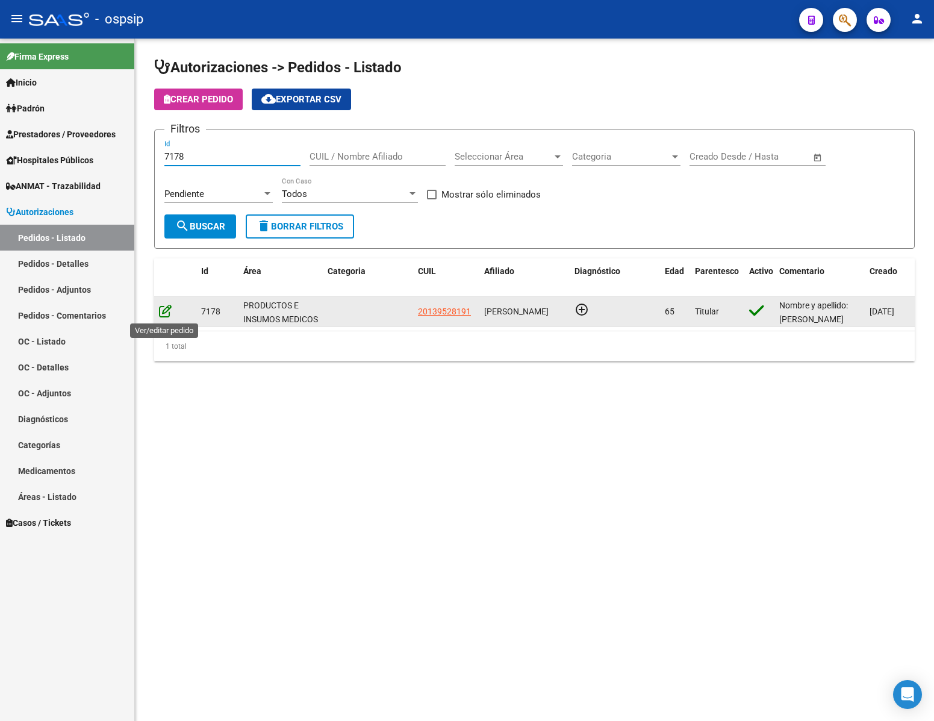
type input "7178"
click at [161, 313] on icon at bounding box center [165, 310] width 13 height 13
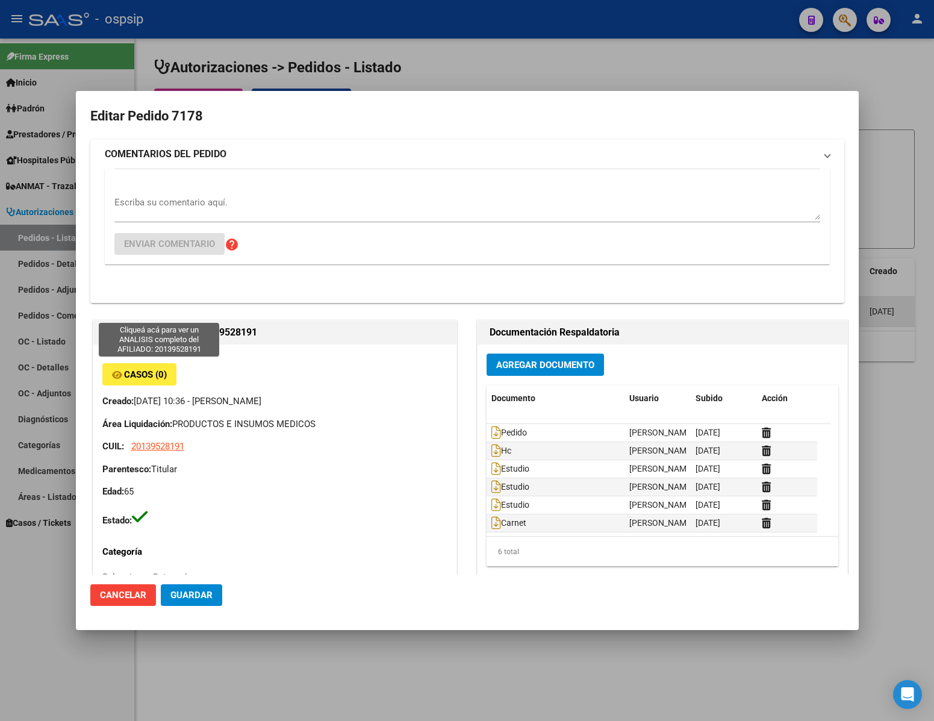
type input "[PERSON_NAME], LAS [PERSON_NAME], SUCRE 2786"
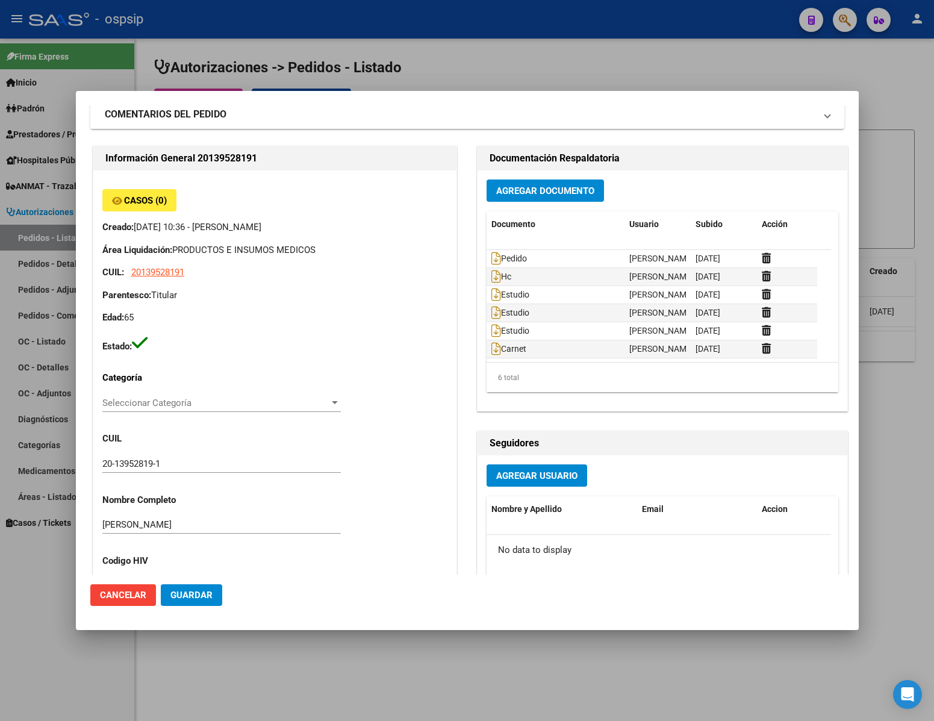
scroll to position [0, 0]
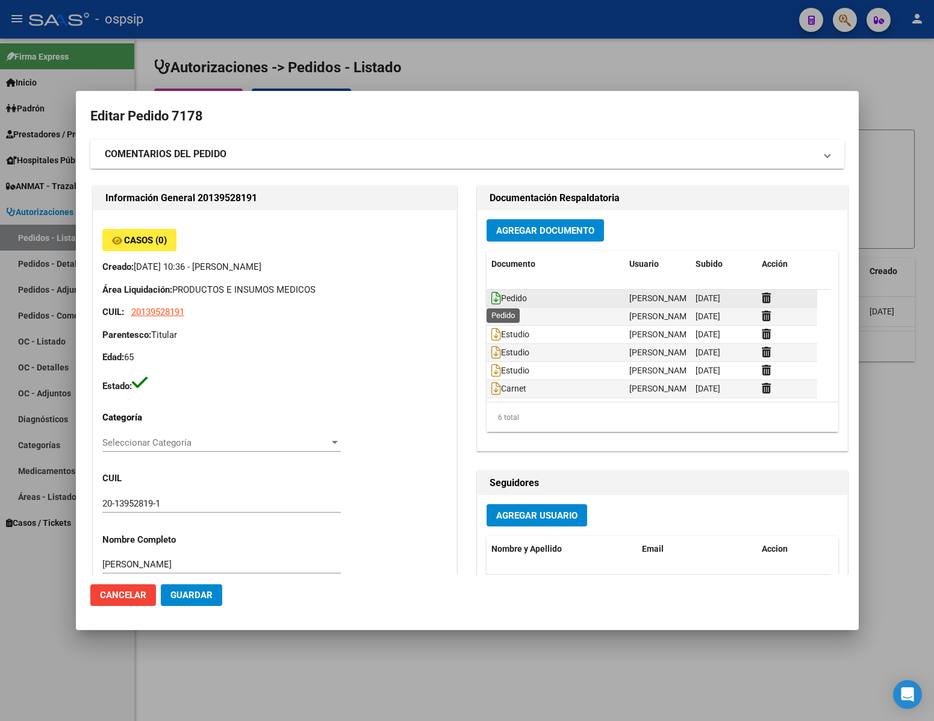
click at [491, 293] on icon at bounding box center [496, 297] width 10 height 13
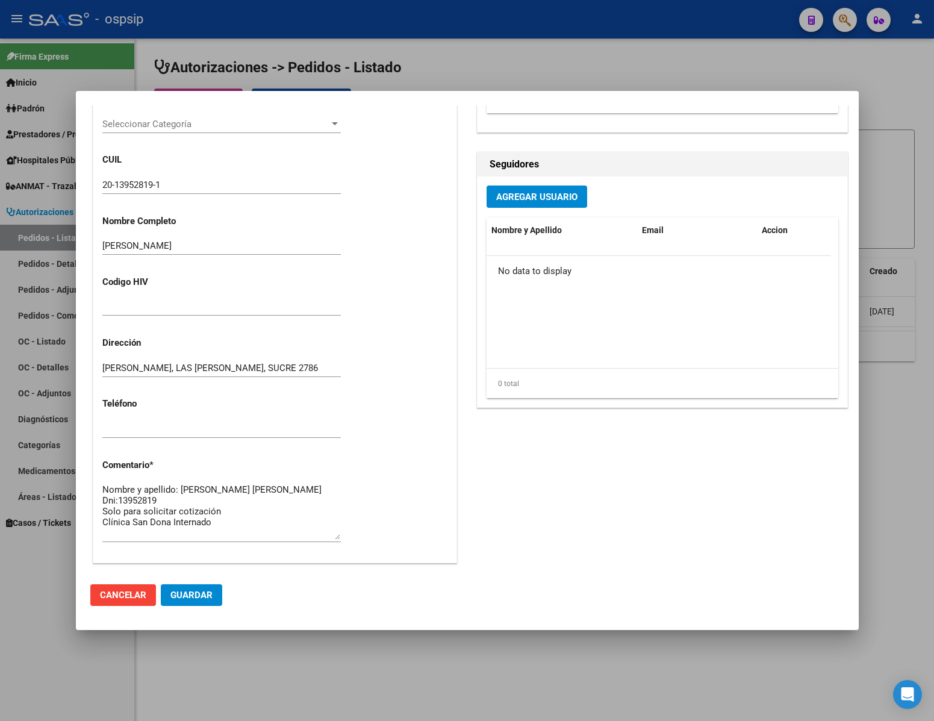
scroll to position [542, 0]
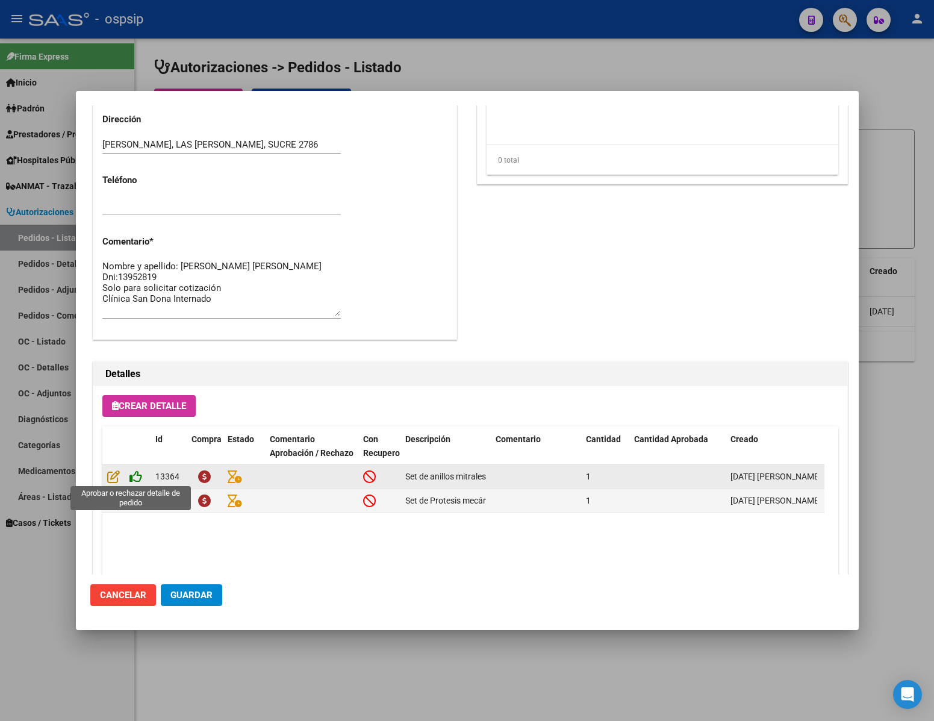
click at [138, 477] on icon at bounding box center [135, 476] width 13 height 13
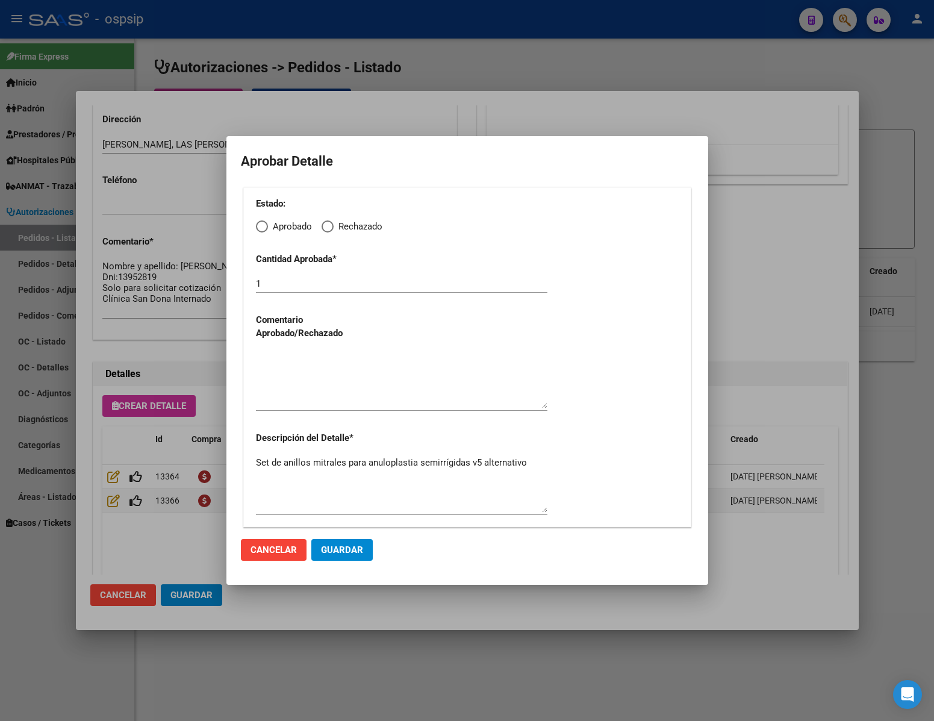
click at [262, 226] on span "Elija una opción" at bounding box center [262, 226] width 12 height 12
click at [262, 226] on input "Aprobado" at bounding box center [262, 226] width 12 height 12
radio input "true"
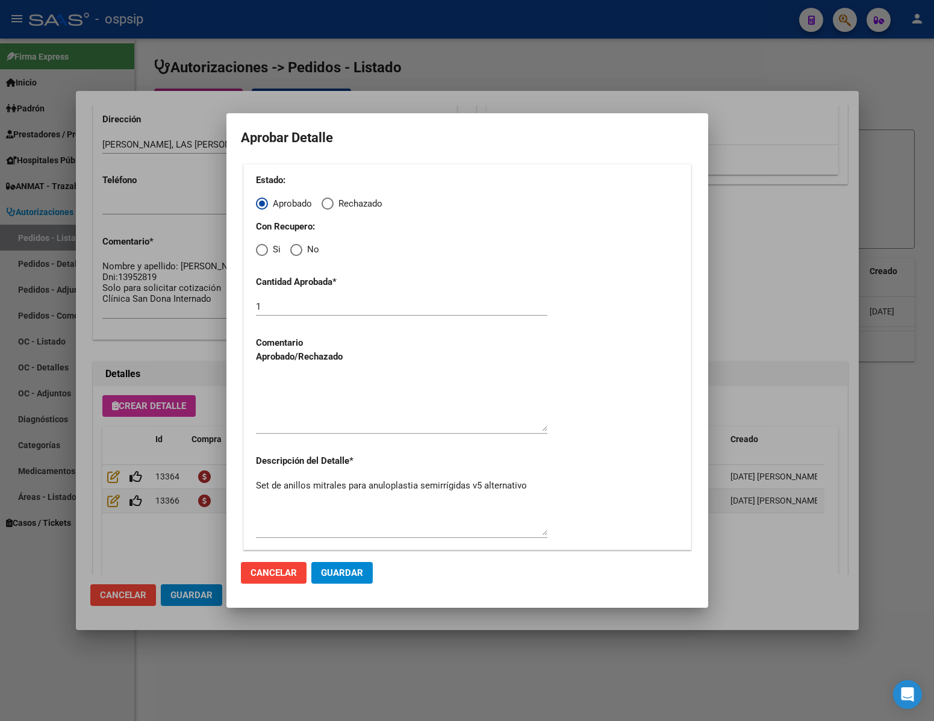
click at [294, 254] on span "Elija una opción" at bounding box center [296, 250] width 12 height 12
click at [294, 254] on input "No" at bounding box center [296, 250] width 12 height 12
radio input "true"
click at [290, 417] on textarea at bounding box center [401, 403] width 291 height 57
type textarea "."
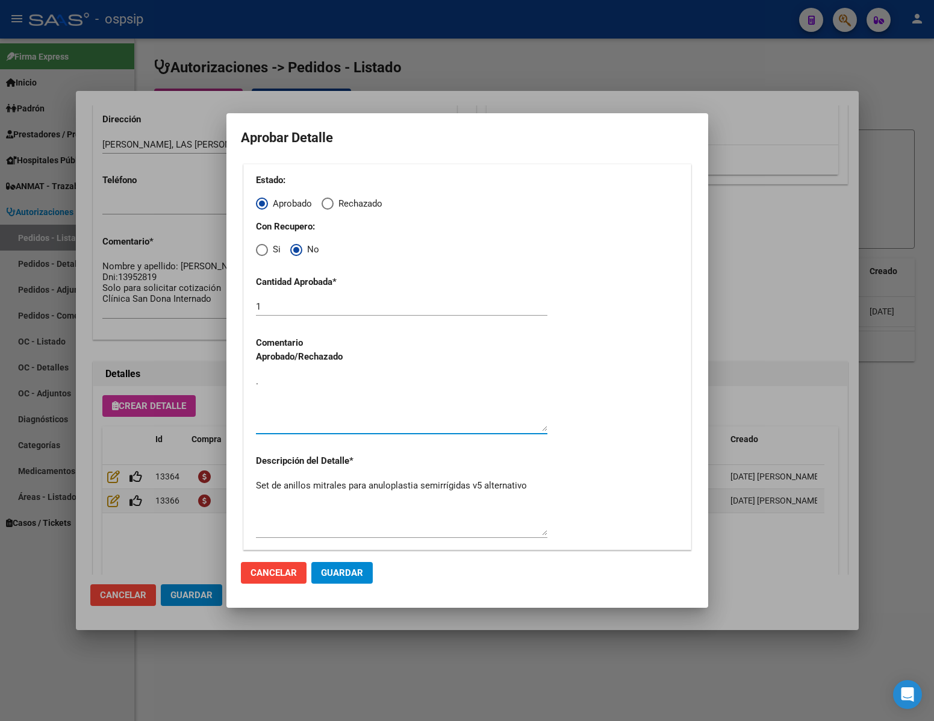
click at [352, 582] on button "Guardar" at bounding box center [341, 573] width 61 height 22
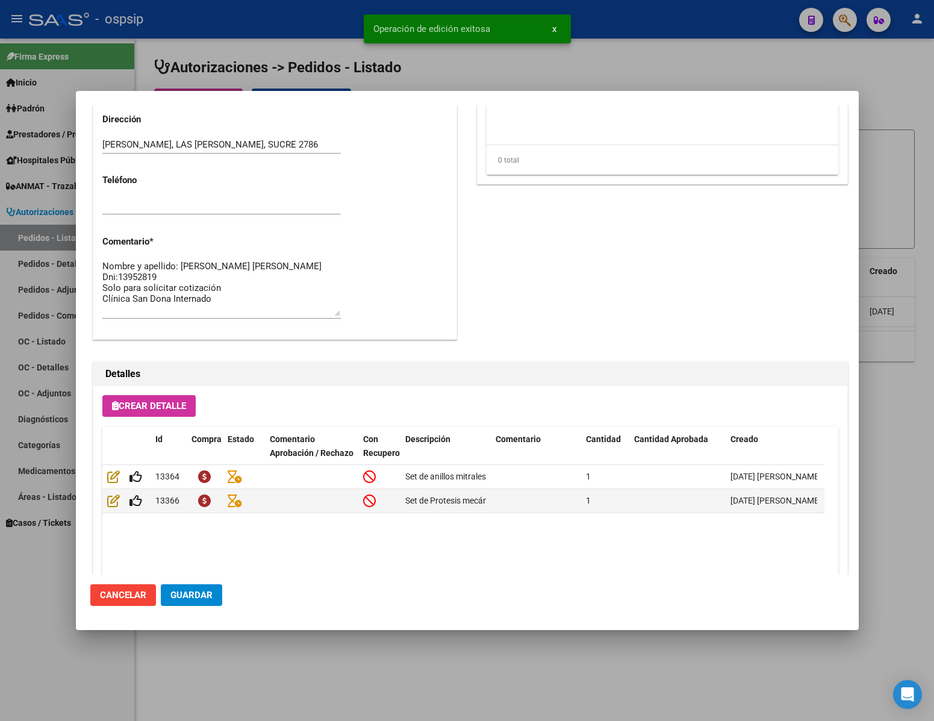
type input "[GEOGRAPHIC_DATA], [PERSON_NAME][GEOGRAPHIC_DATA], [PERSON_NAME] 2532"
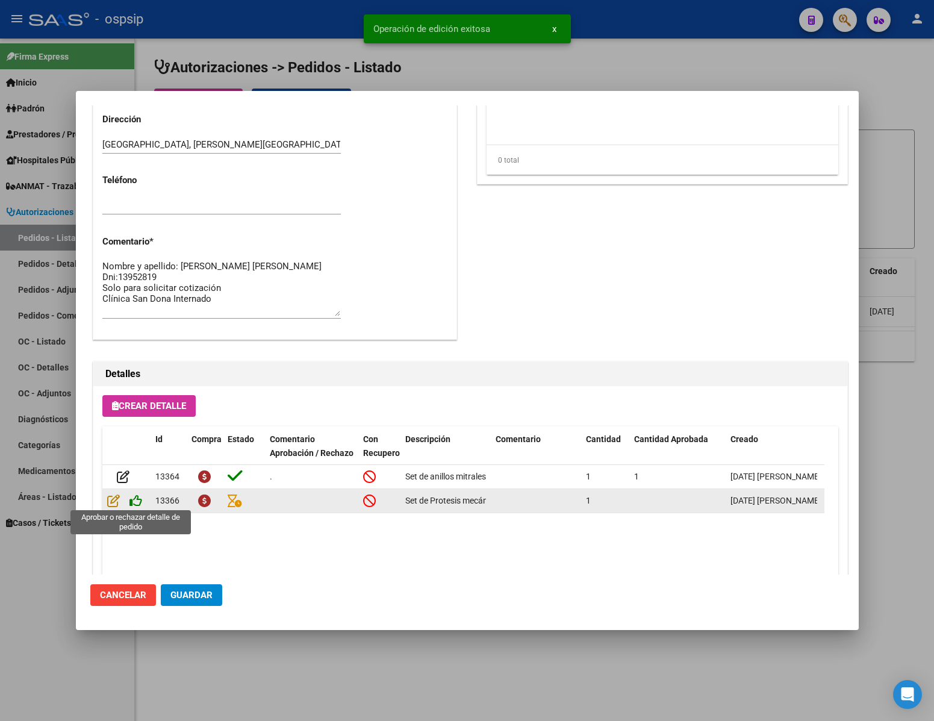
click at [135, 497] on icon at bounding box center [135, 500] width 13 height 13
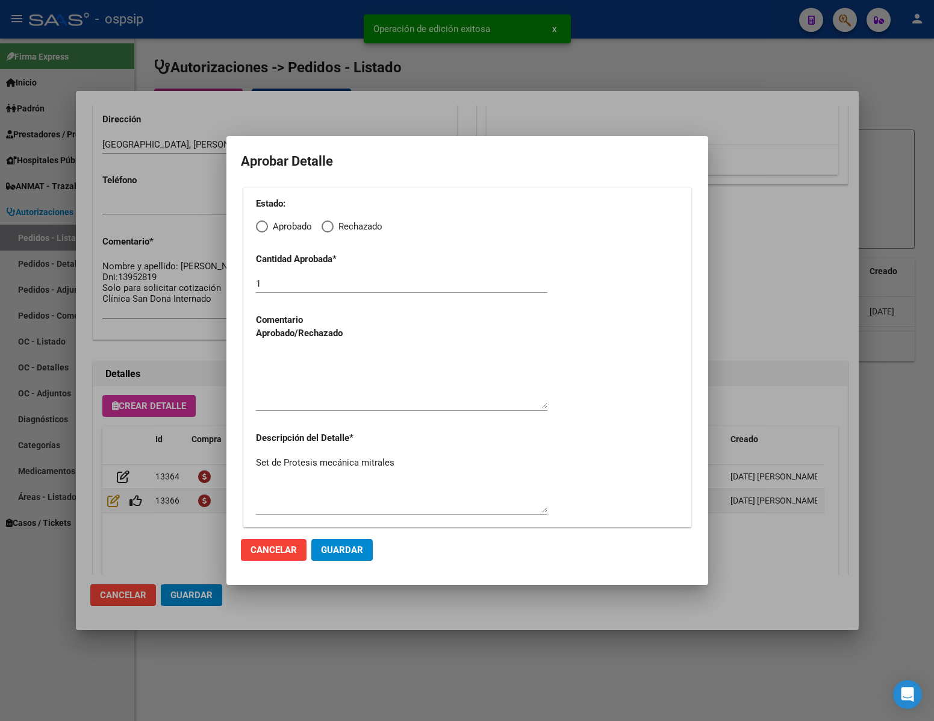
click at [258, 228] on span "Elija una opción" at bounding box center [262, 226] width 12 height 12
click at [258, 228] on input "Aprobado" at bounding box center [262, 226] width 12 height 12
radio input "true"
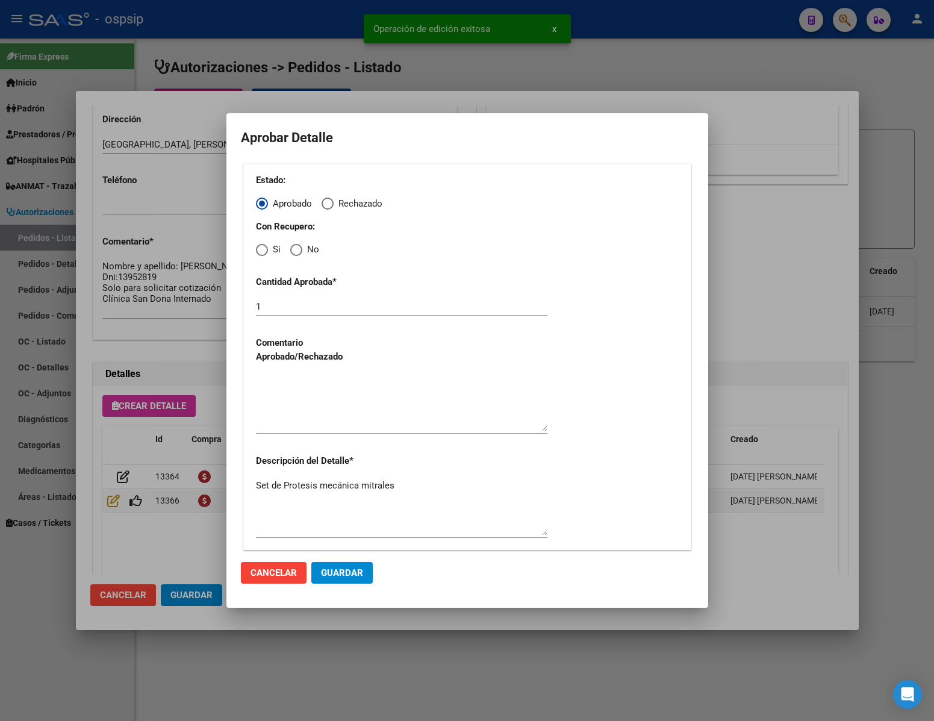
click at [293, 246] on span "Elija una opción" at bounding box center [296, 250] width 12 height 12
click at [293, 246] on input "No" at bounding box center [296, 250] width 12 height 12
radio input "true"
click at [290, 421] on textarea at bounding box center [401, 403] width 291 height 57
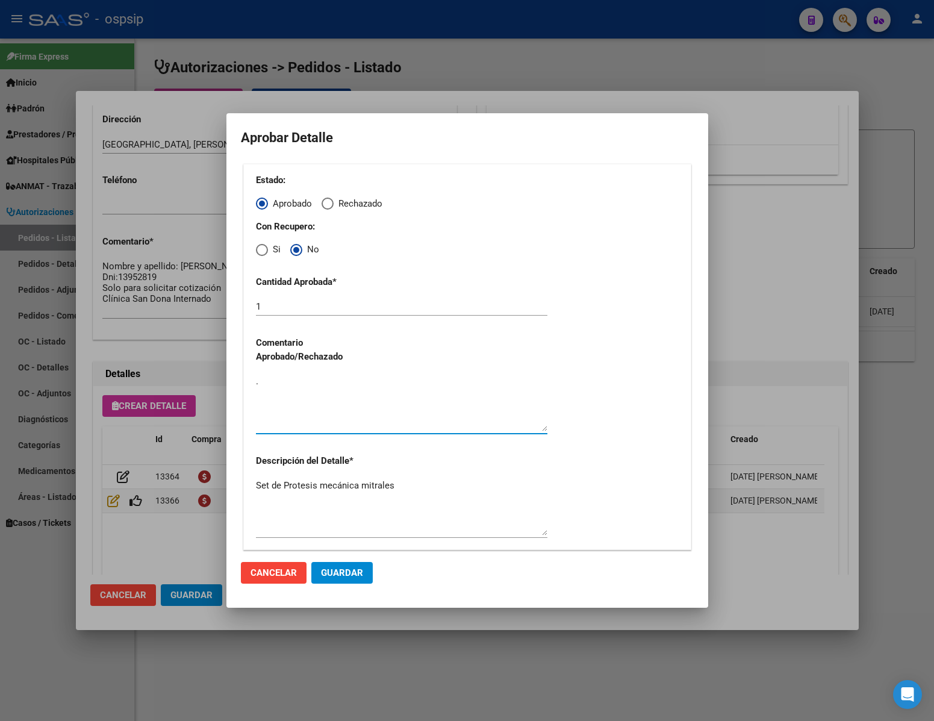
type textarea "."
click at [346, 568] on span "Guardar" at bounding box center [342, 572] width 42 height 11
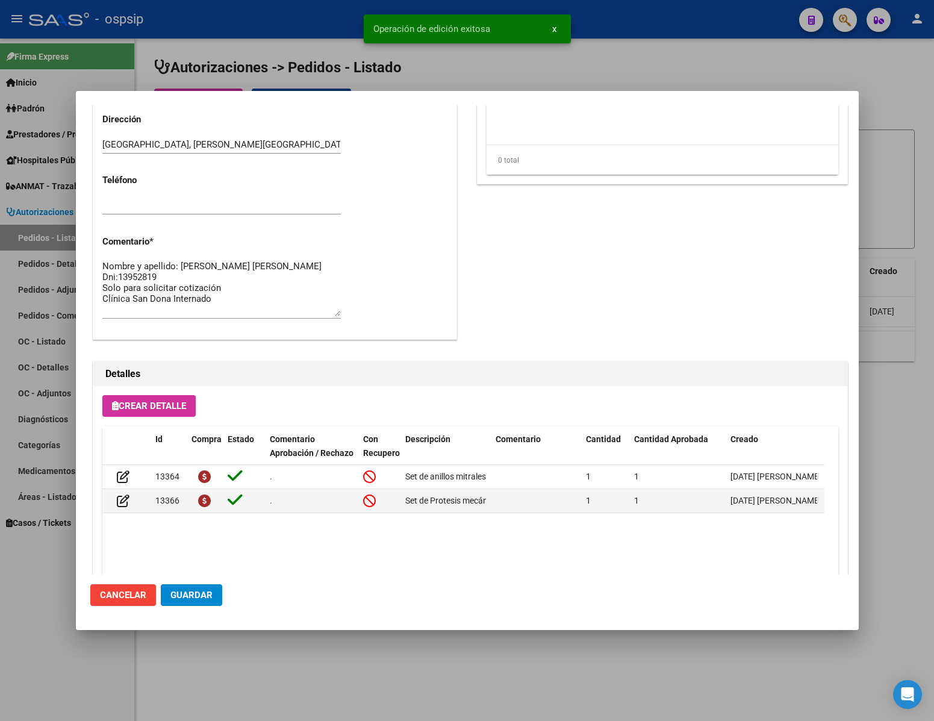
click at [197, 593] on span "Guardar" at bounding box center [191, 595] width 42 height 11
click at [99, 683] on div at bounding box center [467, 360] width 934 height 721
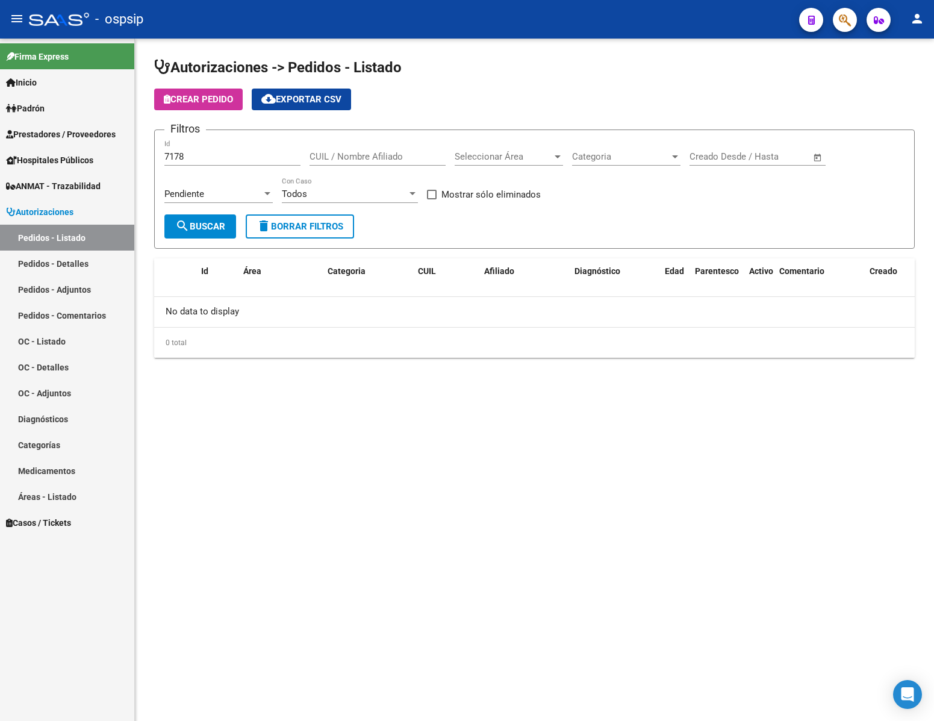
drag, startPoint x: 203, startPoint y: 148, endPoint x: 131, endPoint y: 150, distance: 72.3
click at [99, 147] on mat-sidenav-container "Firma Express Inicio Calendario SSS Instructivos Contacto OS Padrón Análisis Af…" at bounding box center [467, 380] width 934 height 682
click at [207, 156] on input "7178" at bounding box center [232, 156] width 136 height 11
click at [212, 152] on input "7178" at bounding box center [232, 156] width 136 height 11
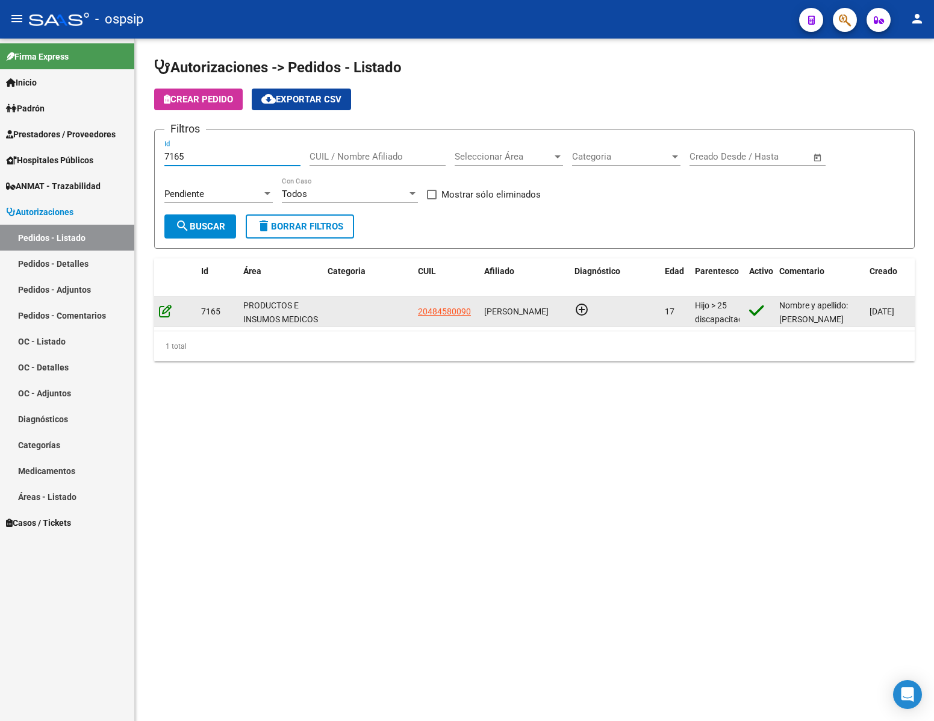
type input "7165"
click at [166, 311] on icon at bounding box center [165, 310] width 13 height 13
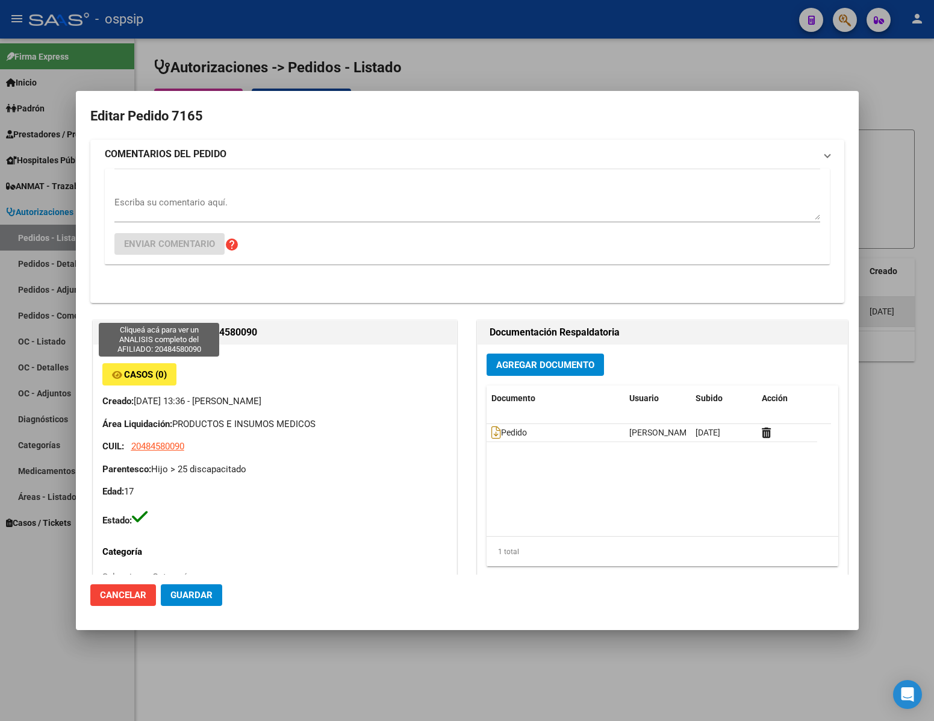
type input "[GEOGRAPHIC_DATA], [GEOGRAPHIC_DATA], [PERSON_NAME] 836"
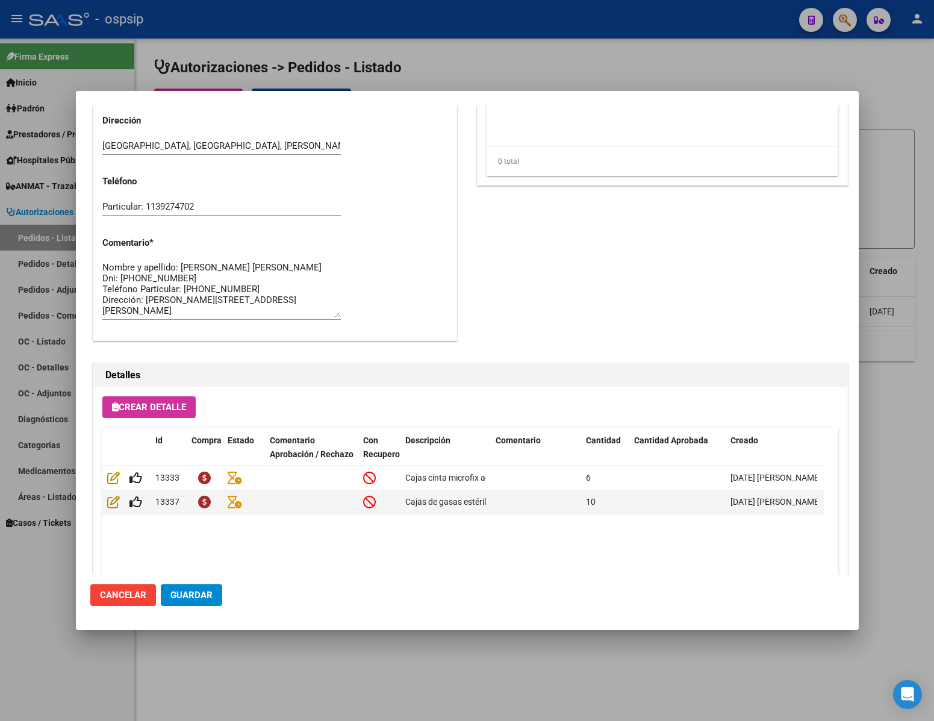
scroll to position [613, 0]
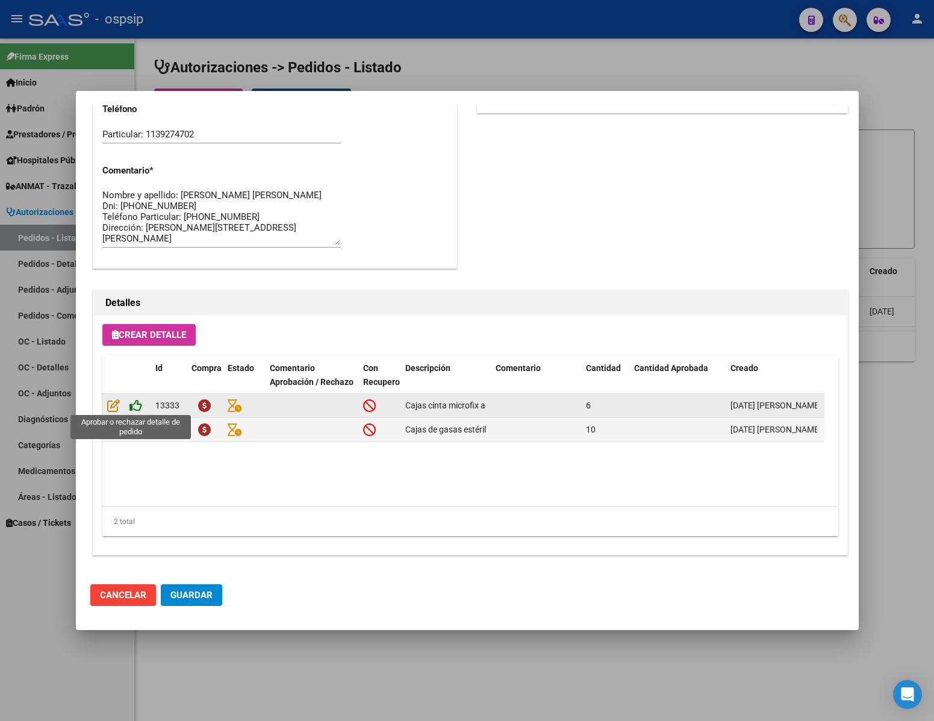
click at [134, 409] on icon at bounding box center [135, 405] width 13 height 13
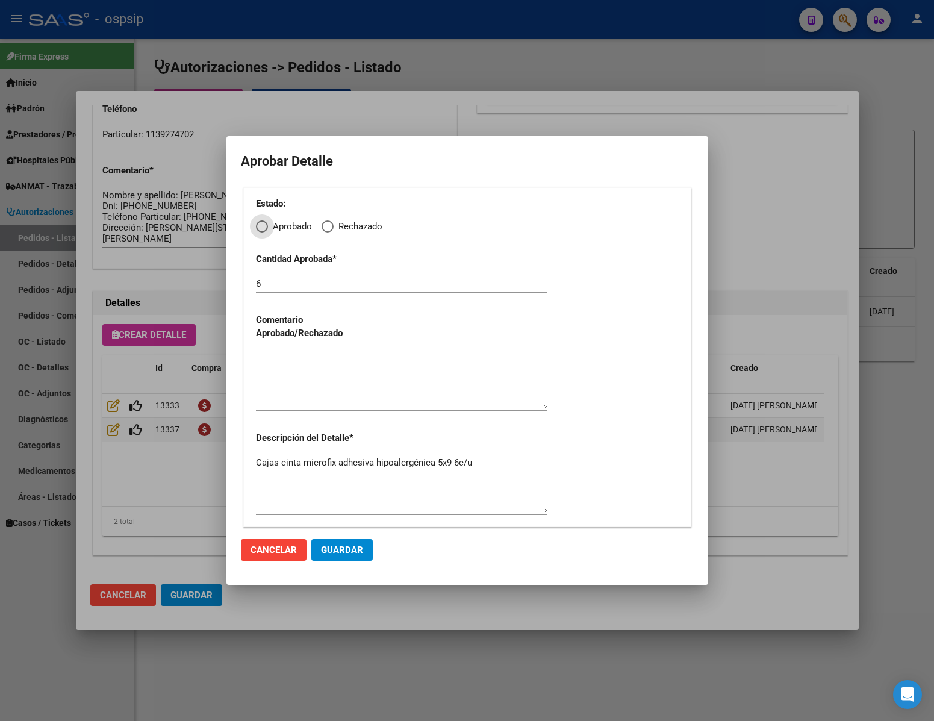
drag, startPoint x: 254, startPoint y: 228, endPoint x: 263, endPoint y: 234, distance: 10.5
click at [257, 228] on div "Estado: Aprobado Rechazado Cantidad Aprobada * 6 Comentario Aprobado/Rechazado …" at bounding box center [467, 357] width 448 height 340
click at [261, 219] on mat-radio-button "Aprobado" at bounding box center [284, 226] width 56 height 14
click at [263, 223] on span "Elija una opción" at bounding box center [262, 226] width 12 height 12
click at [263, 223] on input "Aprobado" at bounding box center [262, 226] width 12 height 12
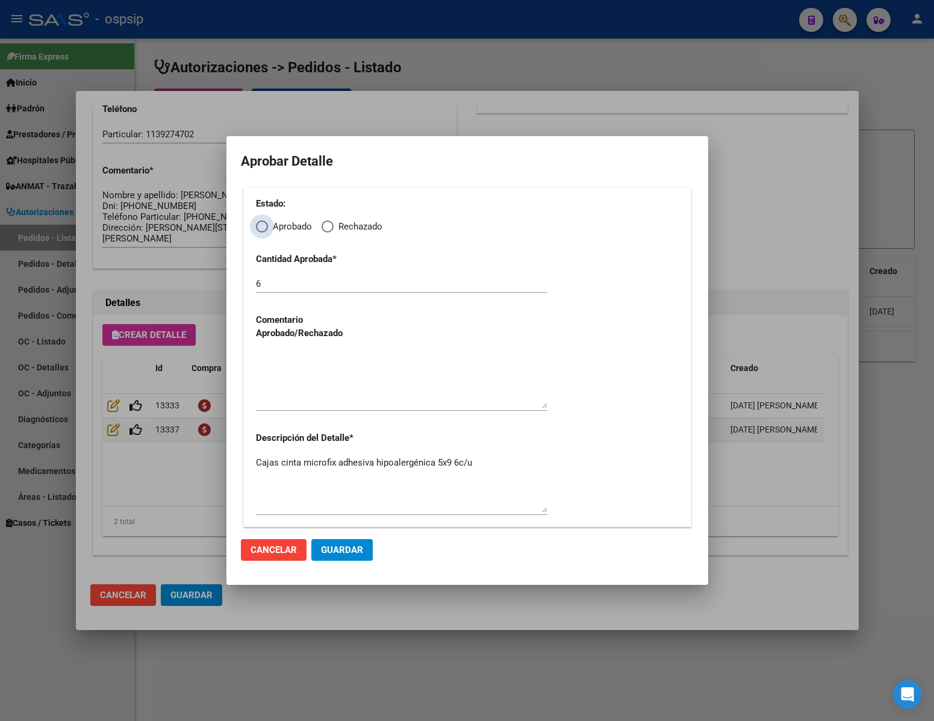
radio input "true"
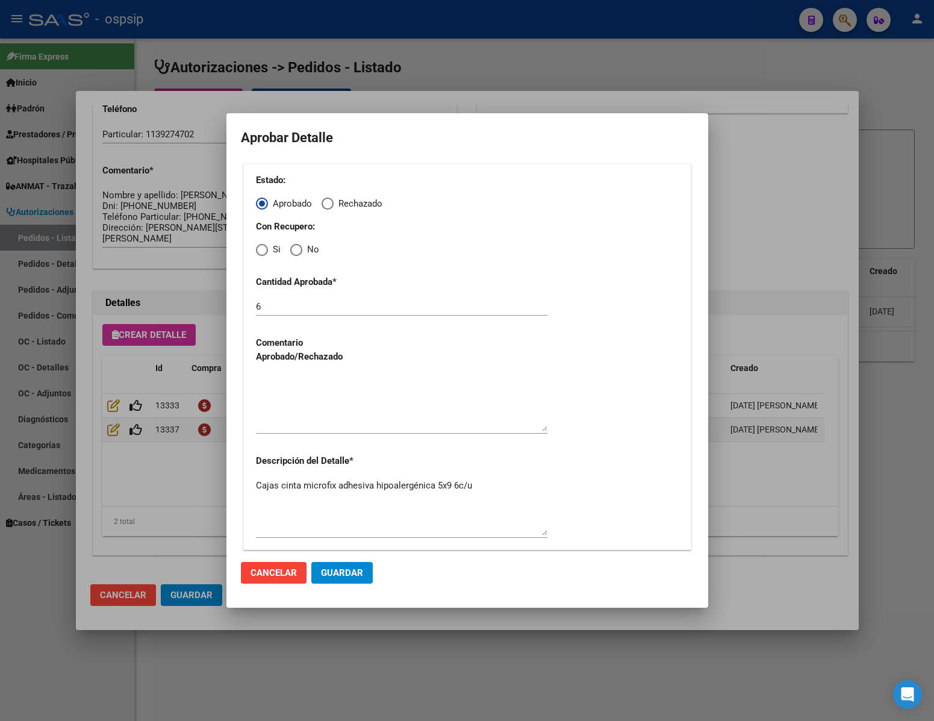
click at [299, 248] on span "Elija una opción" at bounding box center [296, 250] width 12 height 12
click at [299, 248] on input "No" at bounding box center [296, 250] width 12 height 12
radio input "true"
click at [338, 435] on div at bounding box center [401, 408] width 291 height 73
click at [328, 414] on textarea at bounding box center [401, 403] width 291 height 57
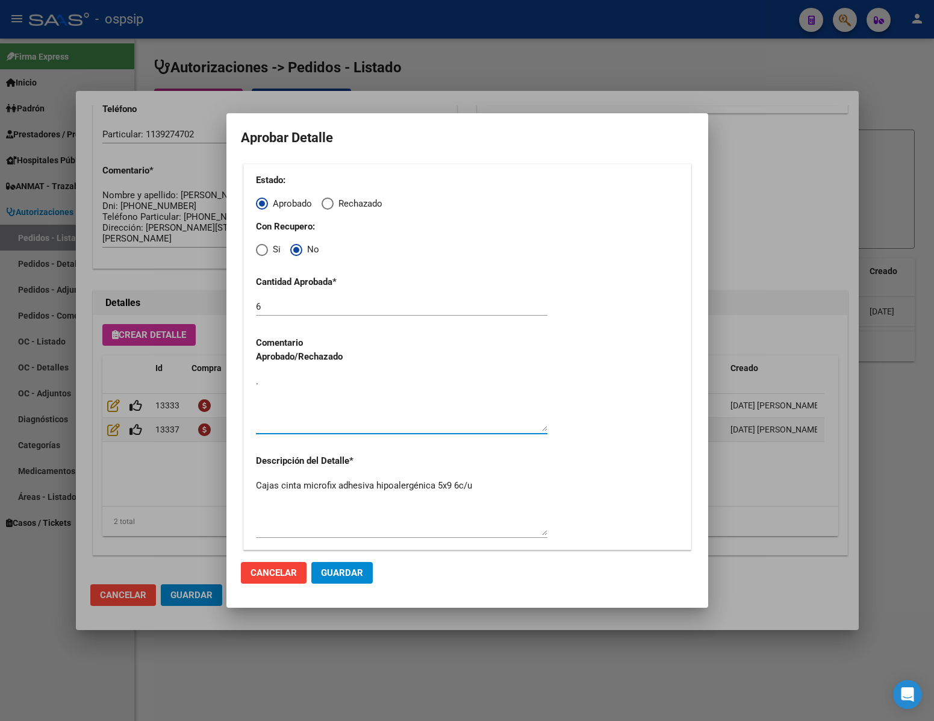
type textarea "."
click at [354, 568] on span "Guardar" at bounding box center [342, 572] width 42 height 11
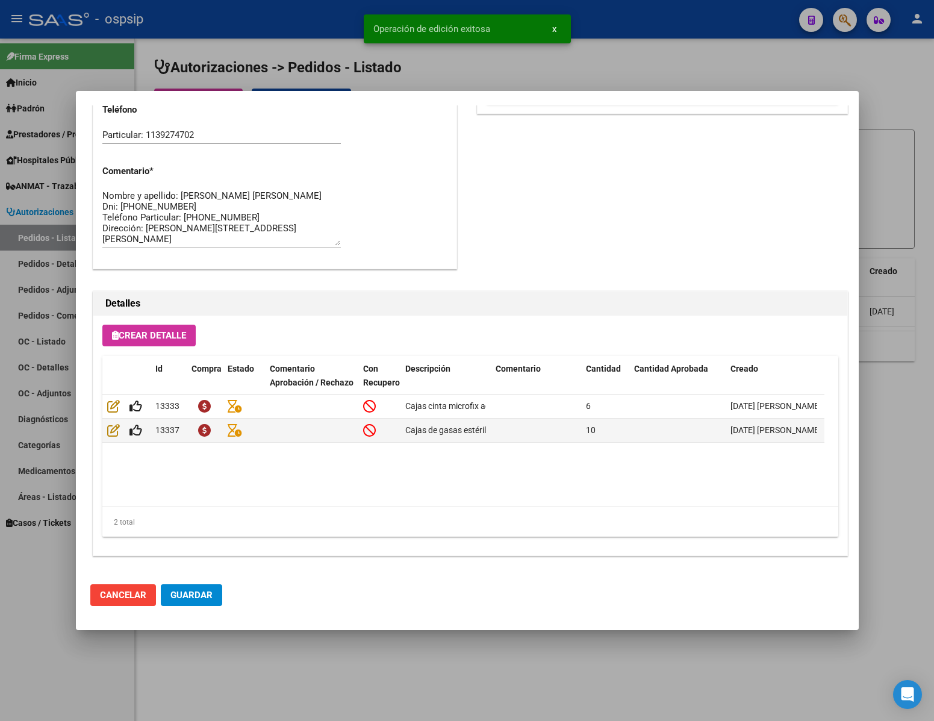
type input "[GEOGRAPHIC_DATA], [GEOGRAPHIC_DATA], [PERSON_NAME] 836"
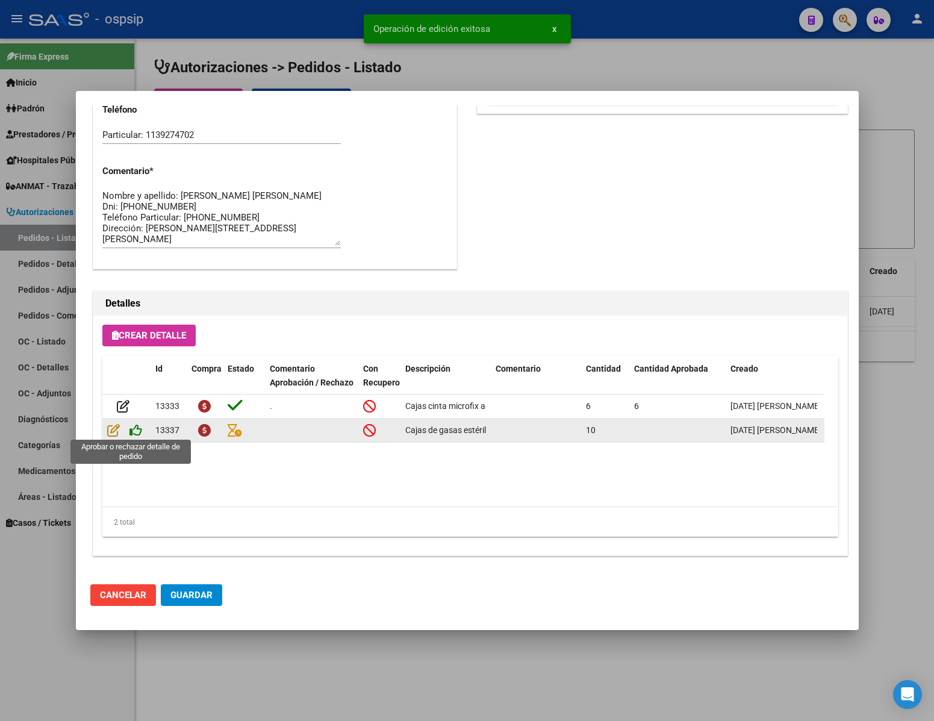
click at [134, 430] on icon at bounding box center [135, 429] width 13 height 13
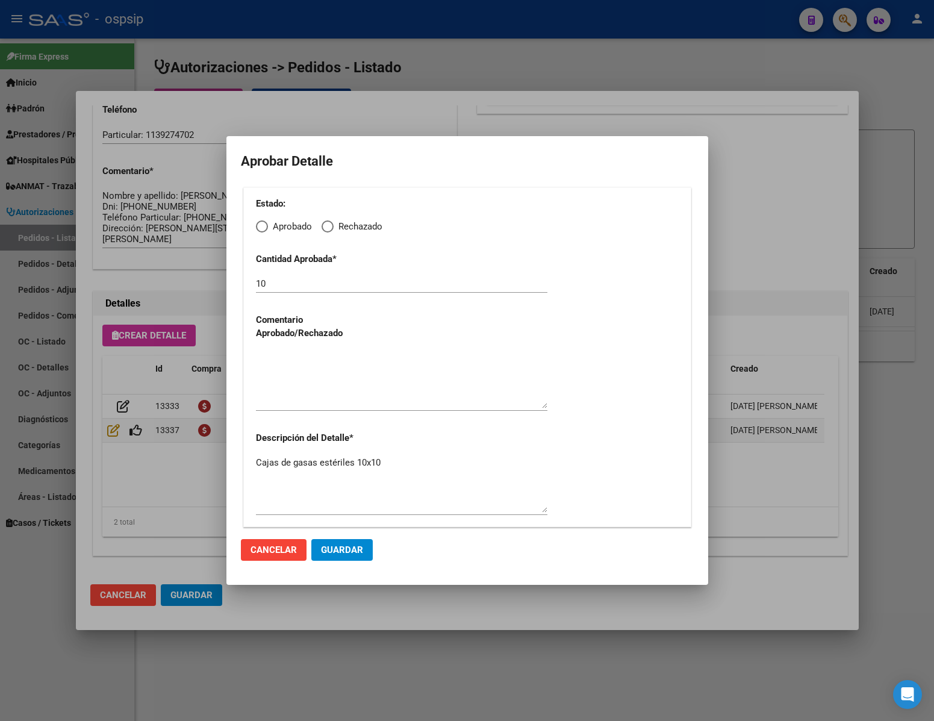
click at [259, 226] on span "Elija una opción" at bounding box center [262, 226] width 12 height 12
click at [259, 226] on input "Aprobado" at bounding box center [262, 226] width 12 height 12
radio input "true"
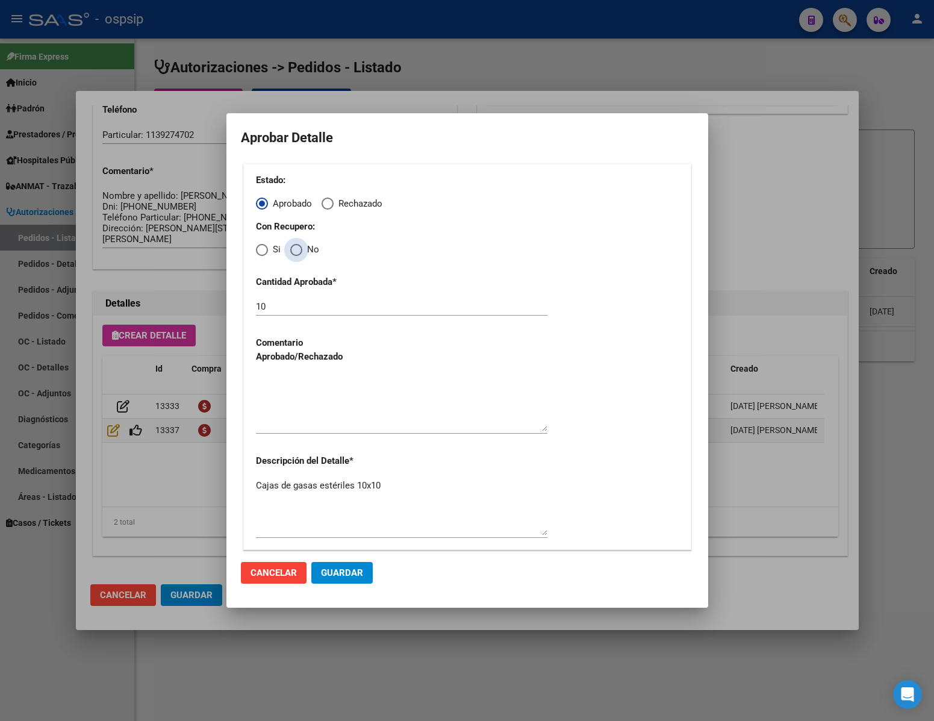
click at [291, 247] on span "Elija una opción" at bounding box center [296, 250] width 12 height 12
click at [291, 247] on input "No" at bounding box center [296, 250] width 12 height 12
radio input "true"
click at [324, 410] on textarea at bounding box center [401, 403] width 291 height 57
type textarea "."
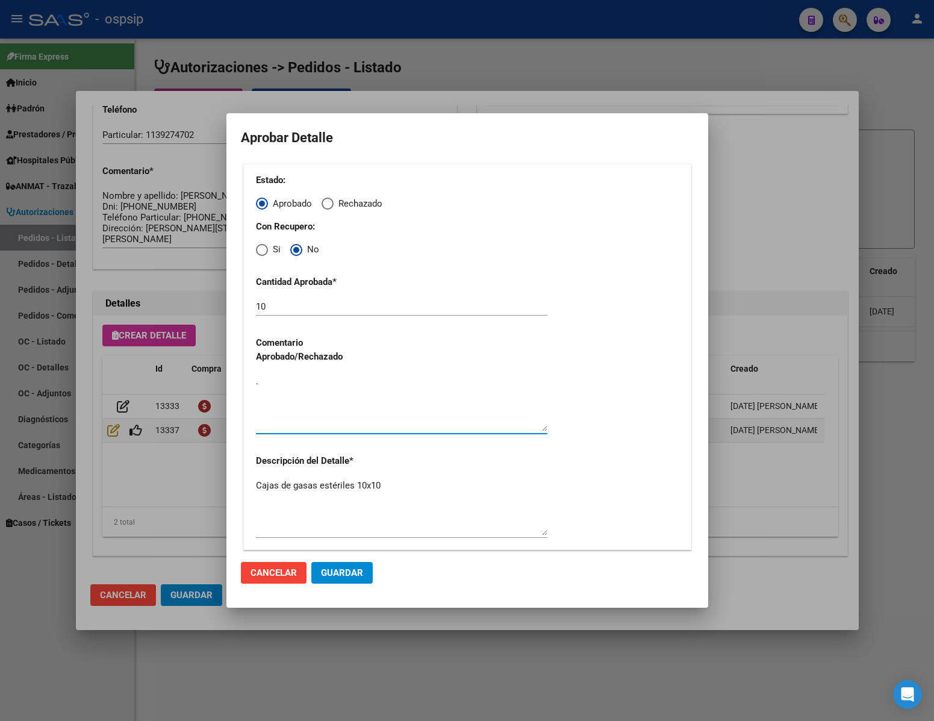
click at [344, 564] on button "Guardar" at bounding box center [341, 573] width 61 height 22
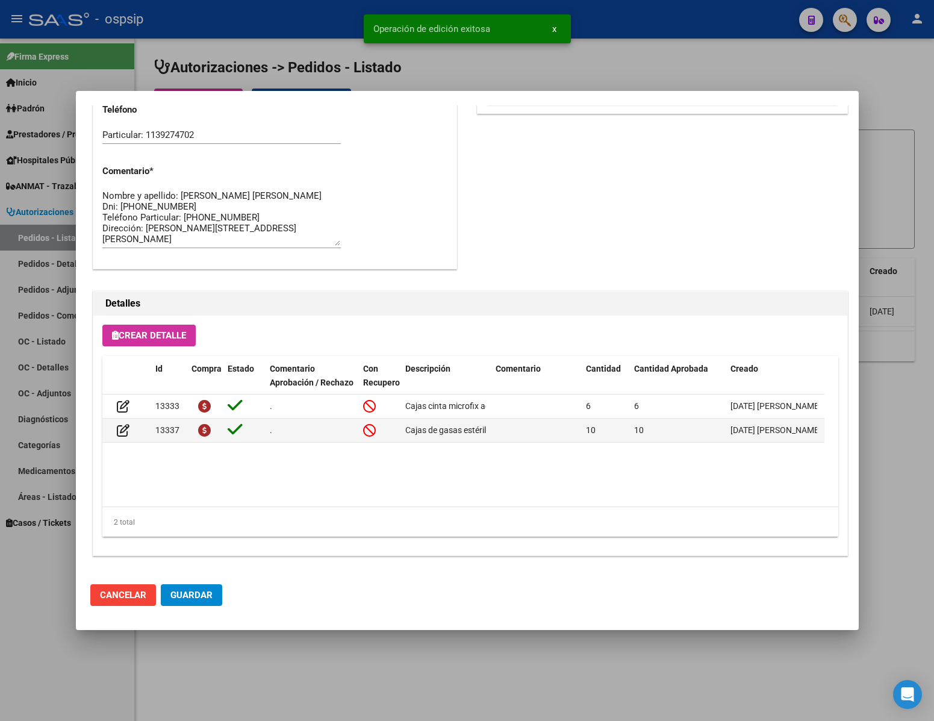
click at [194, 593] on span "Guardar" at bounding box center [191, 595] width 42 height 11
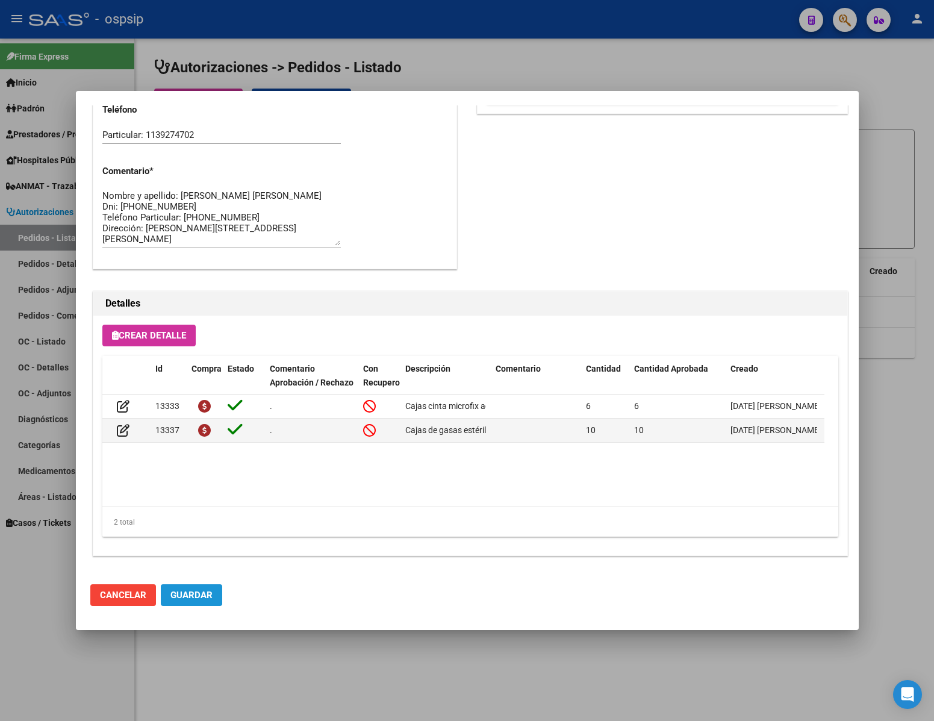
click at [188, 593] on span "Guardar" at bounding box center [191, 595] width 42 height 11
click at [223, 658] on div at bounding box center [467, 360] width 934 height 721
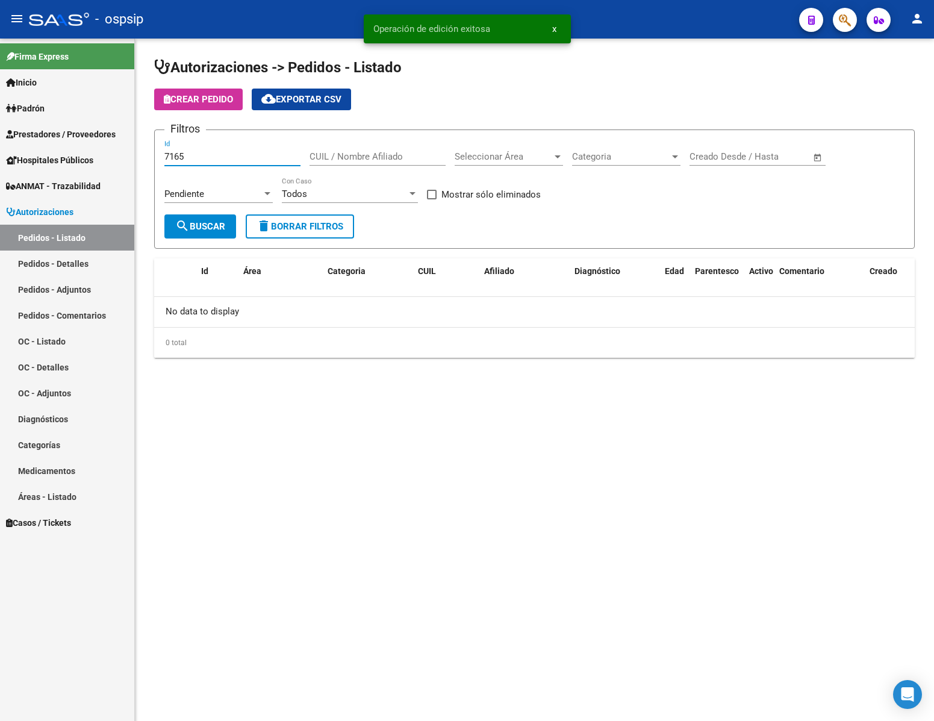
click at [214, 159] on input "7165" at bounding box center [232, 156] width 136 height 11
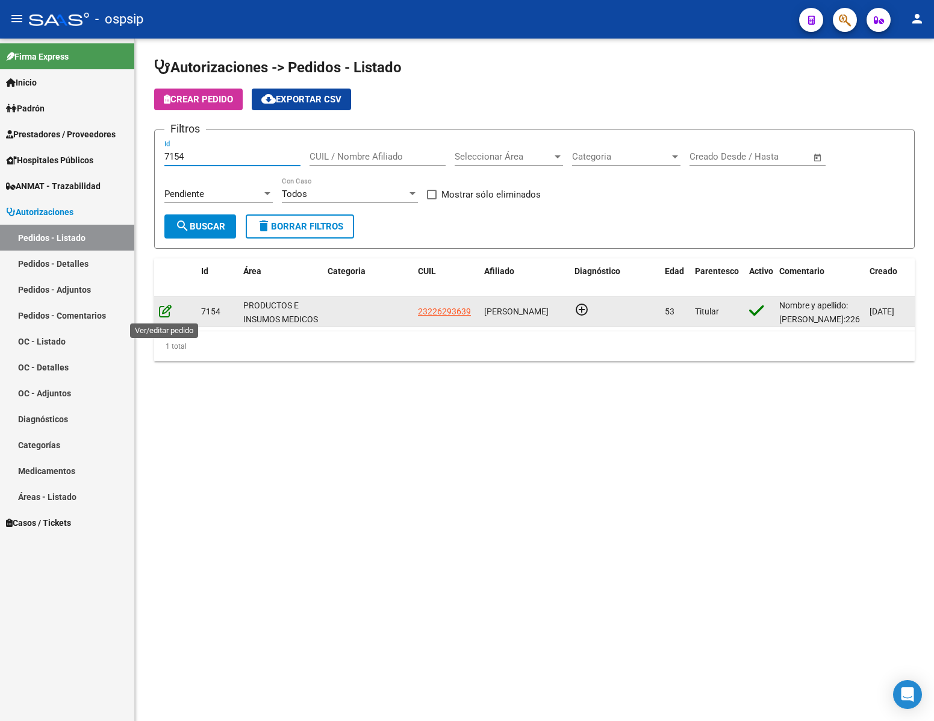
type input "7154"
click at [164, 311] on icon at bounding box center [165, 310] width 13 height 13
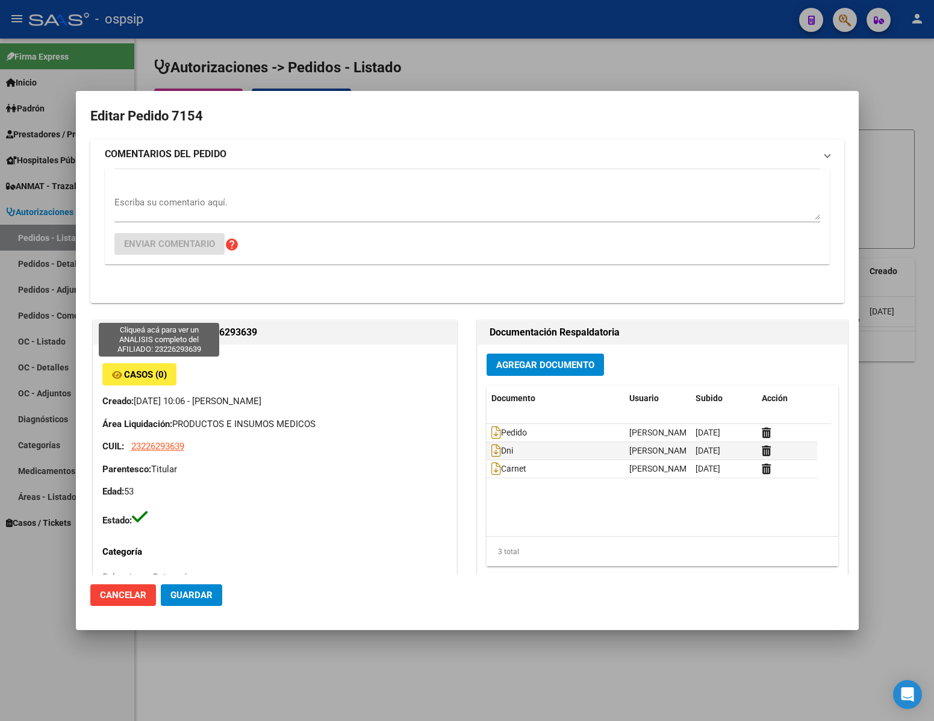
type input "Capital Federal, [PERSON_NAME] [PERSON_NAME] 1929"
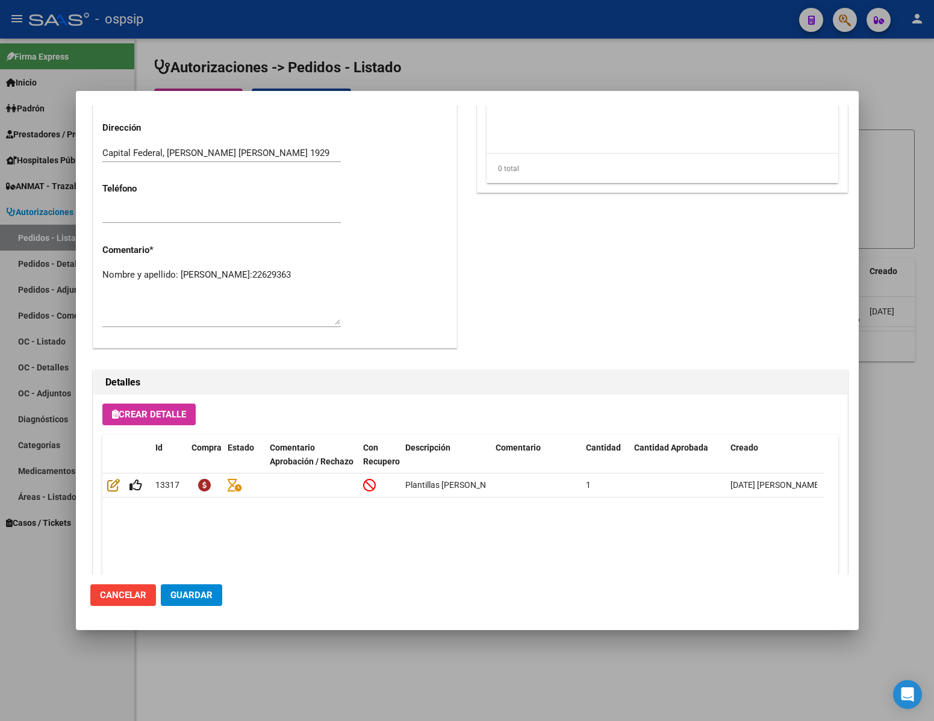
scroll to position [613, 0]
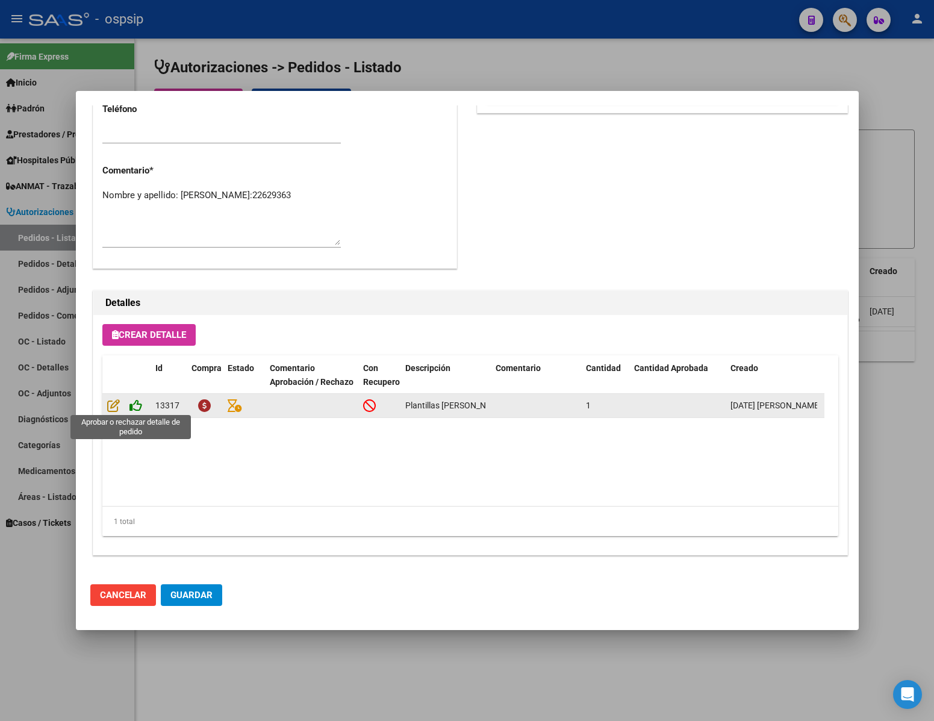
click at [135, 407] on icon at bounding box center [135, 405] width 13 height 13
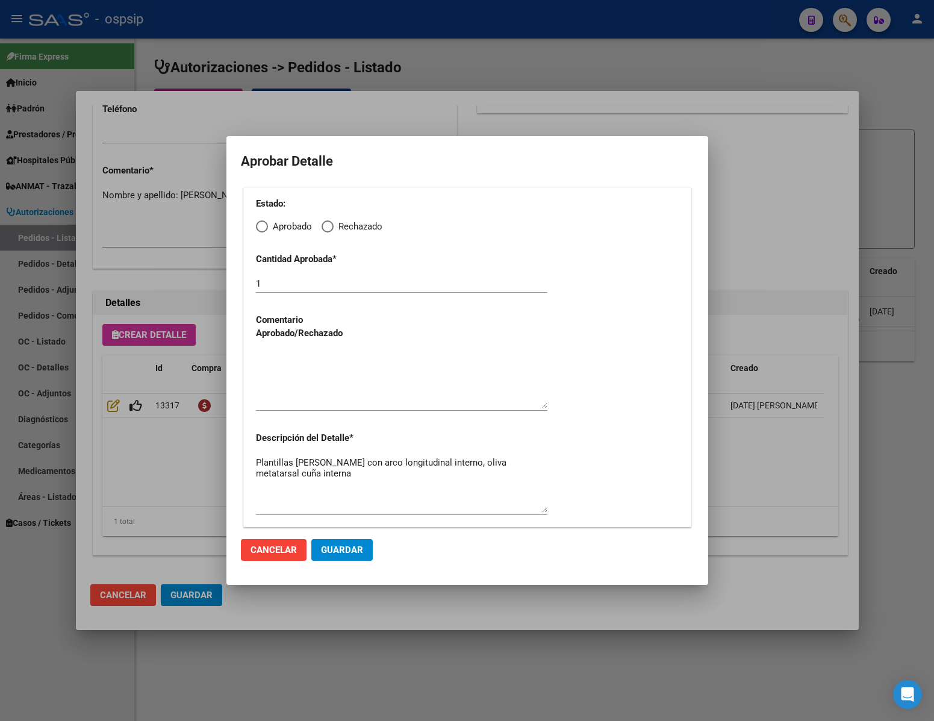
click at [258, 220] on mat-radio-button "Aprobado" at bounding box center [284, 226] width 56 height 14
click at [261, 222] on span "Elija una opción" at bounding box center [262, 226] width 12 height 12
click at [261, 222] on input "Aprobado" at bounding box center [262, 226] width 12 height 12
radio input "true"
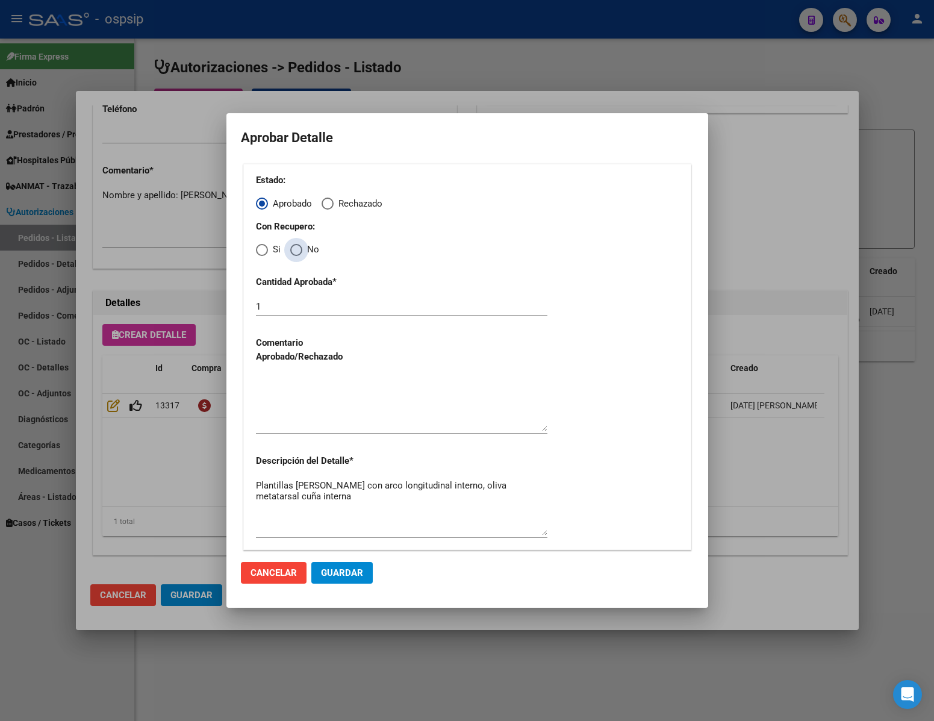
click at [298, 254] on span "Elija una opción" at bounding box center [296, 250] width 12 height 12
click at [298, 254] on input "No" at bounding box center [296, 250] width 12 height 12
radio input "true"
click at [293, 432] on div at bounding box center [401, 402] width 291 height 61
type textarea "."
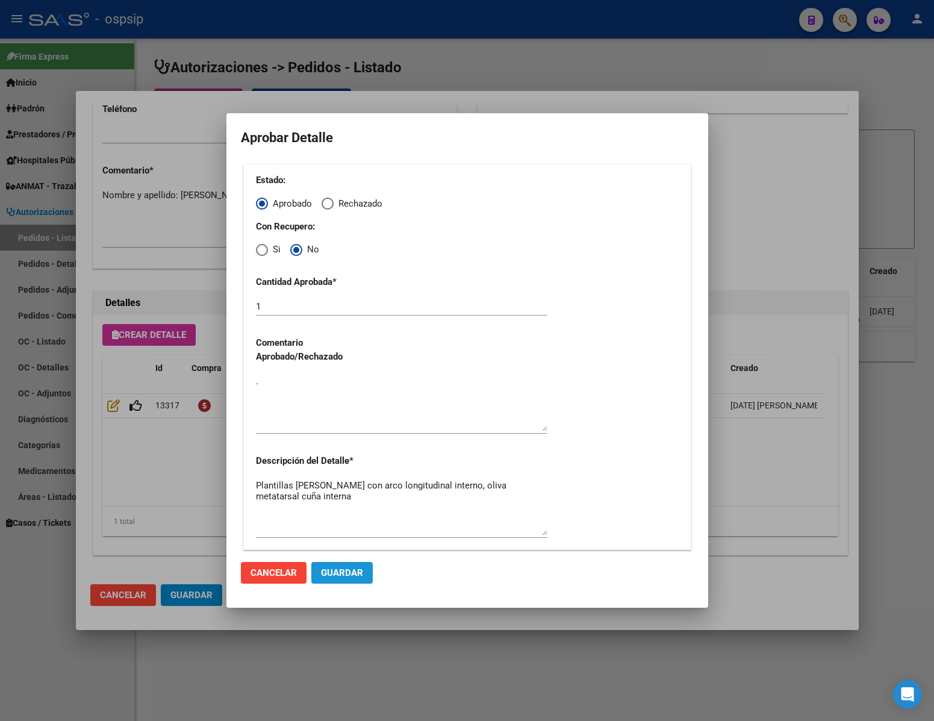
click at [354, 571] on span "Guardar" at bounding box center [342, 572] width 42 height 11
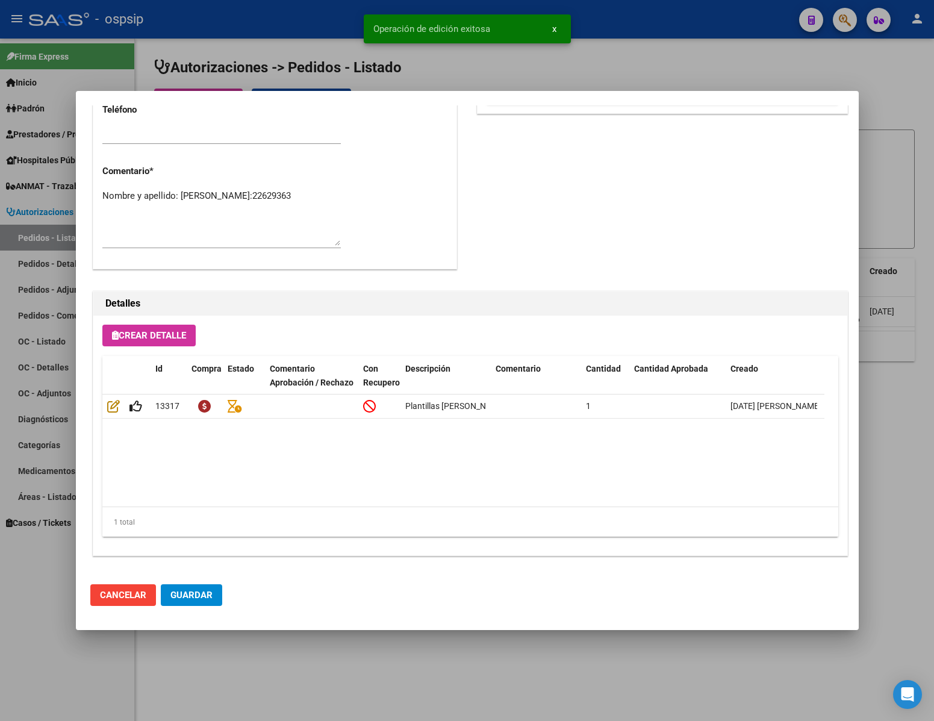
type input "[GEOGRAPHIC_DATA], [PERSON_NAME] [PERSON_NAME] 1929"
click at [204, 590] on span "Guardar" at bounding box center [191, 595] width 42 height 11
drag, startPoint x: 291, startPoint y: 647, endPoint x: 286, endPoint y: 641, distance: 8.1
click at [291, 647] on div at bounding box center [467, 360] width 934 height 721
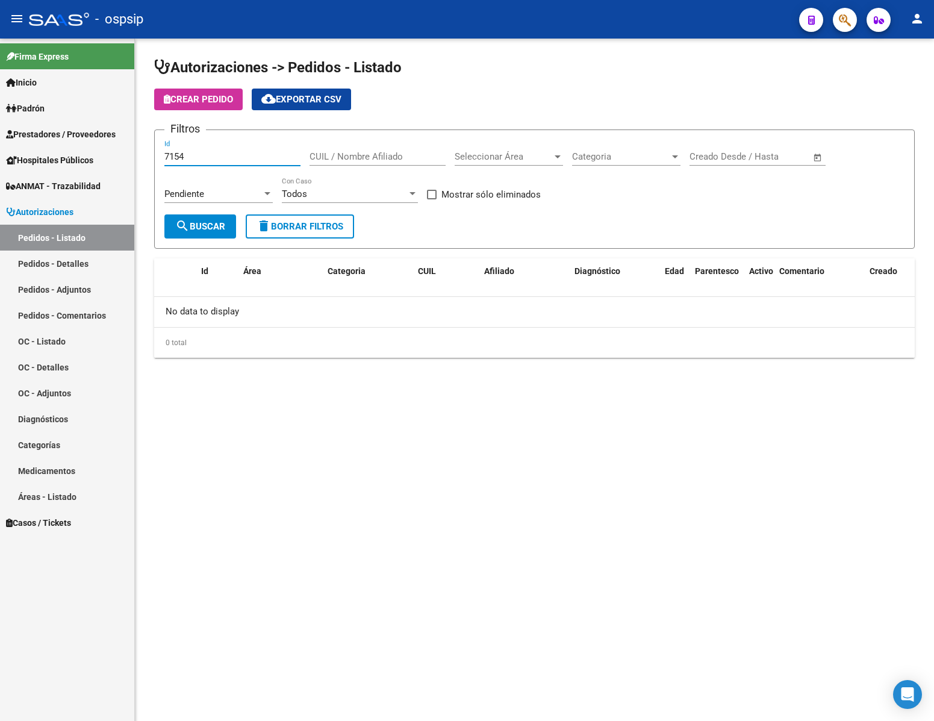
click at [214, 162] on input "7154" at bounding box center [232, 156] width 136 height 11
type input "7131"
click at [214, 225] on span "search Buscar" at bounding box center [200, 226] width 50 height 11
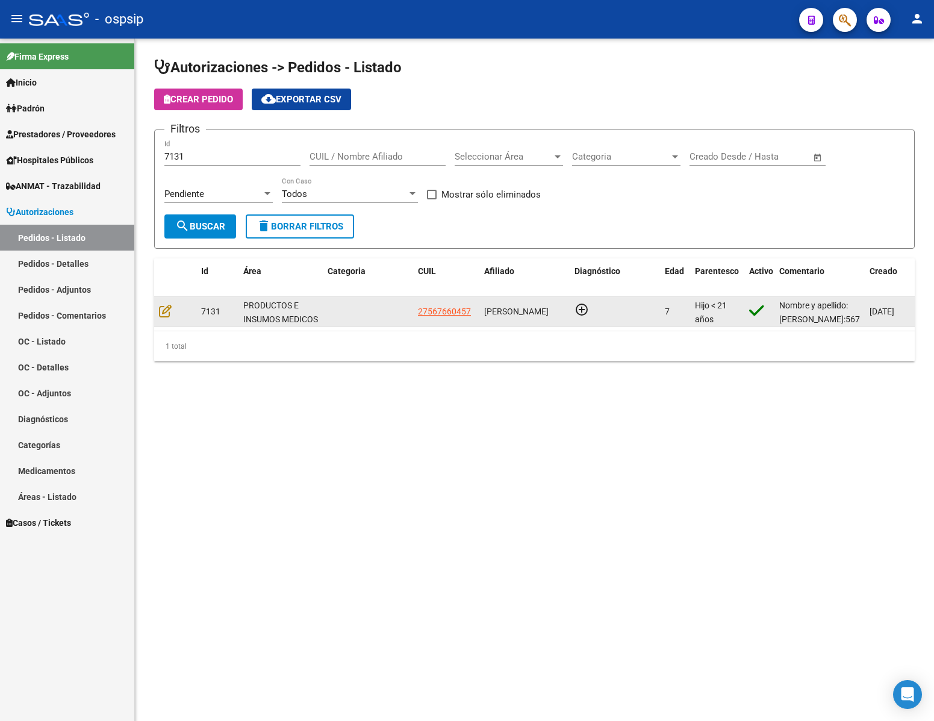
click at [173, 322] on datatable-body-cell at bounding box center [175, 312] width 42 height 30
click at [163, 313] on icon at bounding box center [165, 310] width 13 height 13
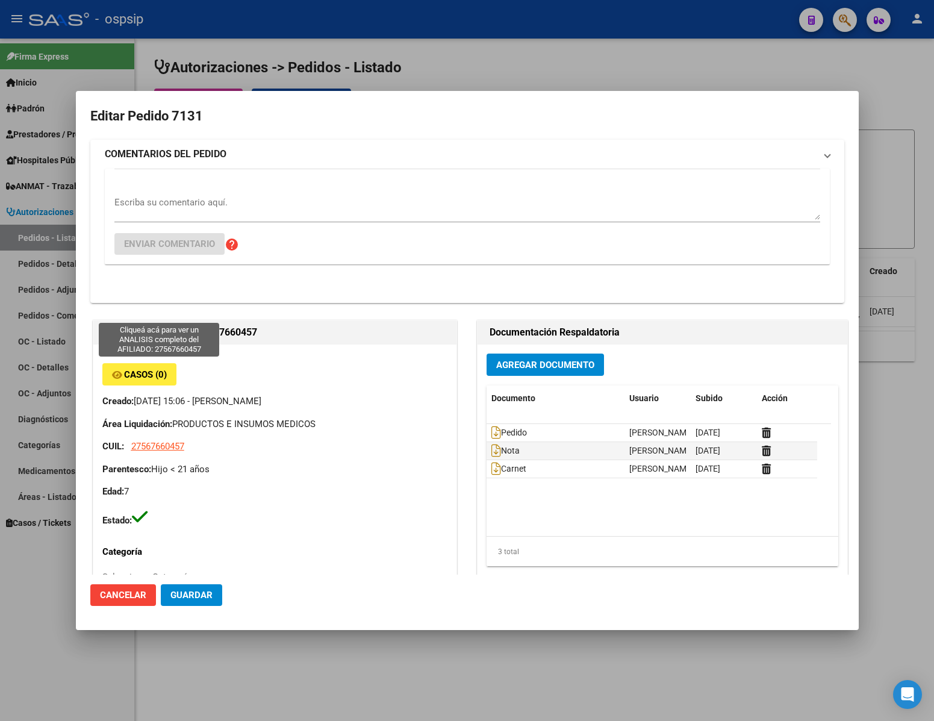
type input "Catamarca, [GEOGRAPHIC_DATA], CASA 19"
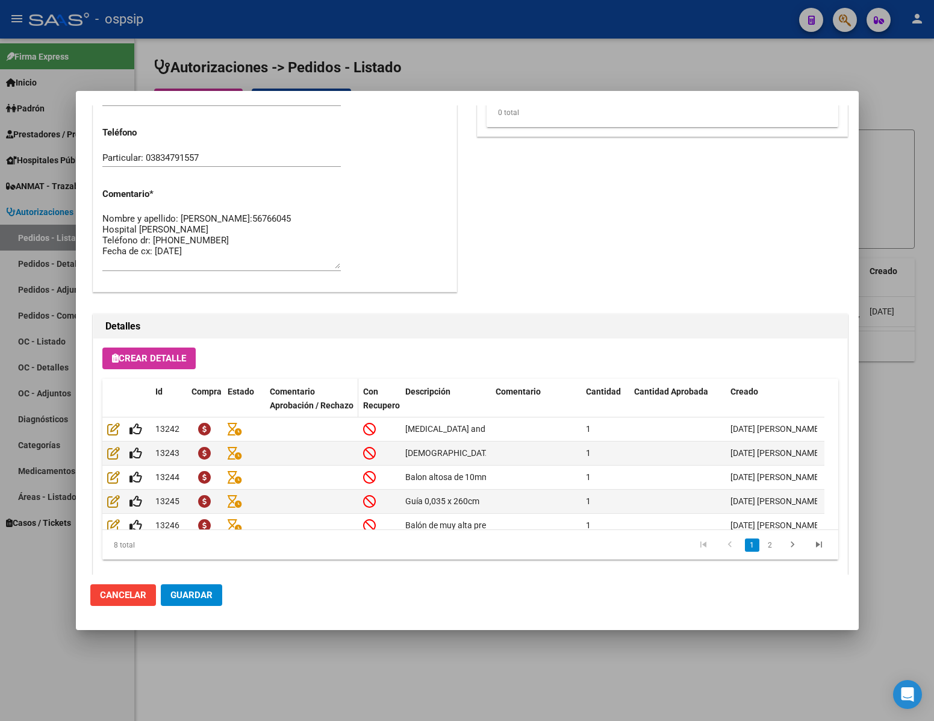
scroll to position [613, 0]
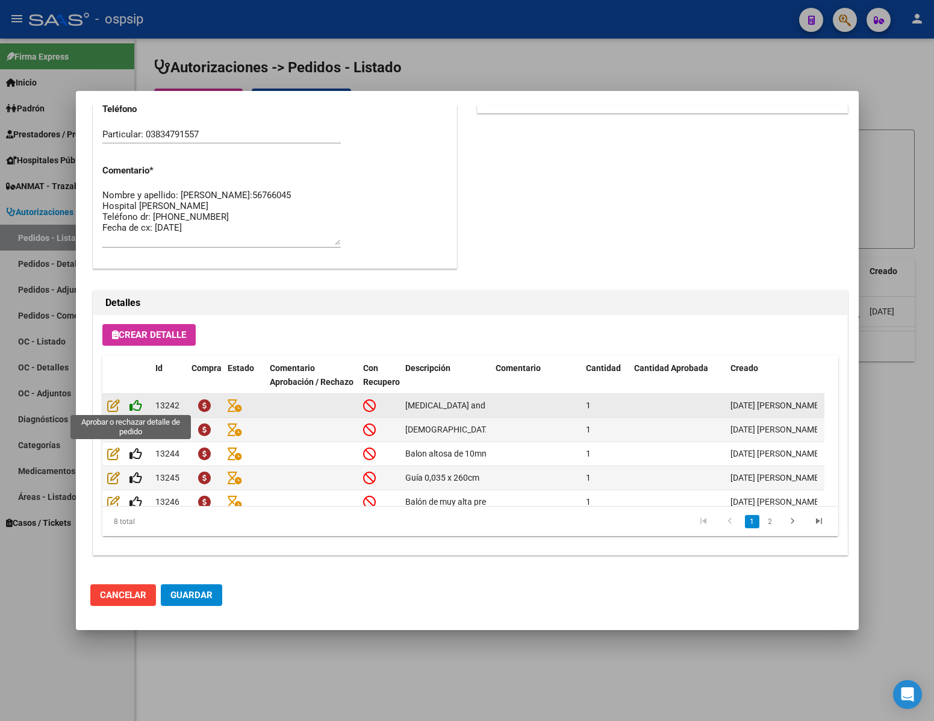
click at [135, 405] on icon at bounding box center [135, 405] width 13 height 13
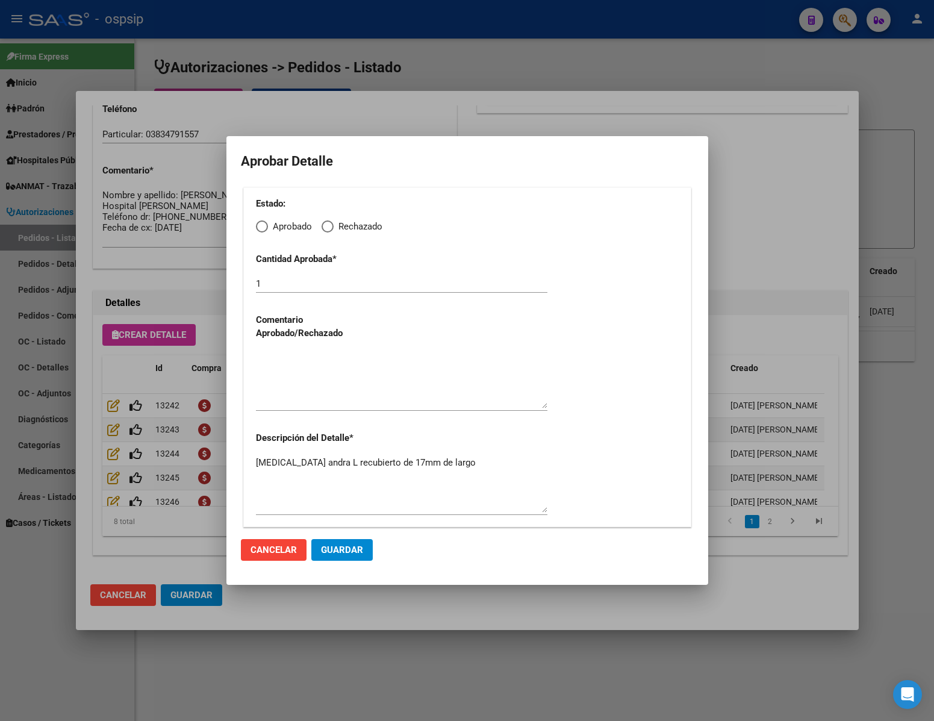
click at [260, 226] on span "Elija una opción" at bounding box center [262, 226] width 12 height 12
click at [260, 226] on input "Aprobado" at bounding box center [262, 226] width 12 height 12
radio input "true"
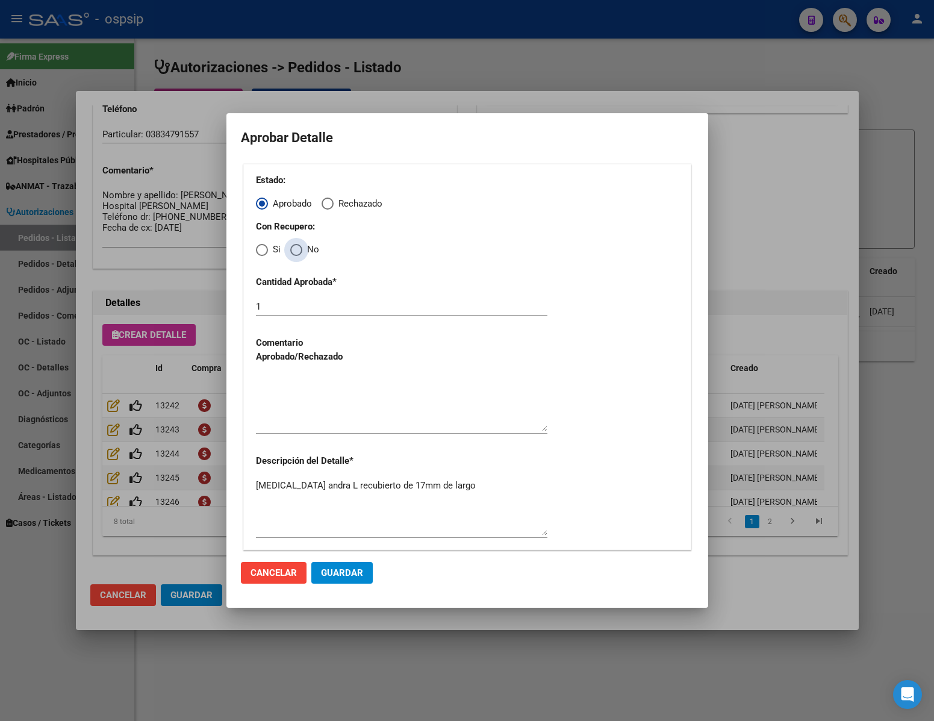
drag, startPoint x: 294, startPoint y: 251, endPoint x: 294, endPoint y: 300, distance: 48.8
click at [294, 255] on span "Elija una opción" at bounding box center [296, 250] width 12 height 12
click at [294, 255] on input "No" at bounding box center [296, 250] width 12 height 12
radio input "true"
click at [319, 414] on textarea at bounding box center [401, 403] width 291 height 57
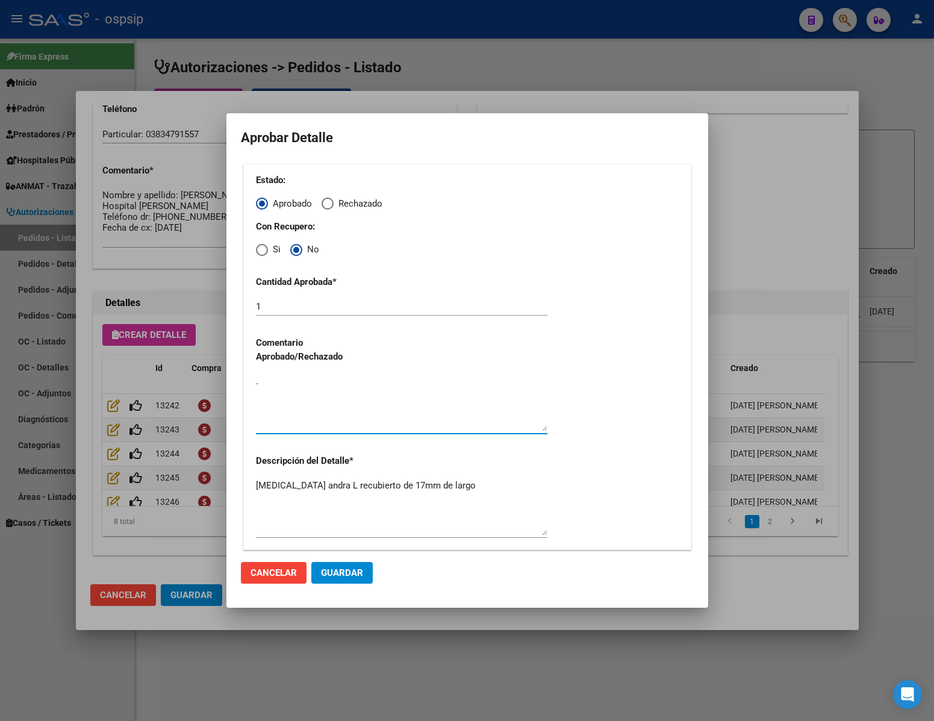
type textarea "."
click at [350, 567] on span "Guardar" at bounding box center [342, 572] width 42 height 11
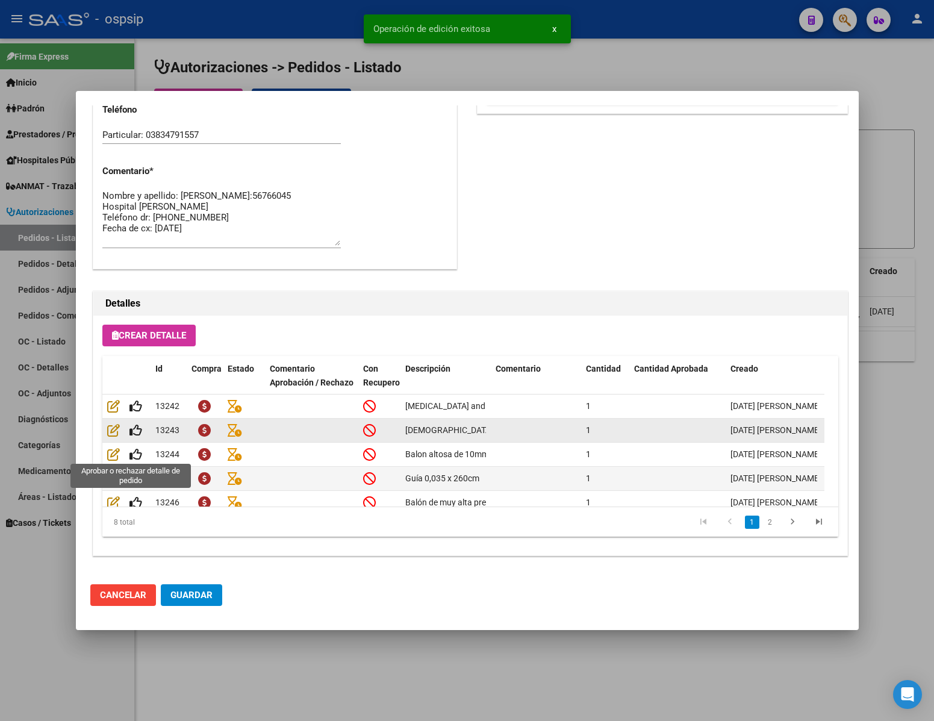
type input "CATAMARCA, [GEOGRAPHIC_DATA], CASA 19"
click at [136, 432] on icon at bounding box center [135, 429] width 13 height 13
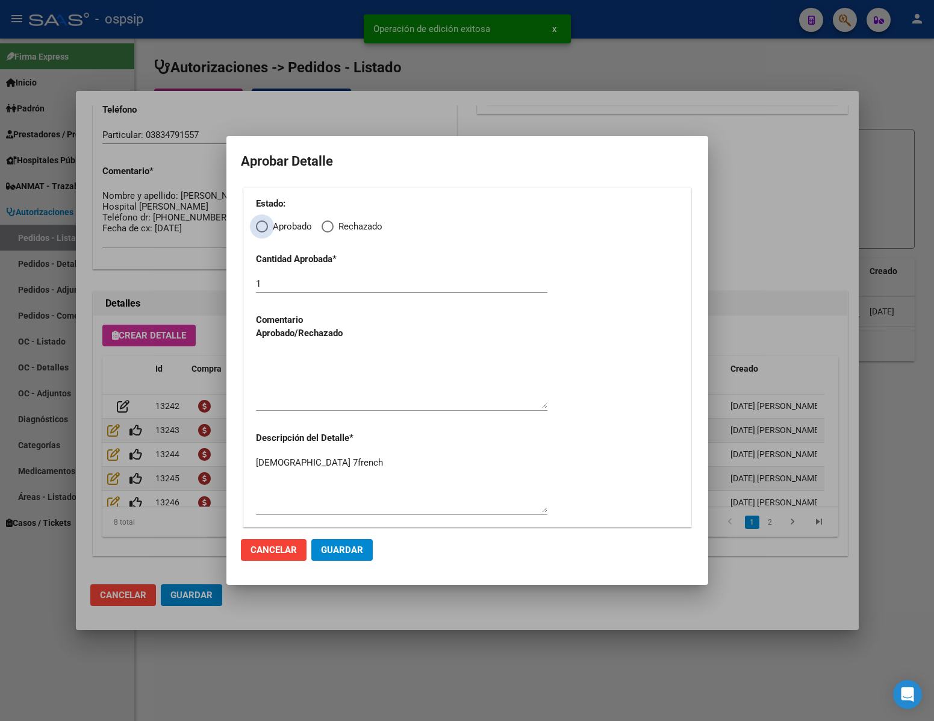
drag, startPoint x: 264, startPoint y: 222, endPoint x: 276, endPoint y: 232, distance: 15.4
click at [276, 232] on label "Aprobado" at bounding box center [284, 227] width 56 height 14
click at [268, 232] on input "Aprobado" at bounding box center [262, 226] width 12 height 12
radio input "true"
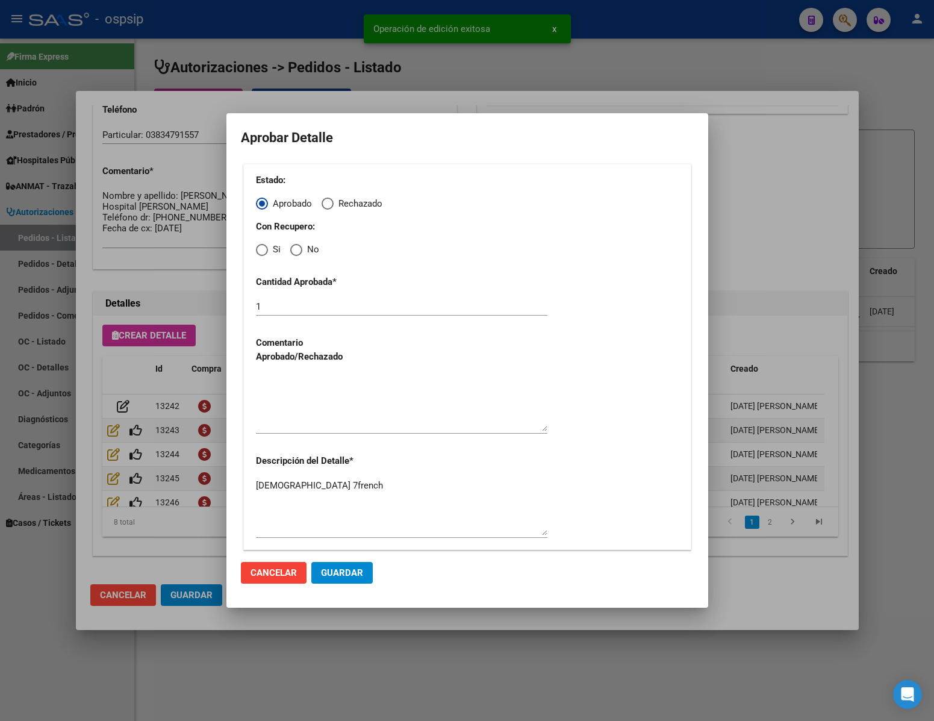
click at [293, 251] on span "Elija una opción" at bounding box center [296, 250] width 12 height 12
click at [293, 251] on input "No" at bounding box center [296, 250] width 12 height 12
radio input "true"
click at [296, 396] on textarea at bounding box center [401, 403] width 291 height 57
type textarea "."
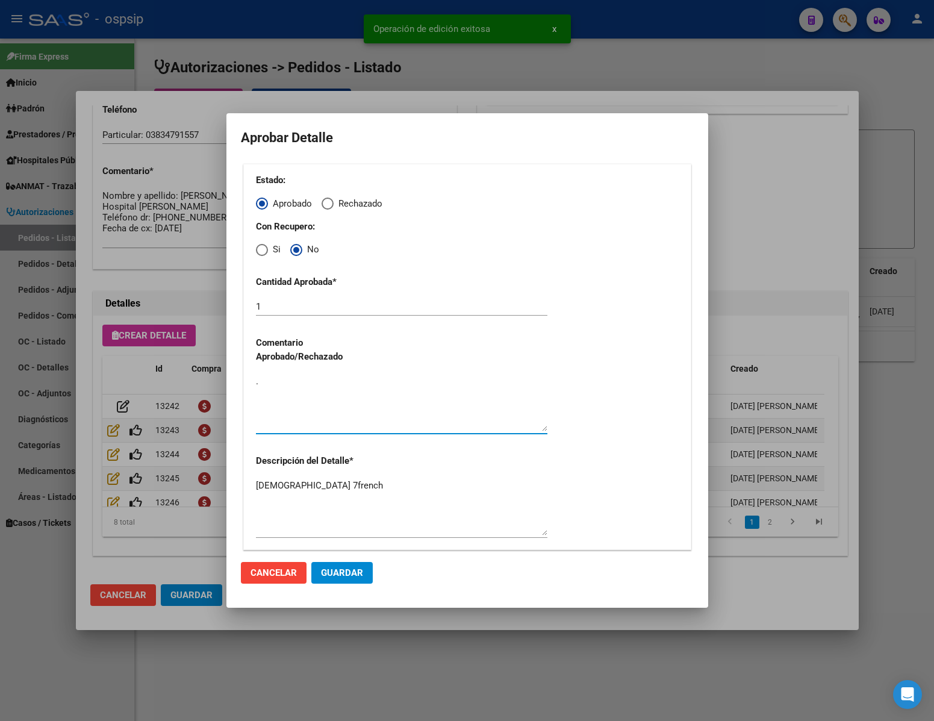
drag, startPoint x: 335, startPoint y: 565, endPoint x: 335, endPoint y: 573, distance: 7.2
click at [335, 566] on button "Guardar" at bounding box center [341, 573] width 61 height 22
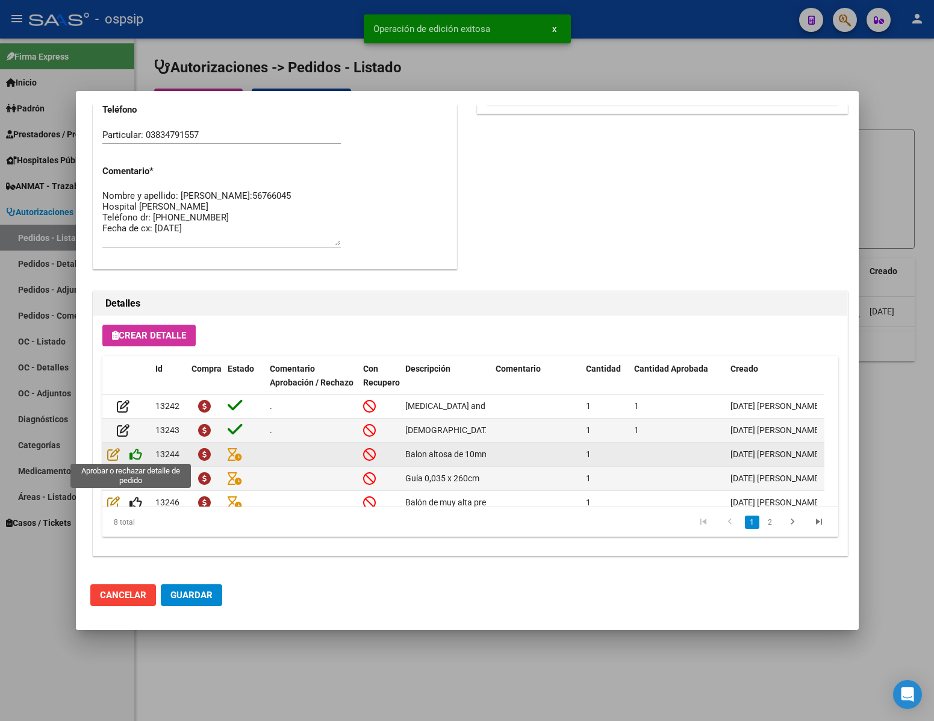
click at [135, 453] on icon at bounding box center [135, 453] width 13 height 13
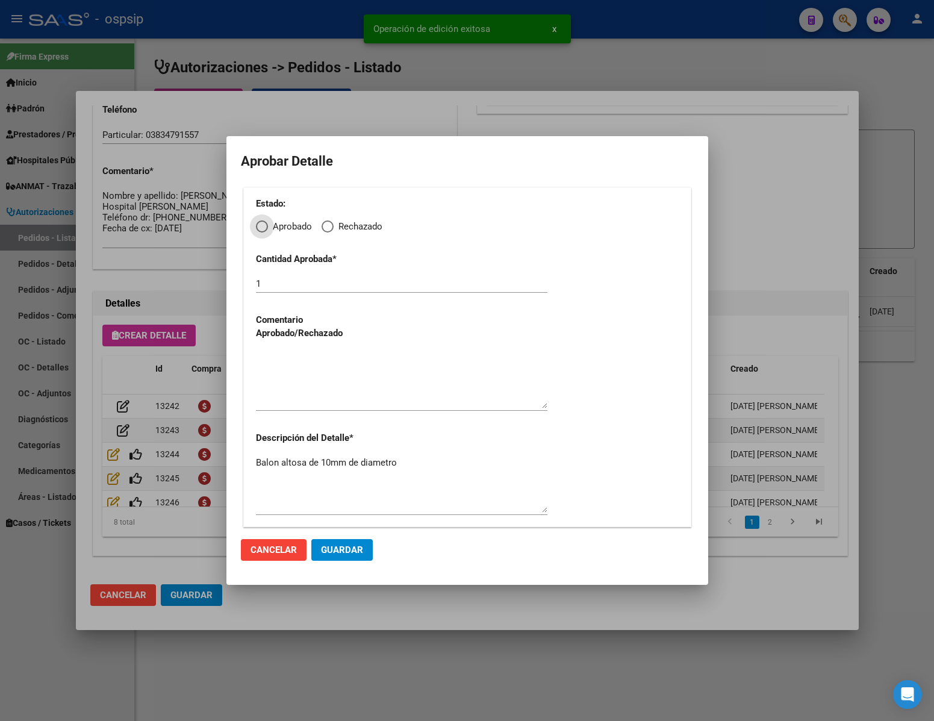
click at [260, 219] on div "Estado: Aprobado Rechazado" at bounding box center [467, 215] width 423 height 37
click at [263, 231] on span "Elija una opción" at bounding box center [262, 226] width 12 height 12
click at [263, 231] on input "Aprobado" at bounding box center [262, 226] width 12 height 12
radio input "true"
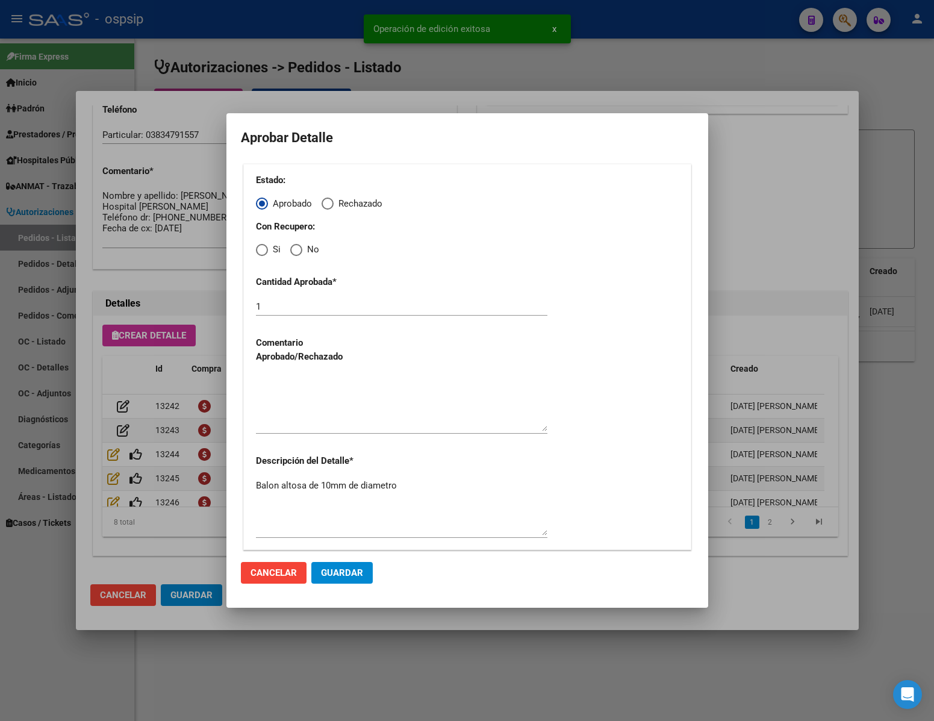
click at [296, 260] on div "Estado: Aprobado Rechazado Con Recupero: Si No Cantidad Aprobada * 1 Comentario…" at bounding box center [467, 357] width 448 height 386
drag, startPoint x: 294, startPoint y: 249, endPoint x: 295, endPoint y: 258, distance: 9.1
click at [294, 251] on span "Elija una opción" at bounding box center [296, 250] width 12 height 12
click at [294, 251] on input "No" at bounding box center [296, 250] width 12 height 12
radio input "true"
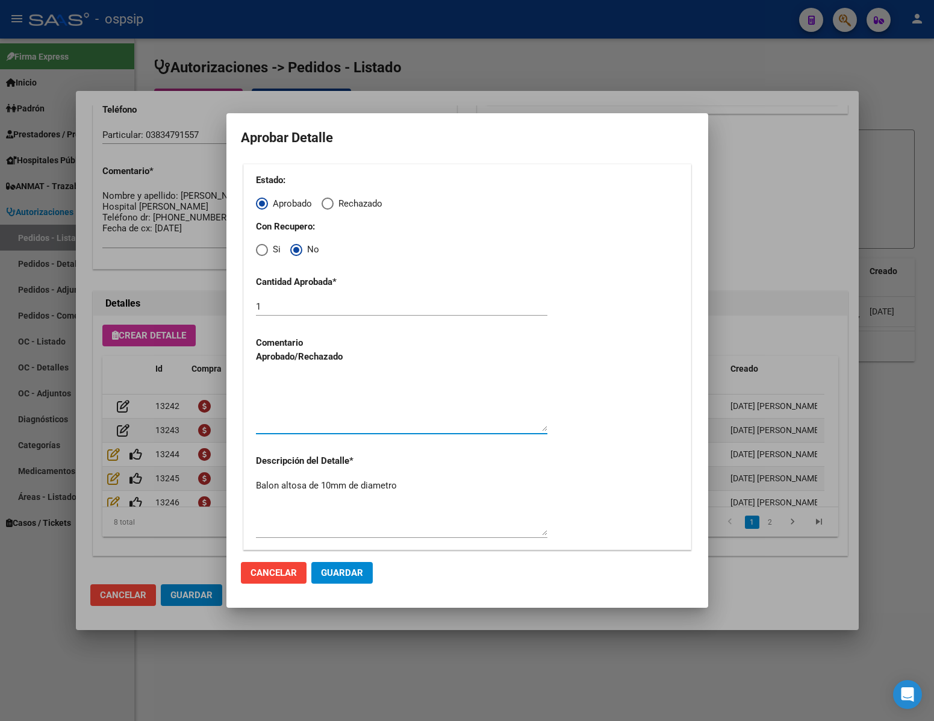
click at [294, 410] on textarea at bounding box center [401, 403] width 291 height 57
type textarea "."
click at [345, 577] on span "Guardar" at bounding box center [342, 572] width 42 height 11
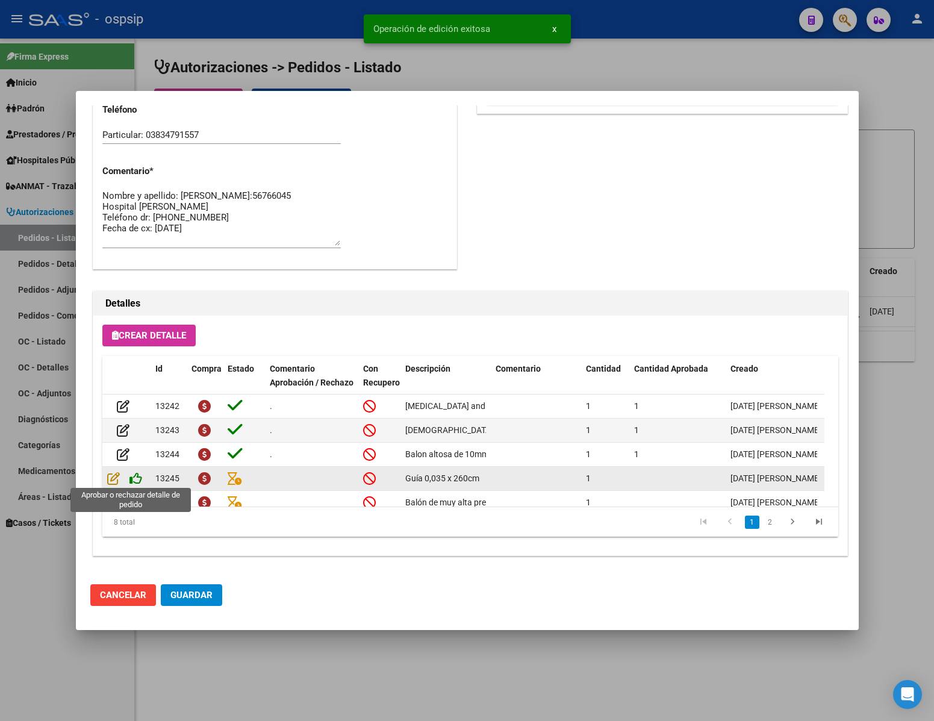
click at [132, 481] on icon at bounding box center [135, 478] width 13 height 13
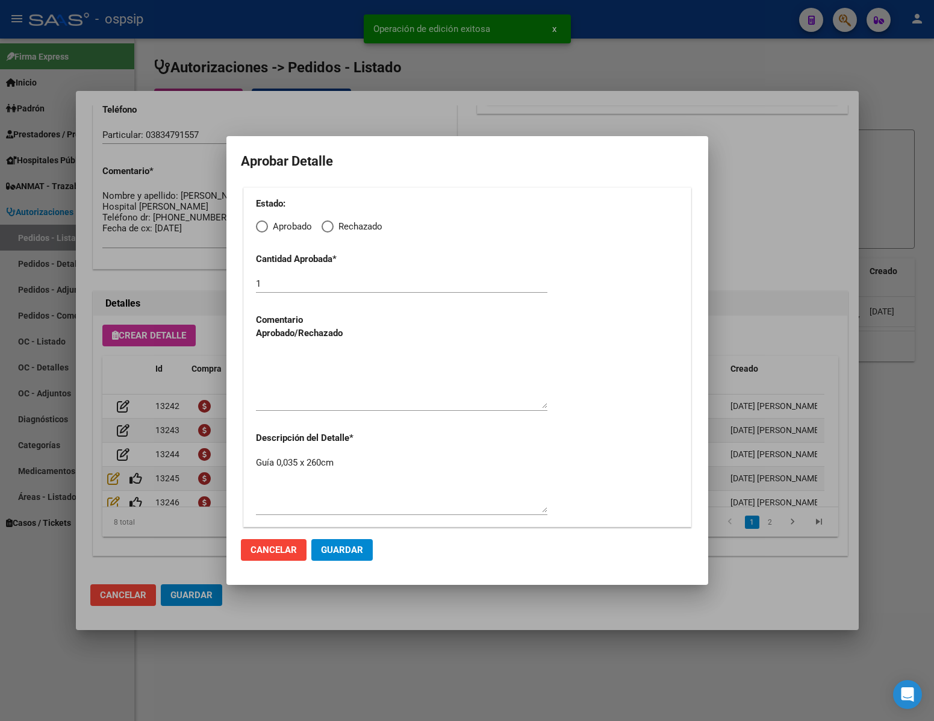
click at [266, 228] on span "Elija una opción" at bounding box center [262, 226] width 12 height 12
click at [266, 228] on input "Aprobado" at bounding box center [262, 226] width 12 height 12
radio input "true"
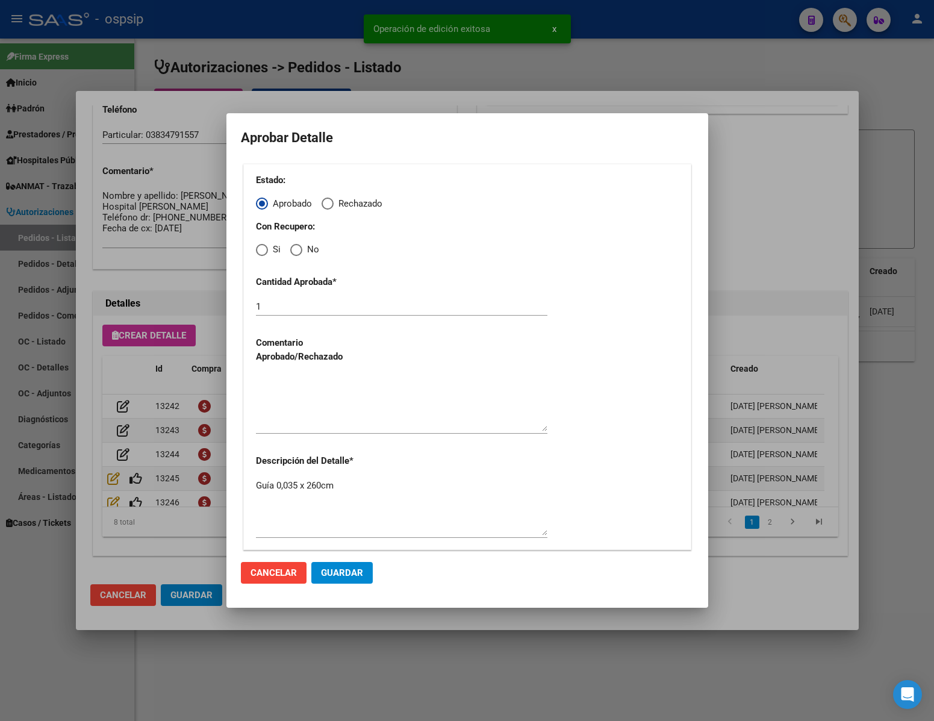
click at [290, 247] on span "Elija una opción" at bounding box center [296, 250] width 12 height 12
click at [290, 247] on input "No" at bounding box center [296, 250] width 12 height 12
radio input "true"
click at [305, 421] on textarea at bounding box center [401, 403] width 291 height 57
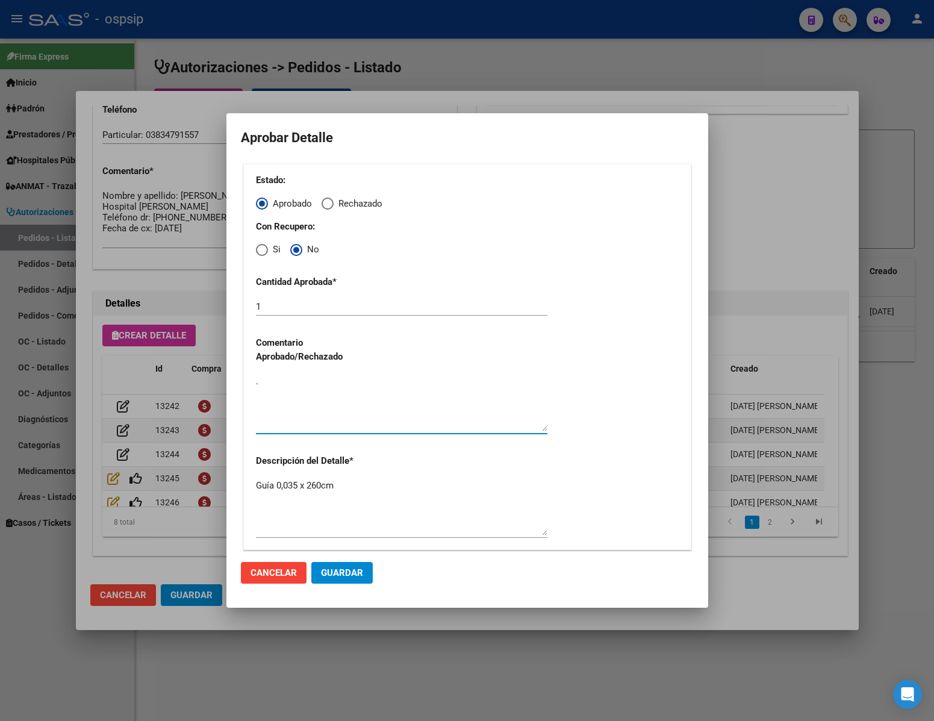
type textarea "."
click at [333, 582] on button "Guardar" at bounding box center [341, 573] width 61 height 22
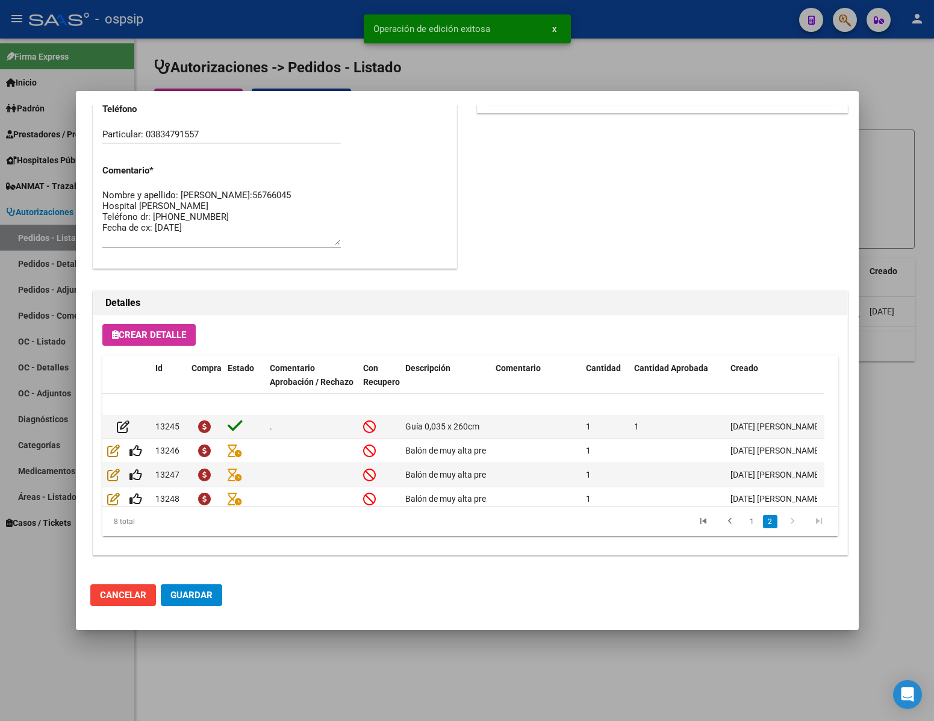
scroll to position [98, 0]
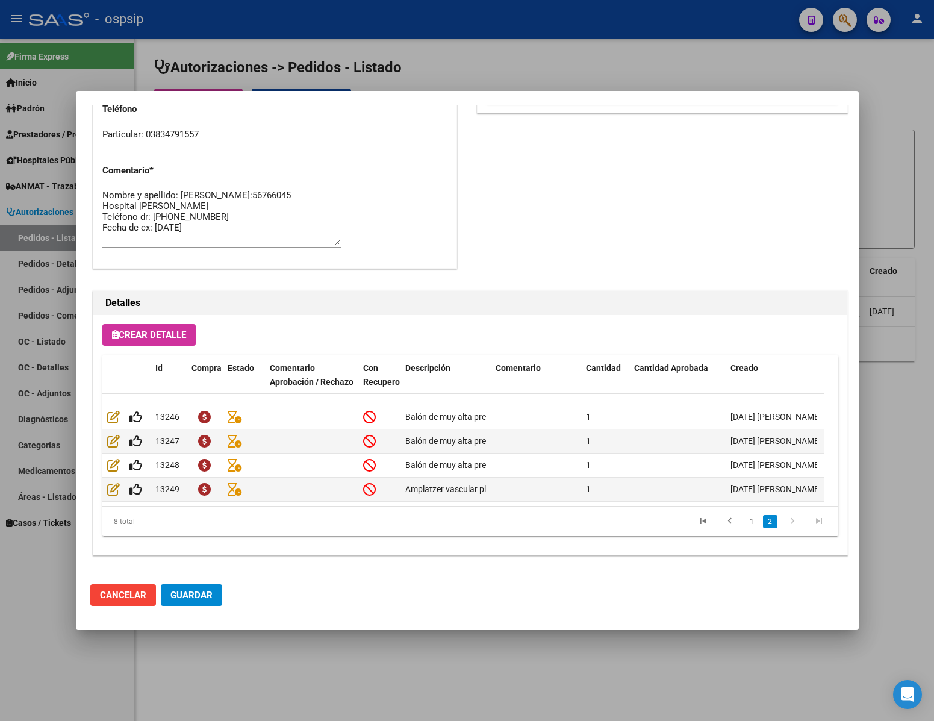
click at [143, 595] on span "Cancelar" at bounding box center [123, 595] width 46 height 11
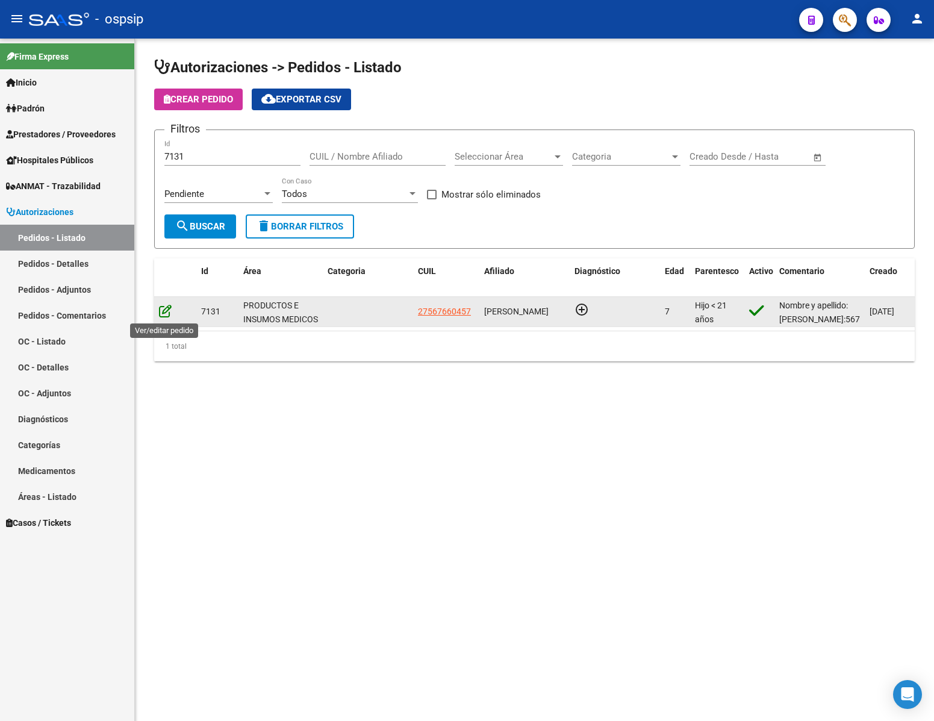
click at [164, 311] on icon at bounding box center [165, 310] width 13 height 13
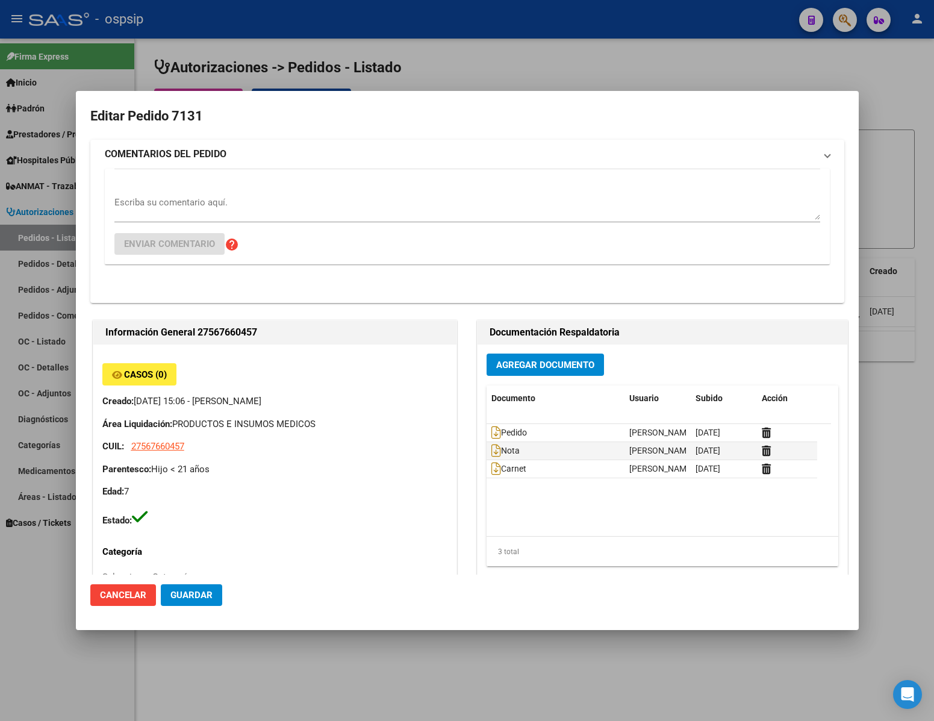
type input "Catamarca, [GEOGRAPHIC_DATA], CASA 19"
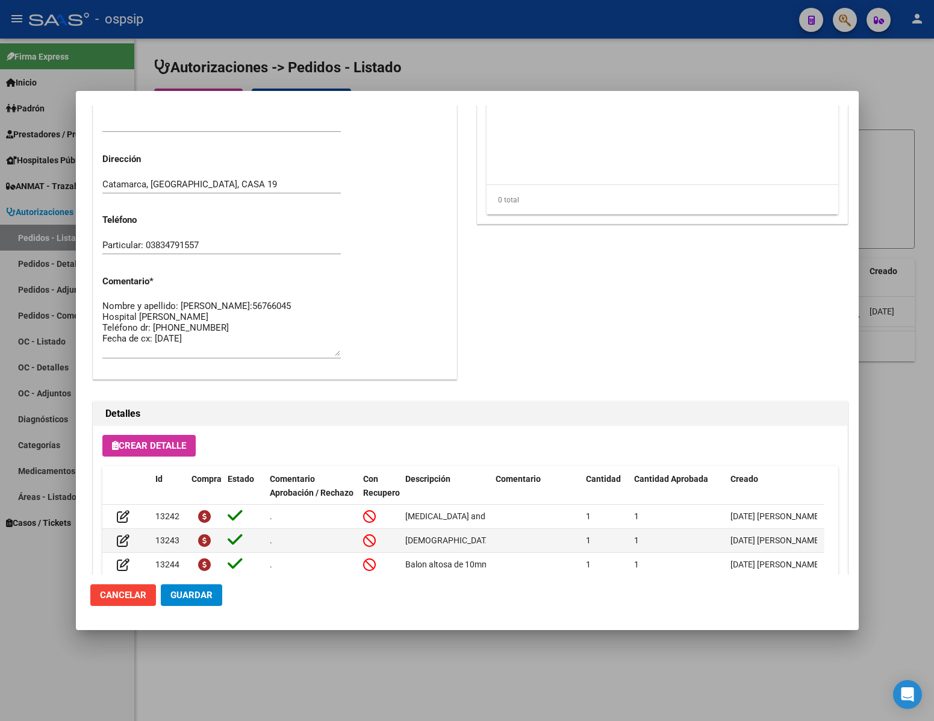
scroll to position [613, 0]
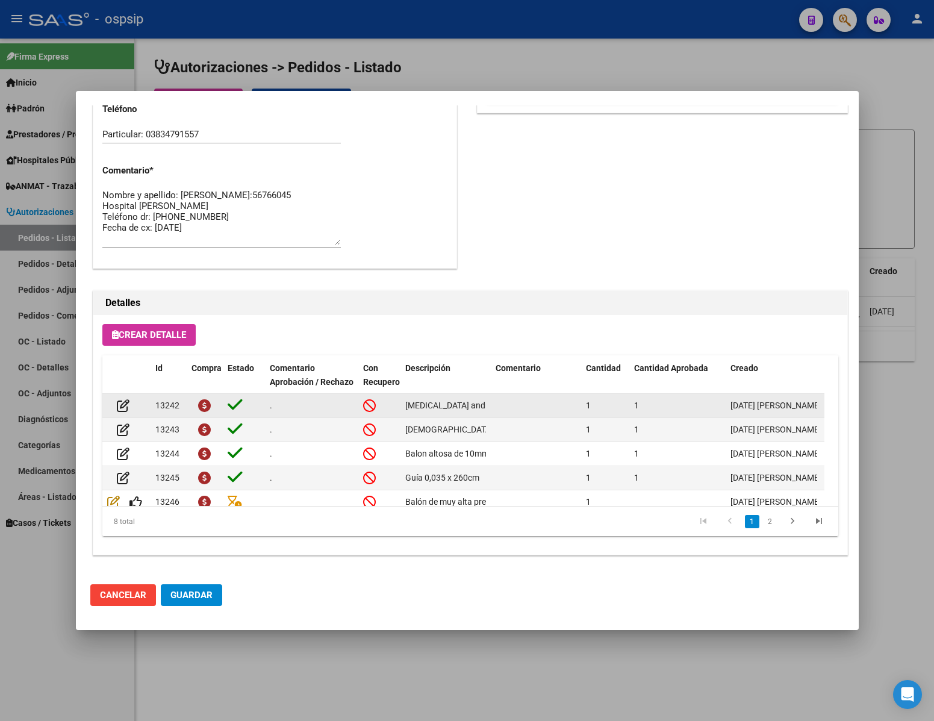
click at [235, 406] on icon at bounding box center [235, 404] width 15 height 17
click at [235, 405] on icon at bounding box center [235, 404] width 15 height 17
click at [231, 396] on icon at bounding box center [235, 404] width 15 height 17
click at [208, 400] on icon at bounding box center [204, 405] width 13 height 13
click at [123, 403] on icon at bounding box center [123, 405] width 13 height 13
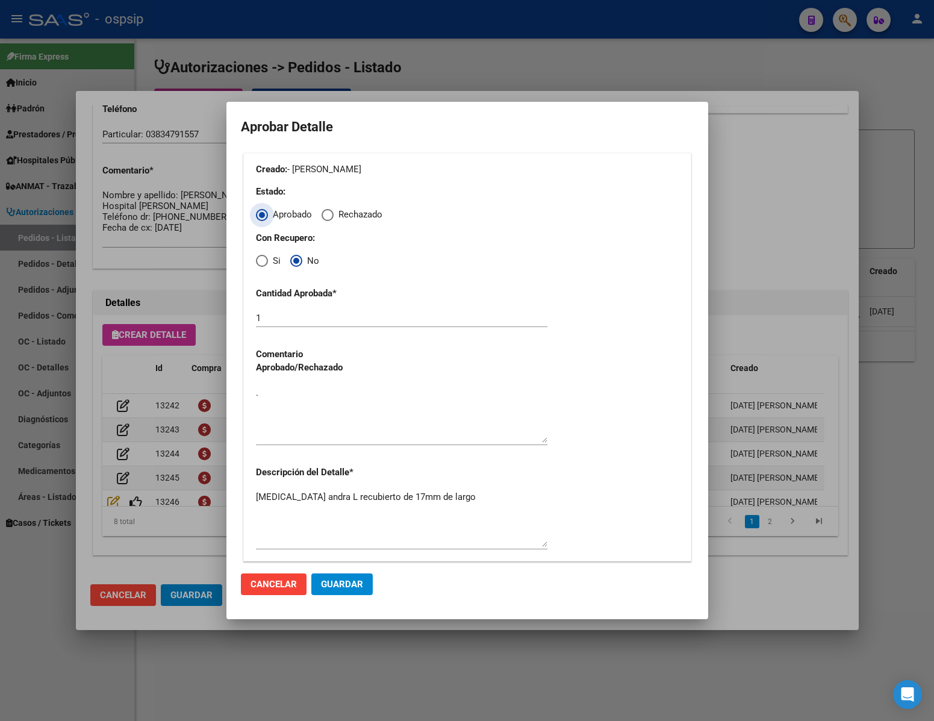
click at [320, 216] on mat-radio-group "Estado: Aprobado Rechazado" at bounding box center [467, 202] width 423 height 35
click at [325, 213] on span "Elija una opción" at bounding box center [328, 215] width 12 height 12
click at [325, 213] on input "Rechazado" at bounding box center [328, 215] width 12 height 12
radio input "true"
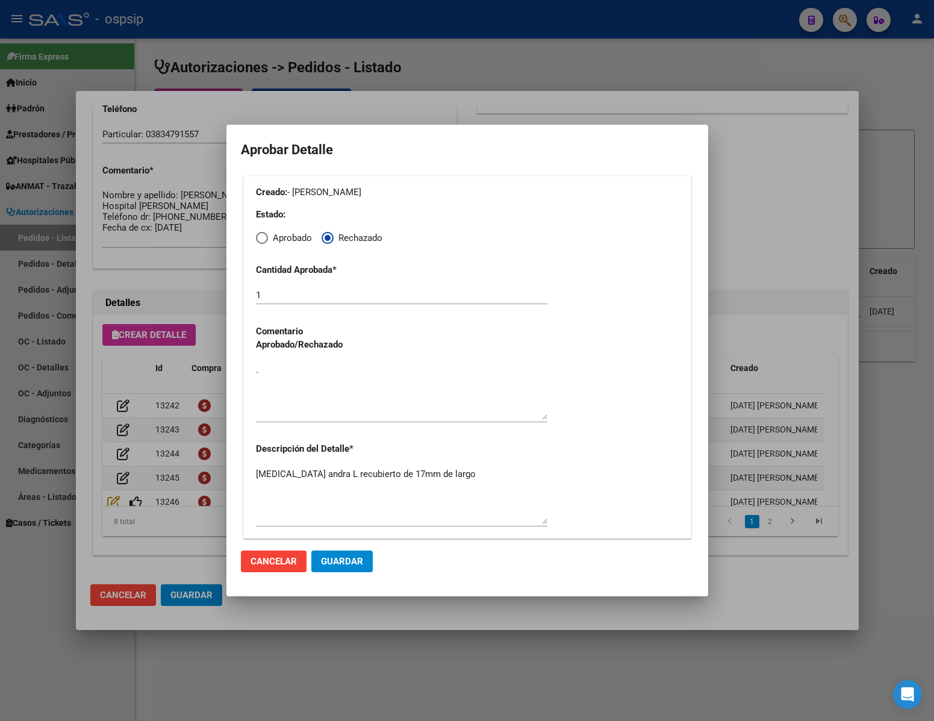
click at [286, 556] on span "Cancelar" at bounding box center [274, 561] width 46 height 11
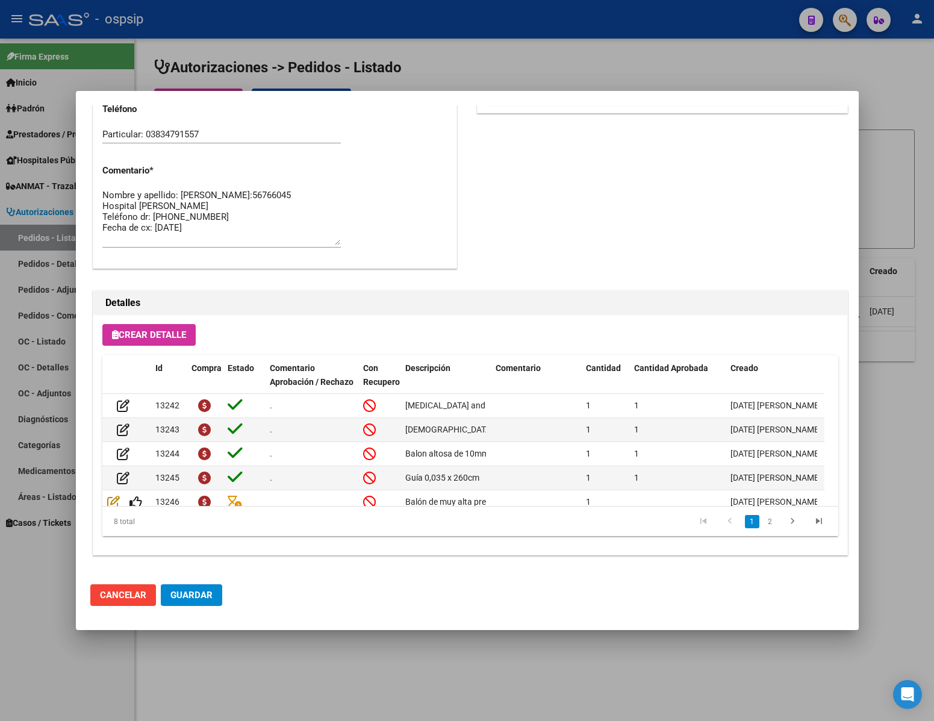
click at [125, 595] on span "Cancelar" at bounding box center [123, 595] width 46 height 11
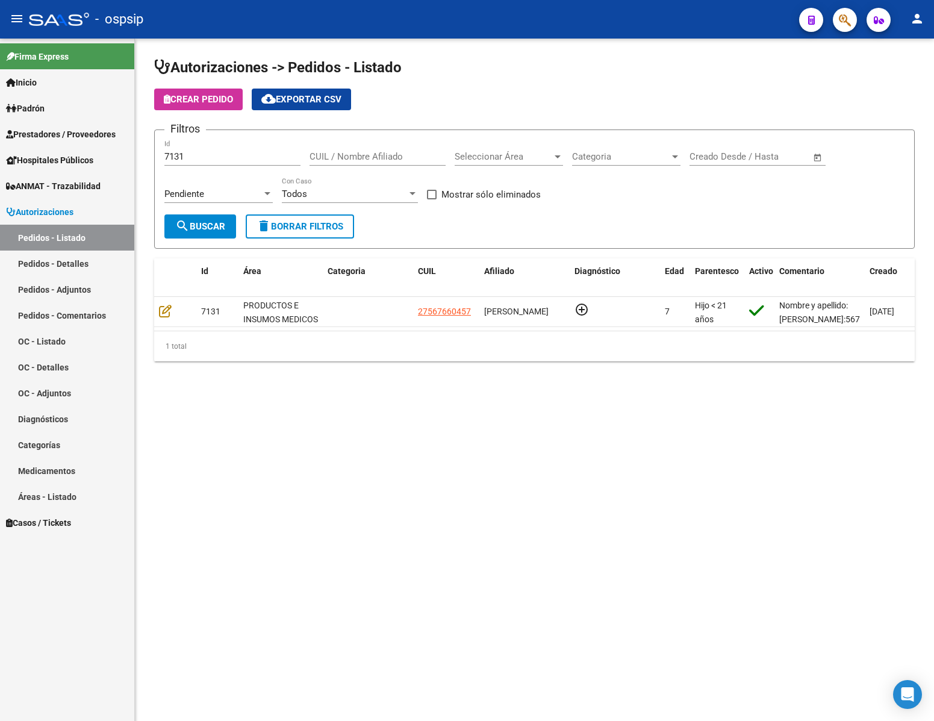
click at [233, 154] on input "7131" at bounding box center [232, 156] width 136 height 11
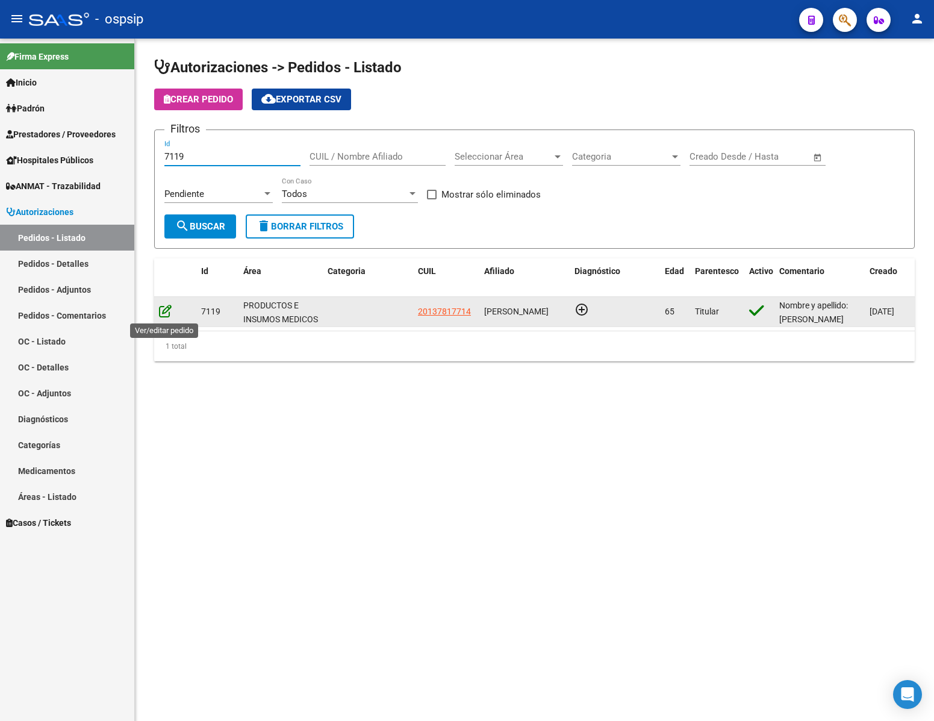
type input "7119"
click at [163, 313] on icon at bounding box center [165, 310] width 13 height 13
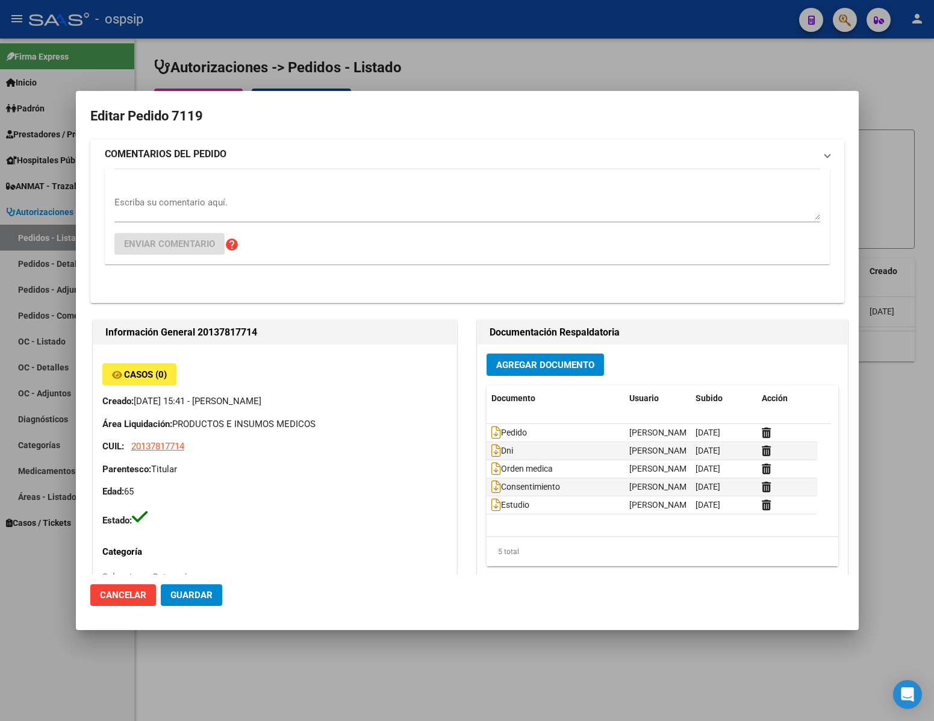
type input "Capital Federal, CABA, [GEOGRAPHIC_DATA] 2302"
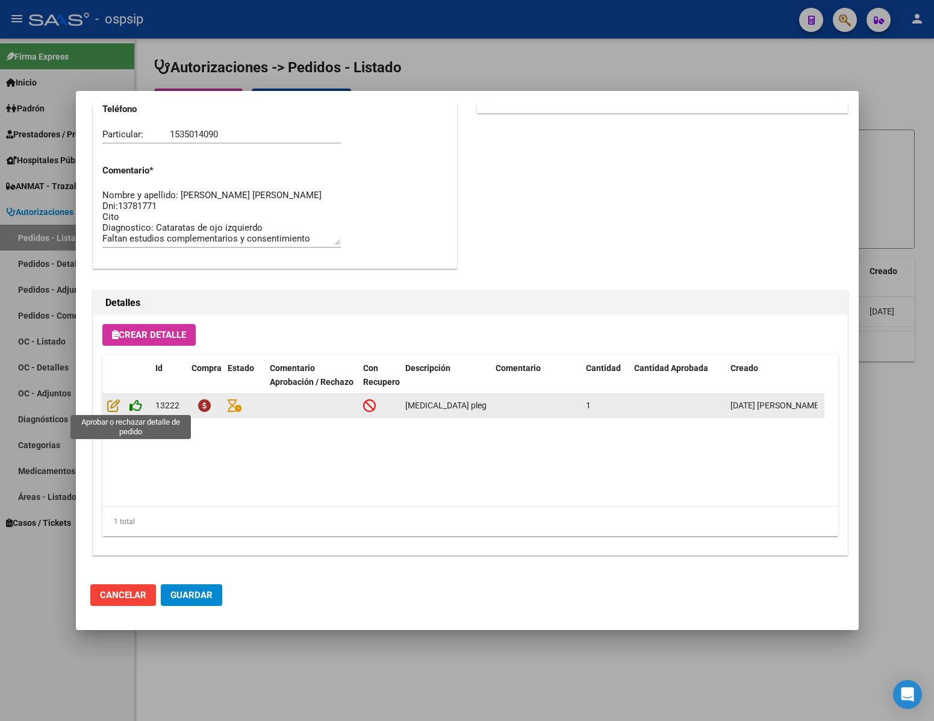
click at [141, 403] on icon at bounding box center [135, 405] width 13 height 13
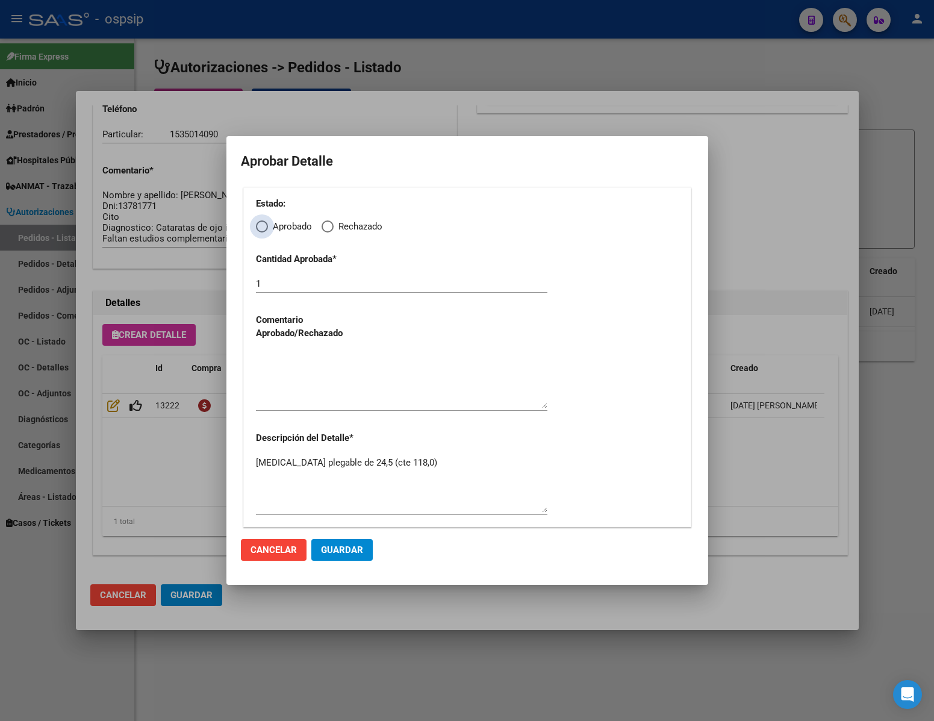
click at [260, 232] on span "Elija una opción" at bounding box center [262, 226] width 12 height 12
click at [260, 232] on input "Aprobado" at bounding box center [262, 226] width 12 height 12
radio input "true"
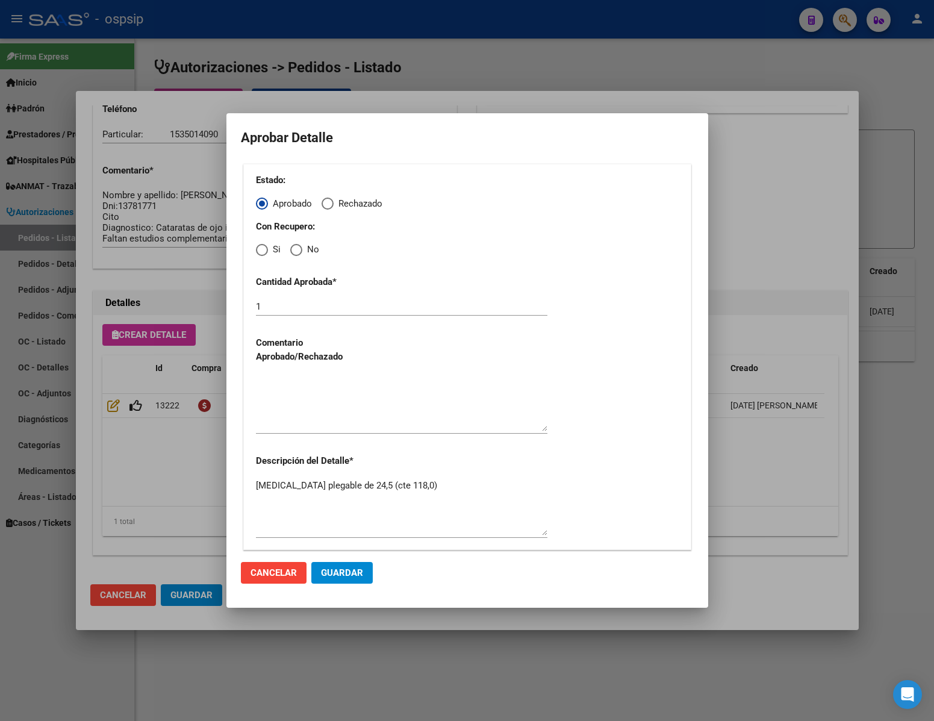
click at [296, 250] on span "Elija una opción" at bounding box center [296, 250] width 12 height 12
click at [296, 250] on input "No" at bounding box center [296, 250] width 12 height 12
radio input "true"
click at [320, 429] on textarea at bounding box center [401, 403] width 291 height 57
type textarea "."
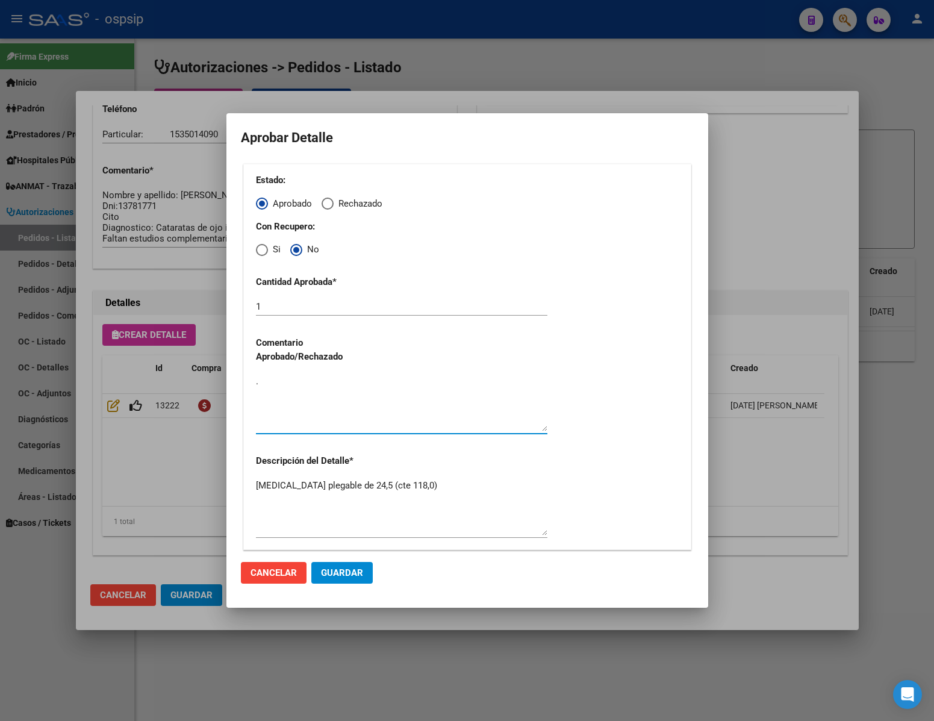
click at [342, 578] on span "Guardar" at bounding box center [342, 572] width 42 height 11
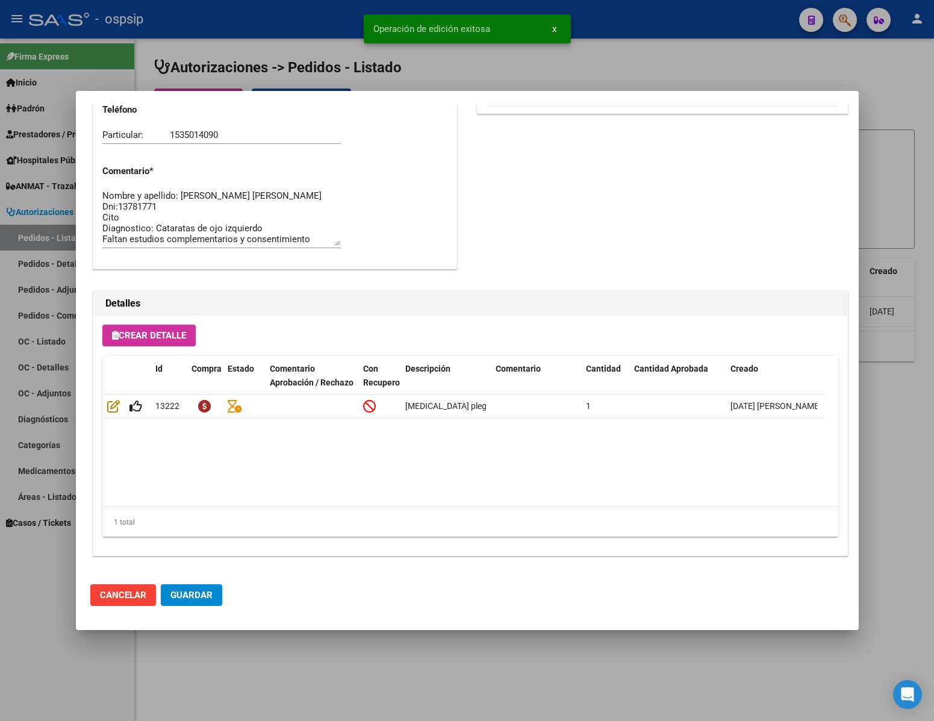
type input "[GEOGRAPHIC_DATA], [STREET_ADDRESS]"
click at [201, 596] on span "Guardar" at bounding box center [191, 595] width 42 height 11
click at [266, 665] on div at bounding box center [467, 360] width 934 height 721
